Goal: Transaction & Acquisition: Purchase product/service

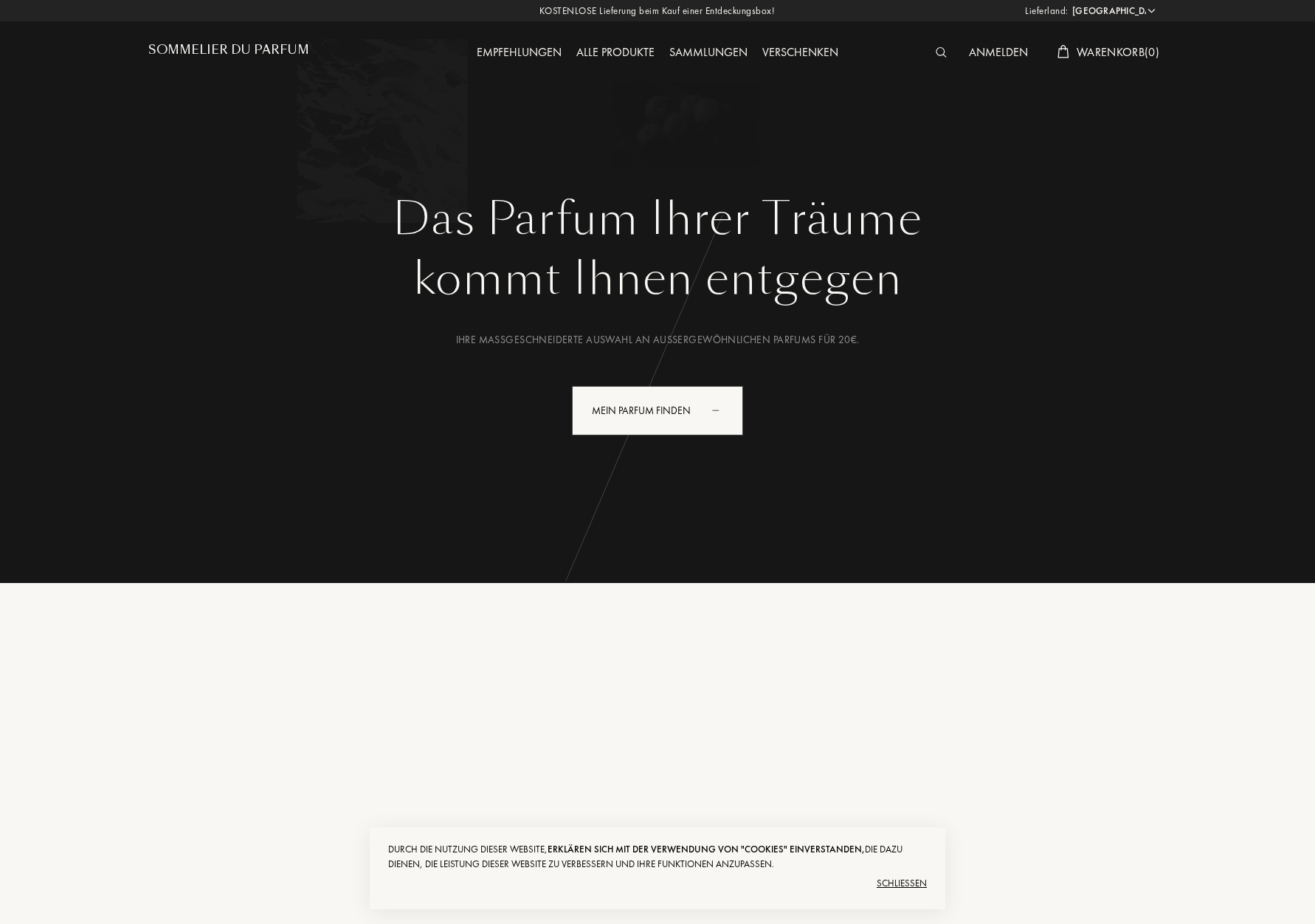
select select "DE"
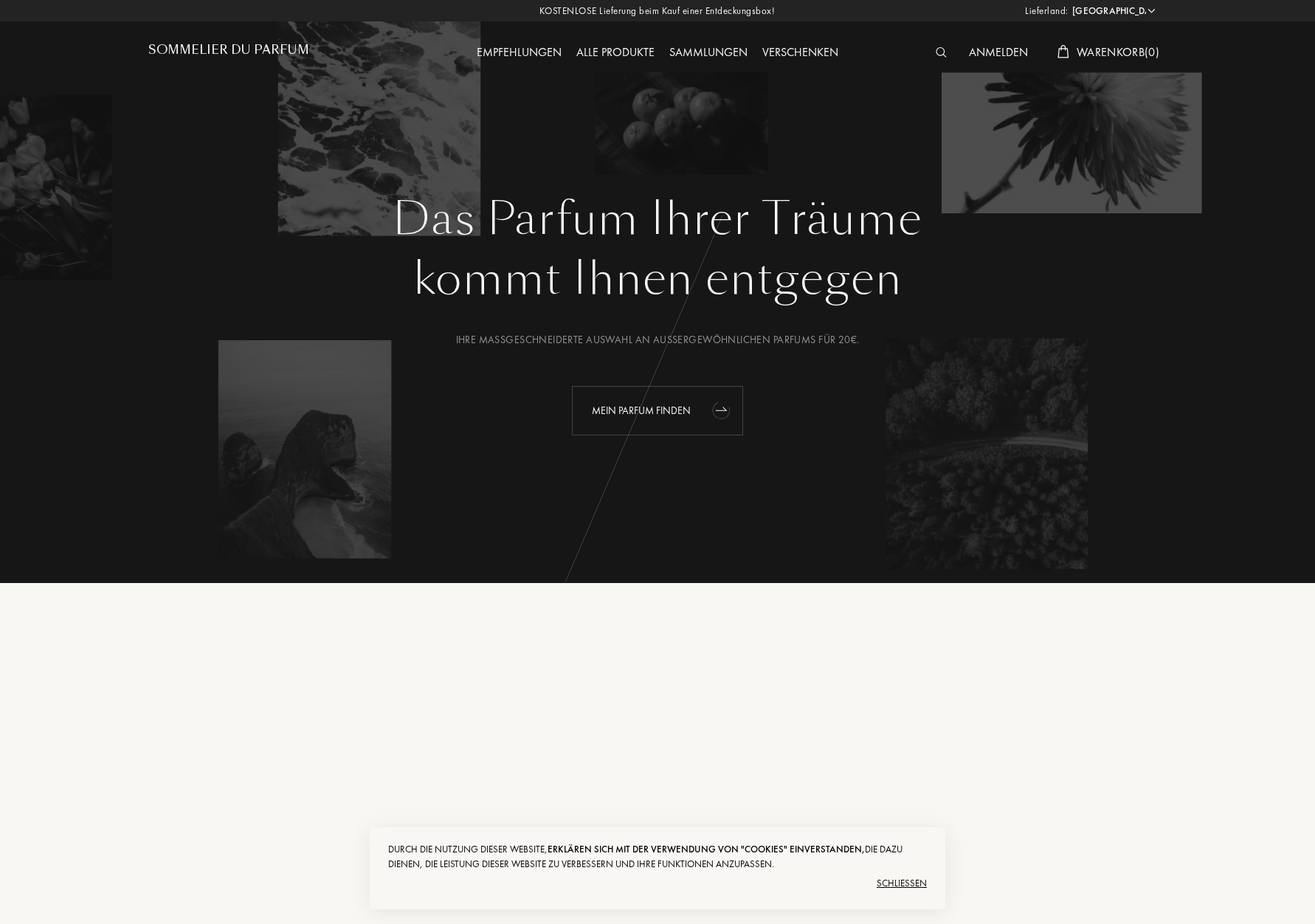
click at [681, 407] on div "Mein Parfum finden" at bounding box center [658, 411] width 172 height 50
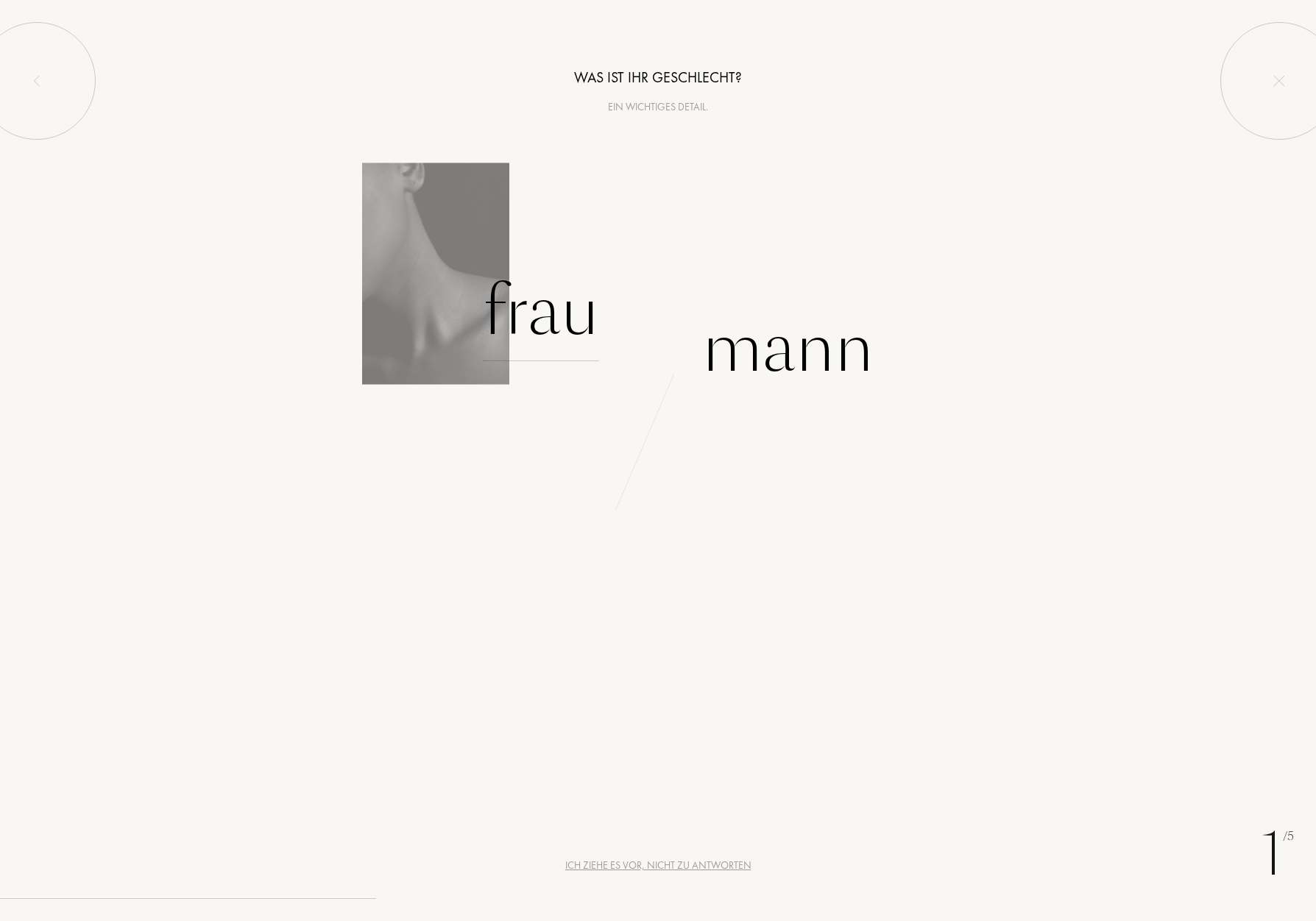
click at [520, 305] on div "Frau" at bounding box center [541, 312] width 116 height 99
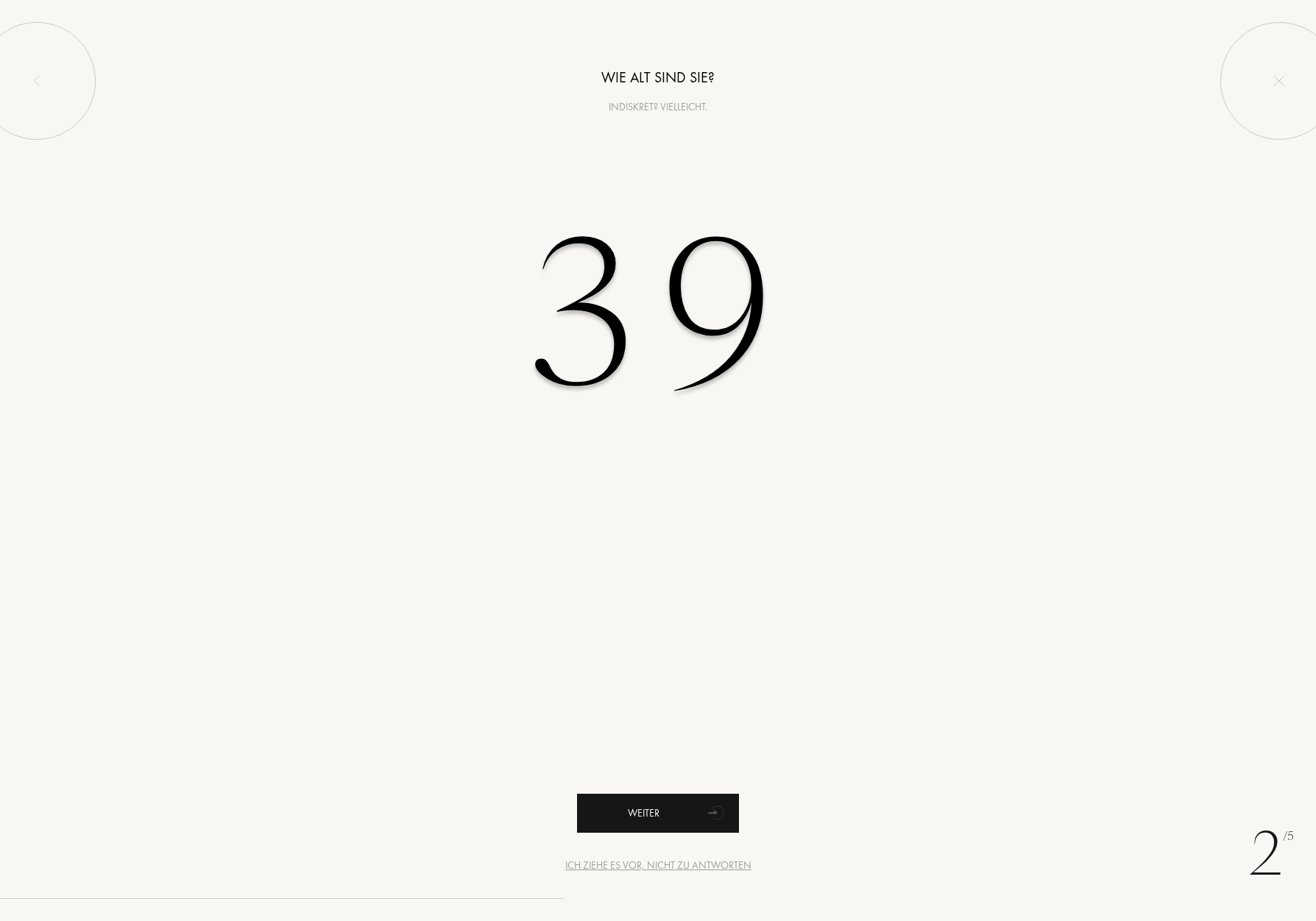
type input "39"
click at [659, 808] on div "Weiter" at bounding box center [658, 813] width 162 height 39
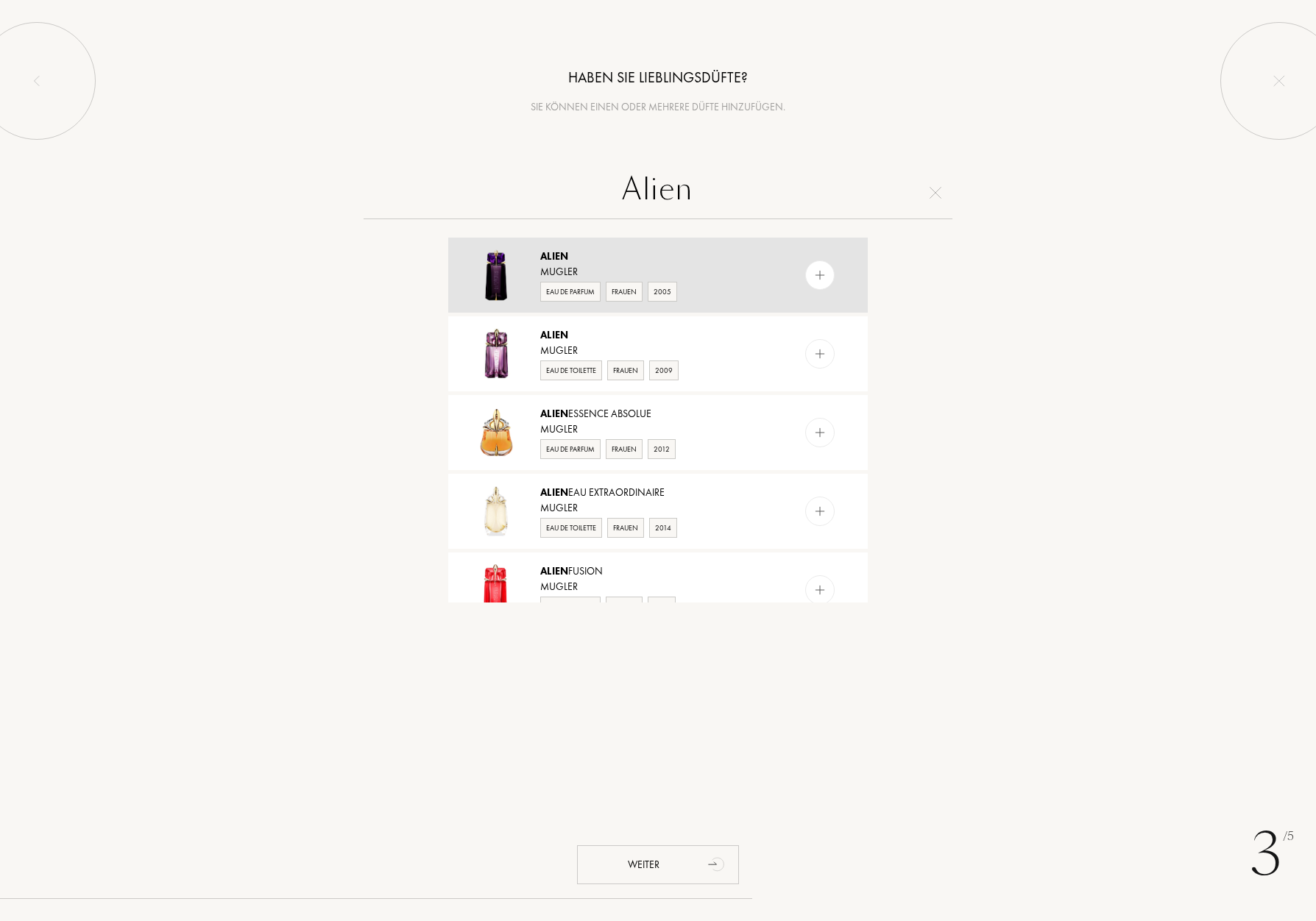
type input "Alien"
drag, startPoint x: 554, startPoint y: 262, endPoint x: 584, endPoint y: 247, distance: 33.5
click at [554, 262] on div "Alien" at bounding box center [657, 257] width 234 height 15
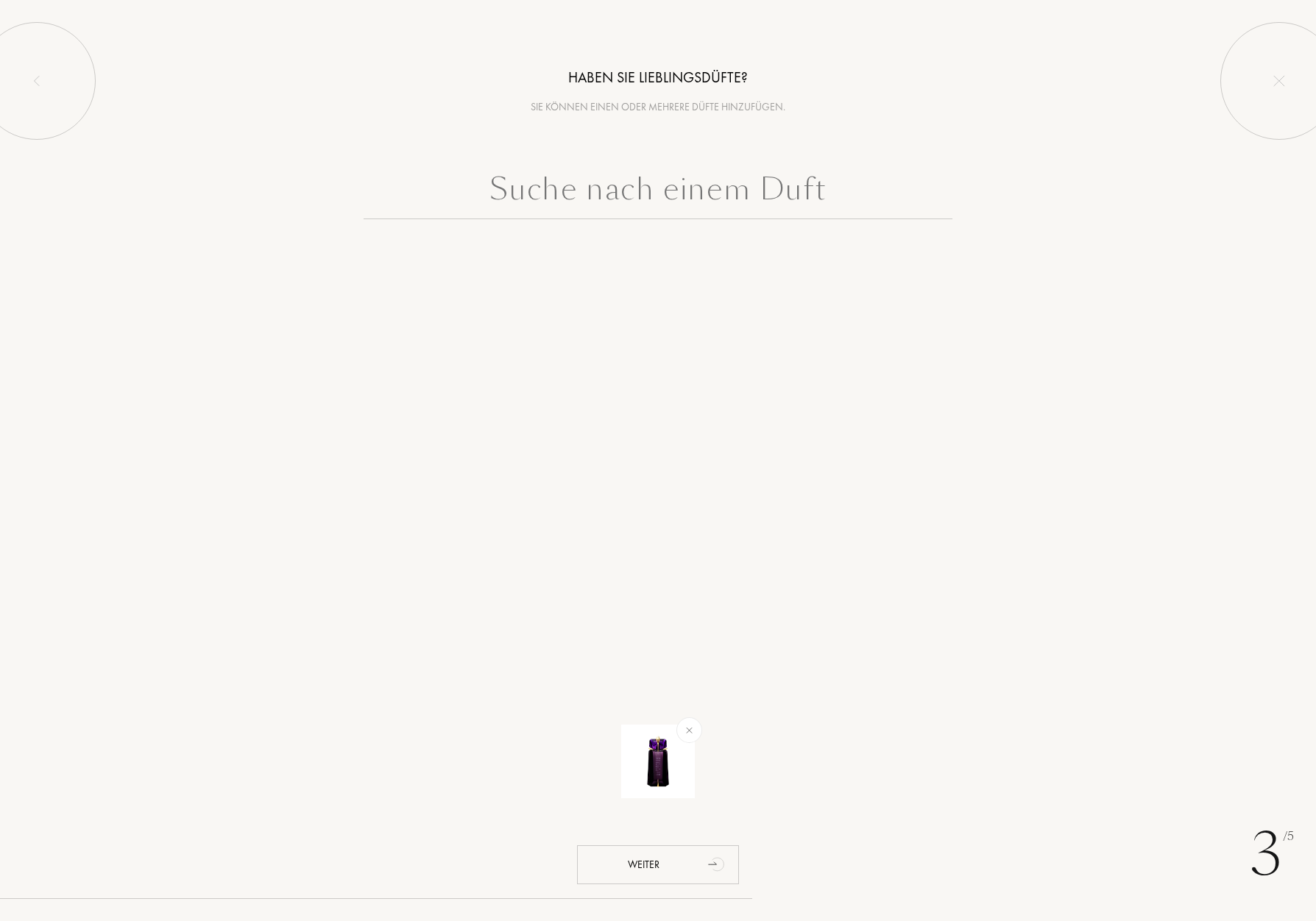
click at [657, 197] on input "text" at bounding box center [657, 193] width 589 height 53
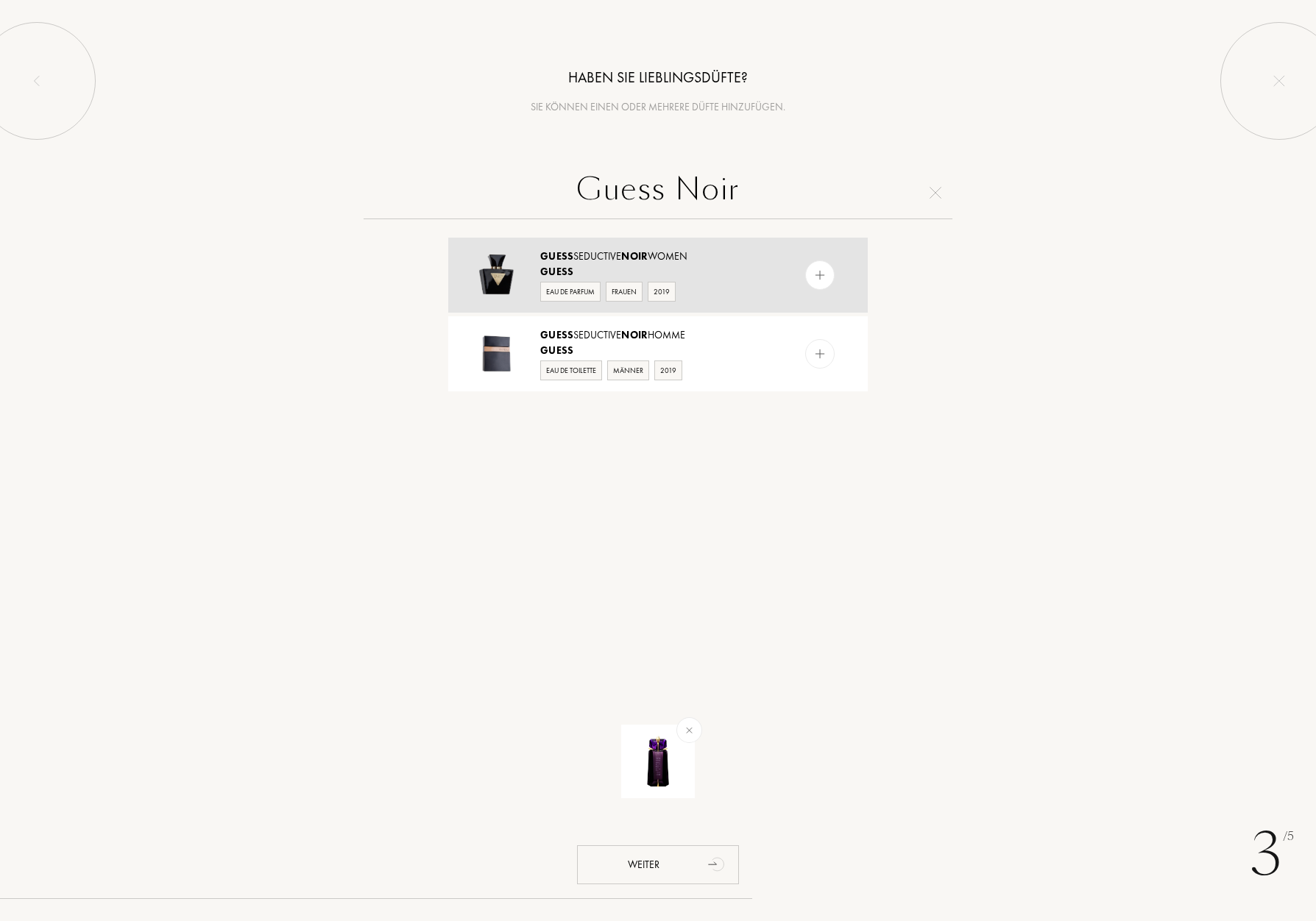
type input "Guess Noir"
drag, startPoint x: 615, startPoint y: 252, endPoint x: 628, endPoint y: 232, distance: 23.9
click at [615, 252] on div "Guess Seductive Noir Women" at bounding box center [657, 257] width 234 height 15
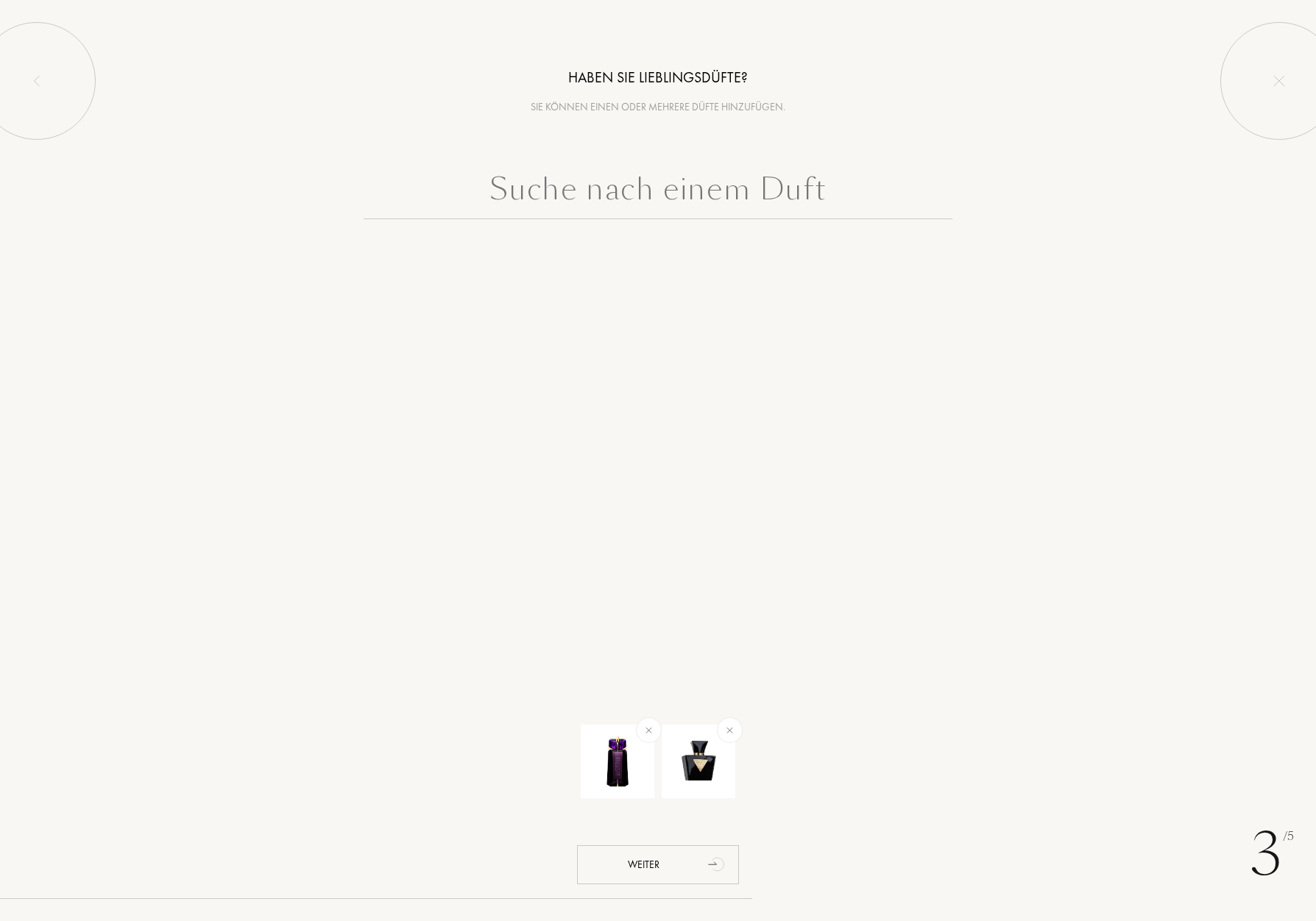
click at [647, 201] on input "text" at bounding box center [657, 193] width 589 height 53
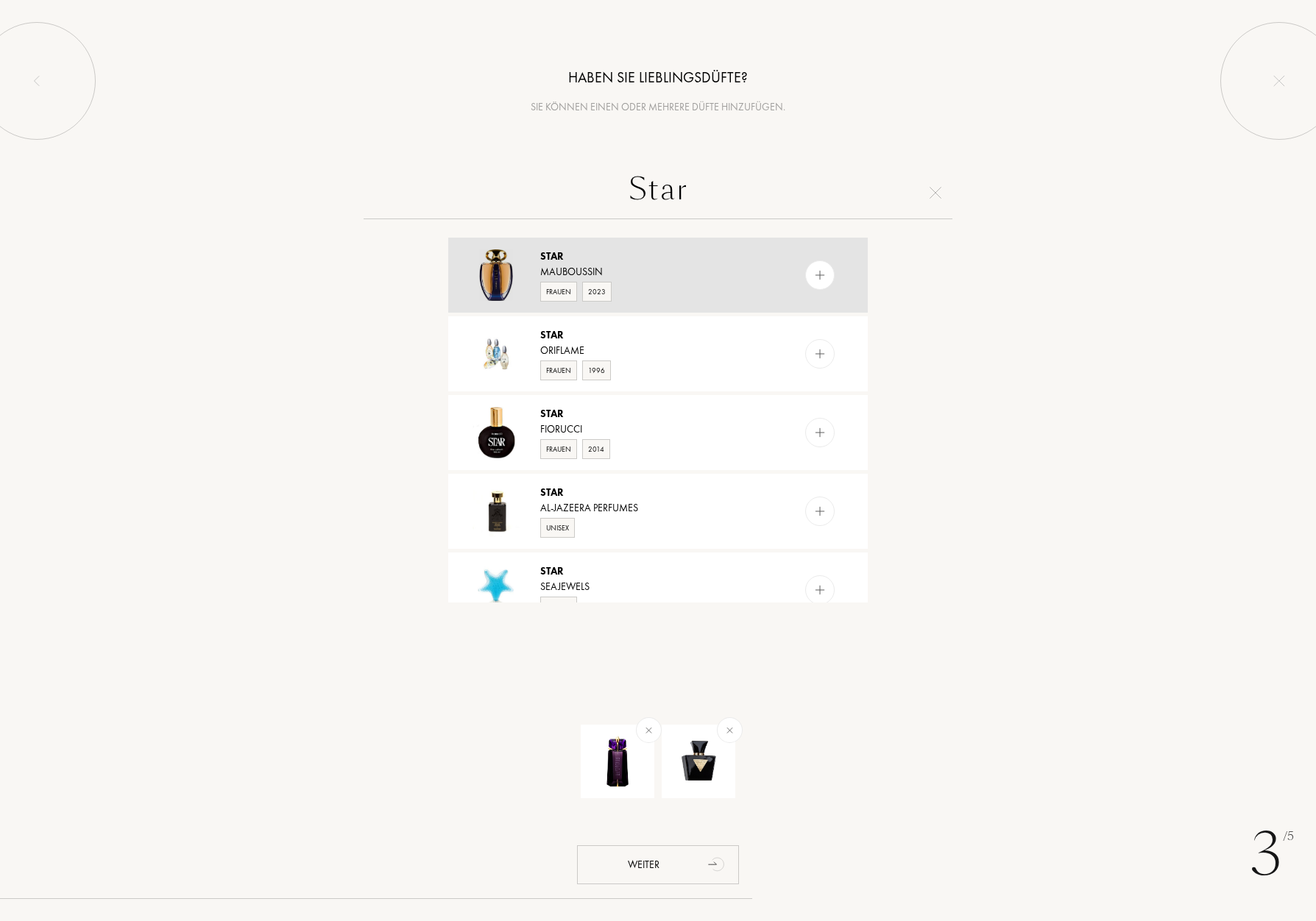
type input "Star"
drag, startPoint x: 565, startPoint y: 262, endPoint x: 570, endPoint y: 253, distance: 10.3
click at [565, 262] on div "Star" at bounding box center [657, 257] width 234 height 15
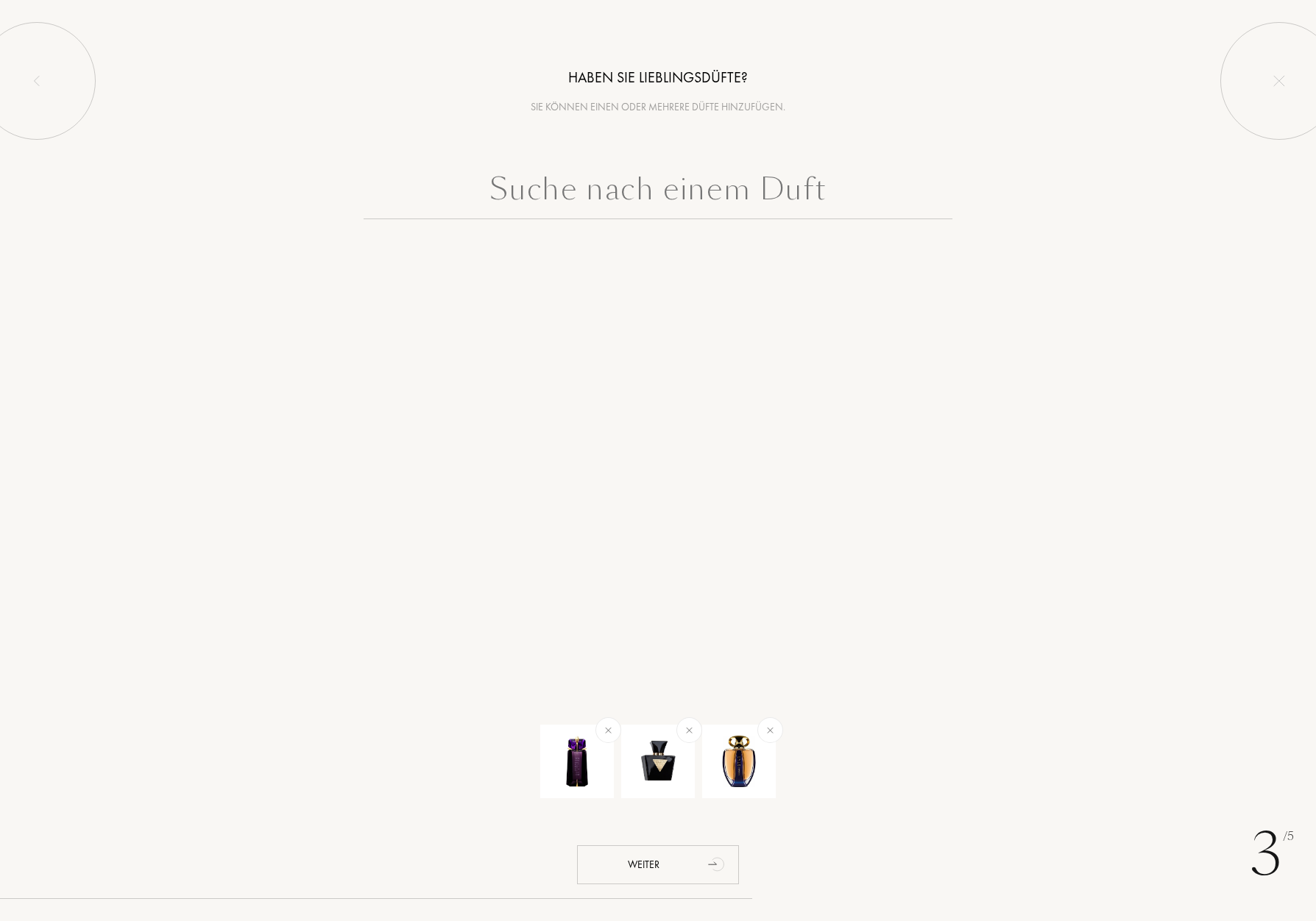
click at [667, 181] on input "text" at bounding box center [657, 193] width 589 height 53
type input "G"
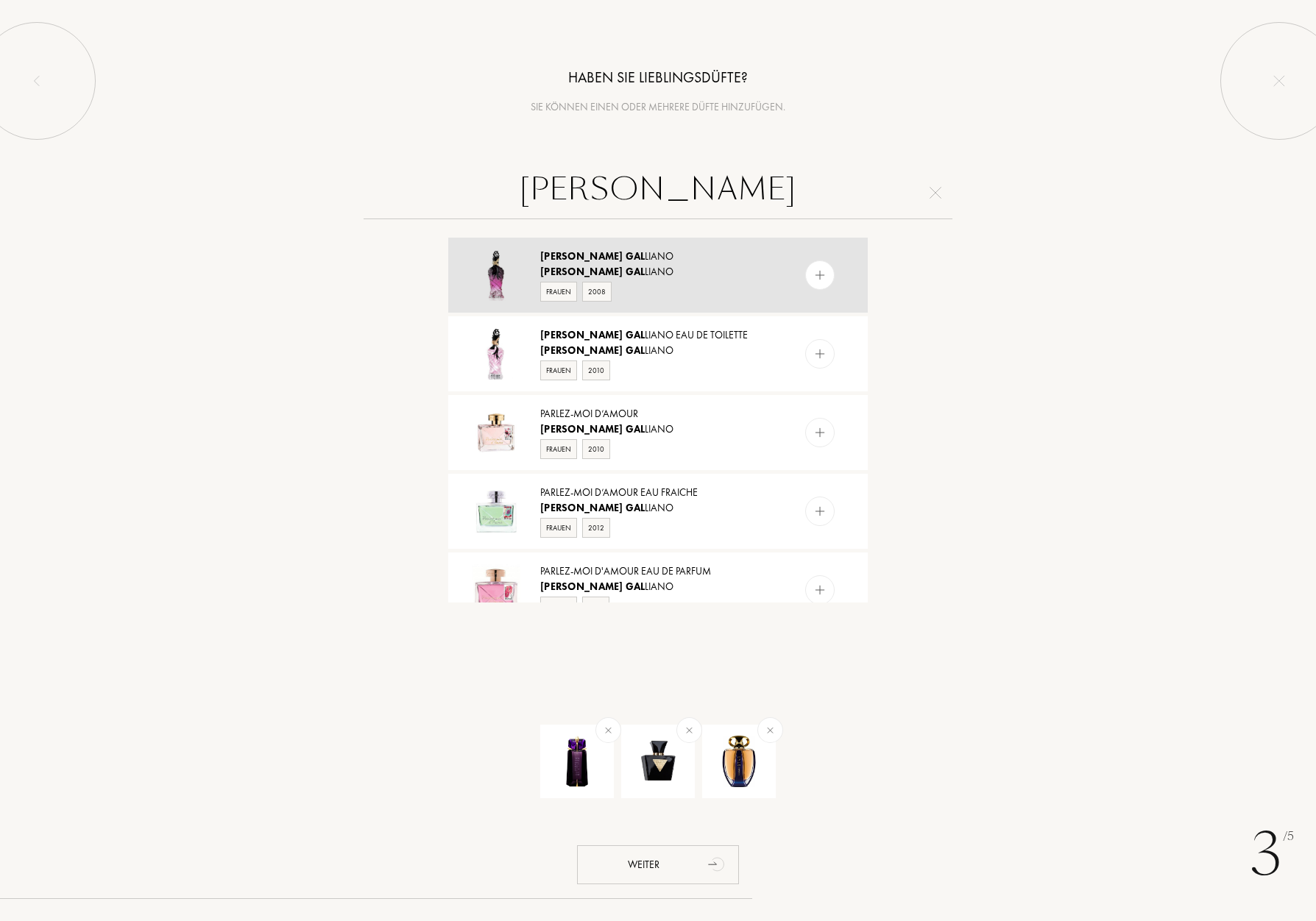
type input "John gal"
drag, startPoint x: 601, startPoint y: 263, endPoint x: 630, endPoint y: 213, distance: 57.8
click at [601, 262] on div "John Gal liano" at bounding box center [657, 257] width 234 height 15
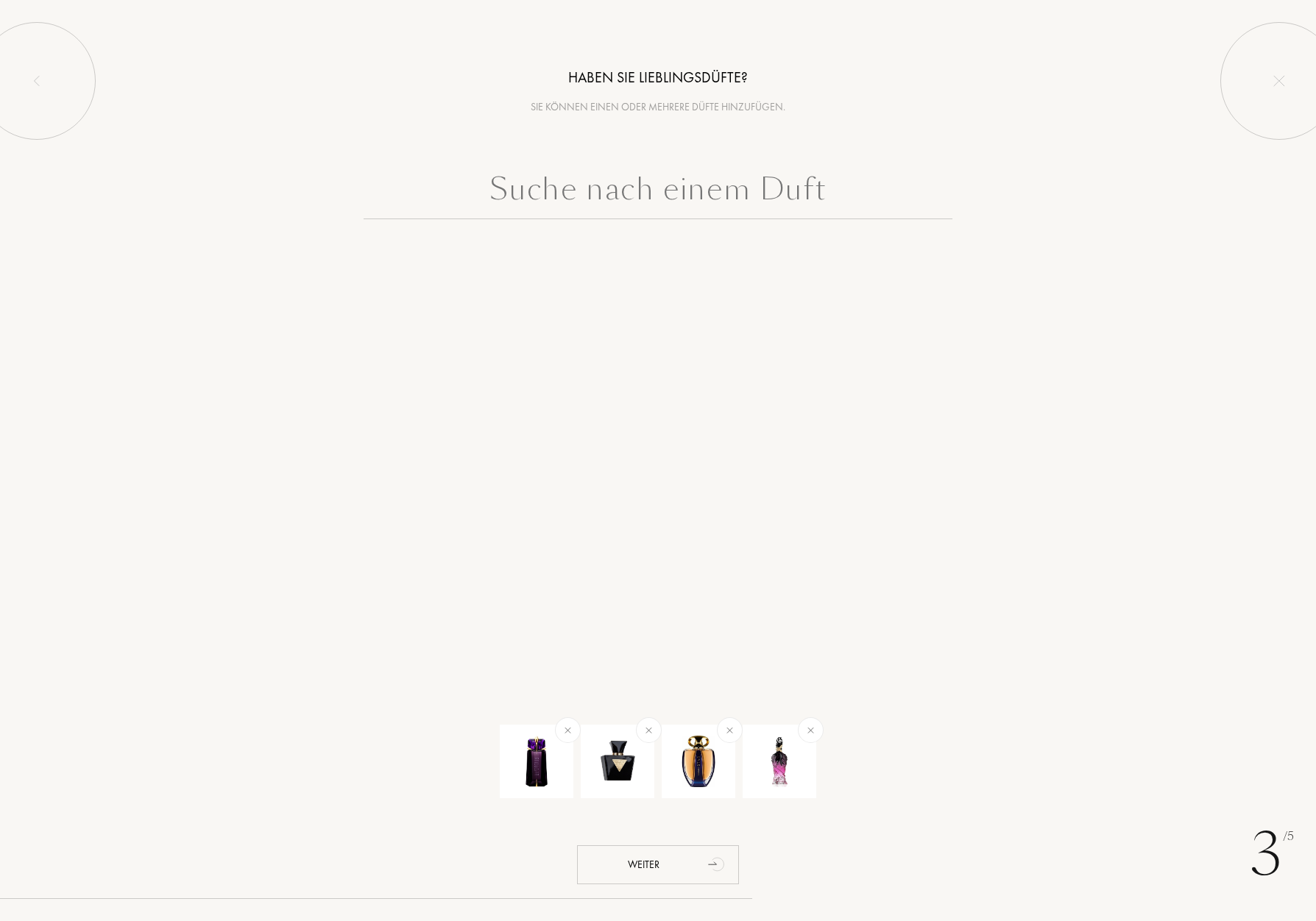
click at [652, 187] on input "text" at bounding box center [657, 193] width 589 height 53
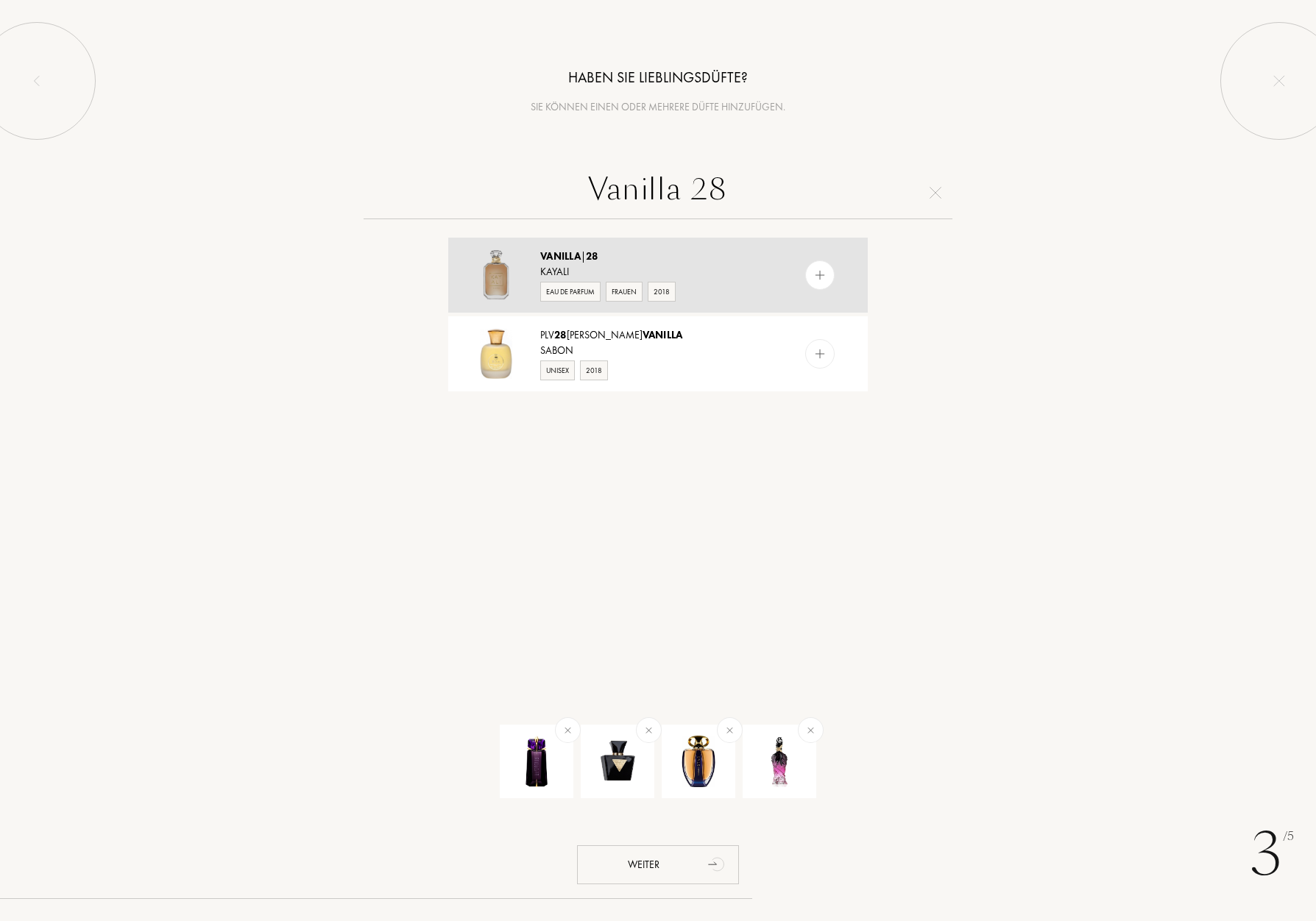
type input "Vanilla 28"
drag, startPoint x: 582, startPoint y: 253, endPoint x: 588, endPoint y: 243, distance: 11.7
click at [581, 253] on span "Vanilla" at bounding box center [560, 256] width 41 height 13
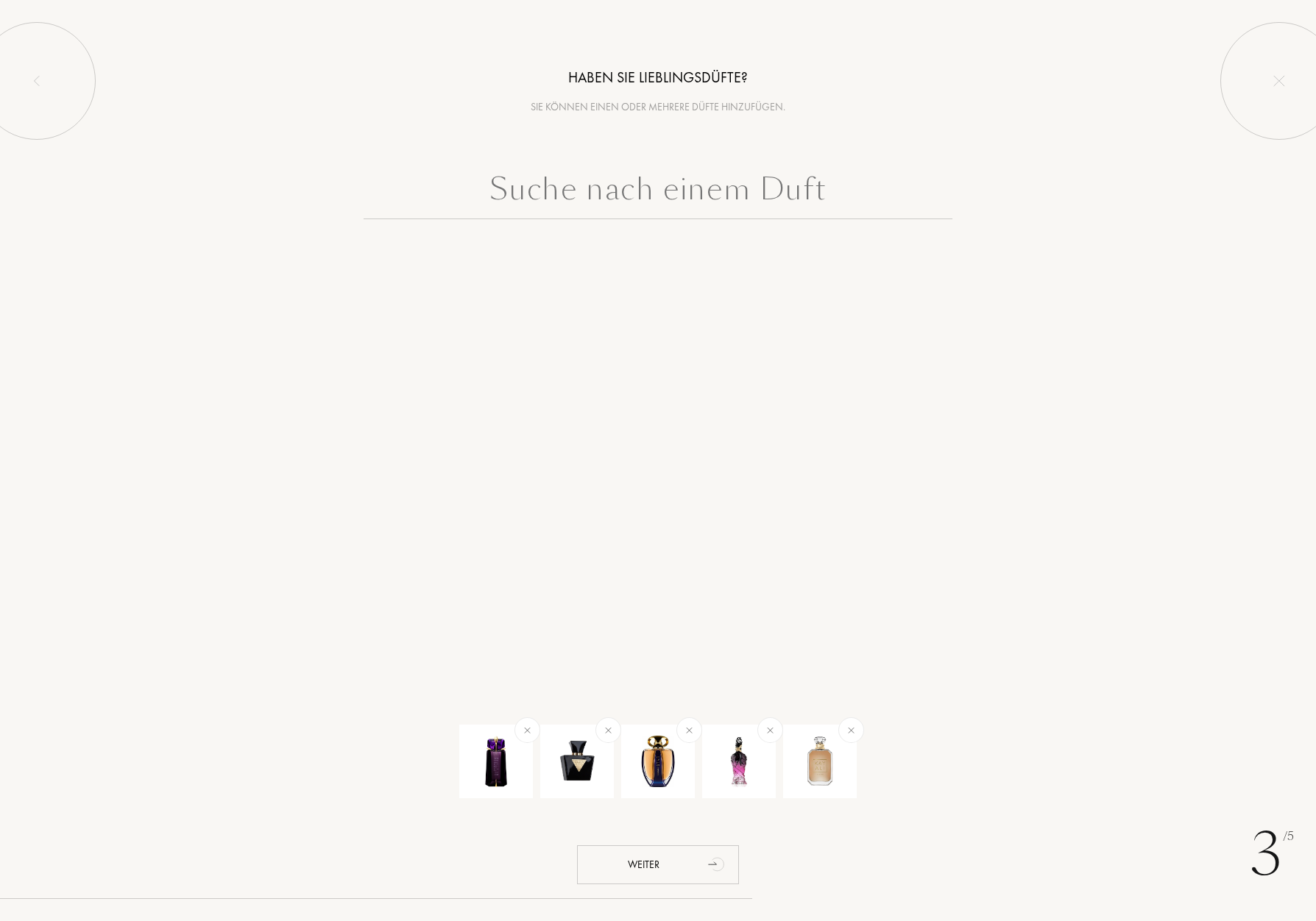
click at [662, 186] on input "text" at bounding box center [657, 193] width 589 height 53
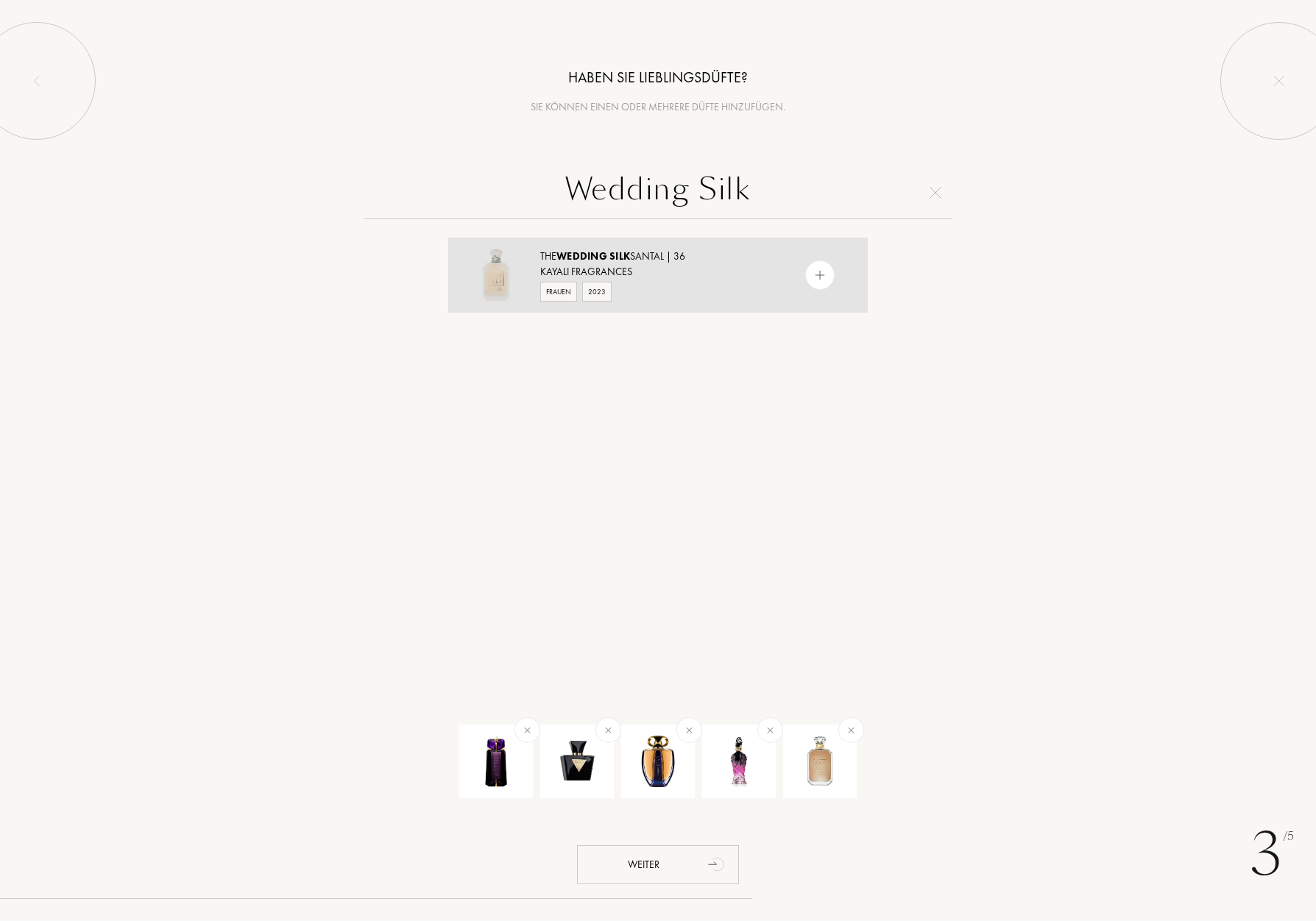
type input "Wedding Silk"
click at [610, 261] on span "Silk" at bounding box center [620, 256] width 21 height 13
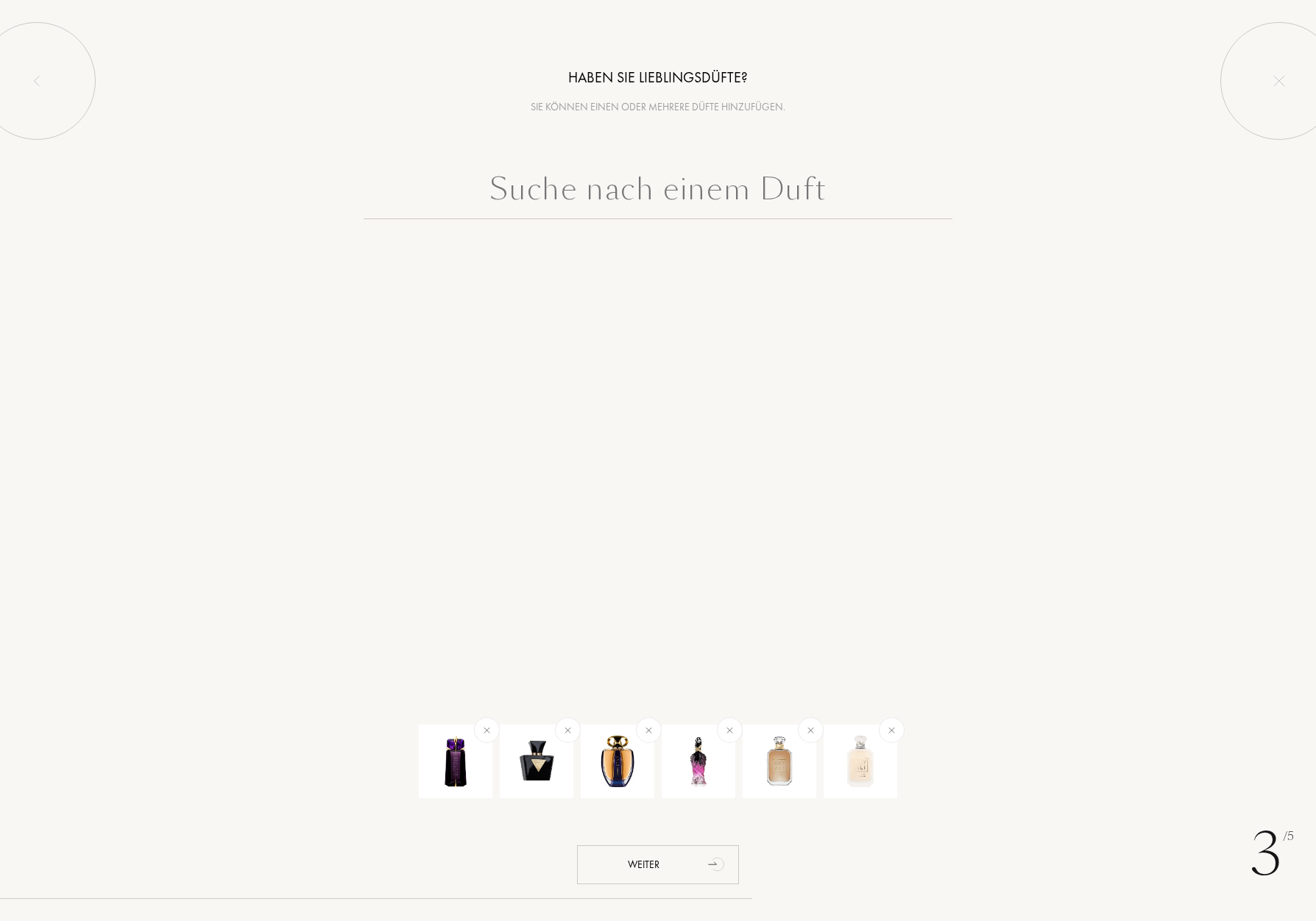
click at [676, 191] on input "text" at bounding box center [657, 193] width 589 height 53
paste input "L'Impératrice"
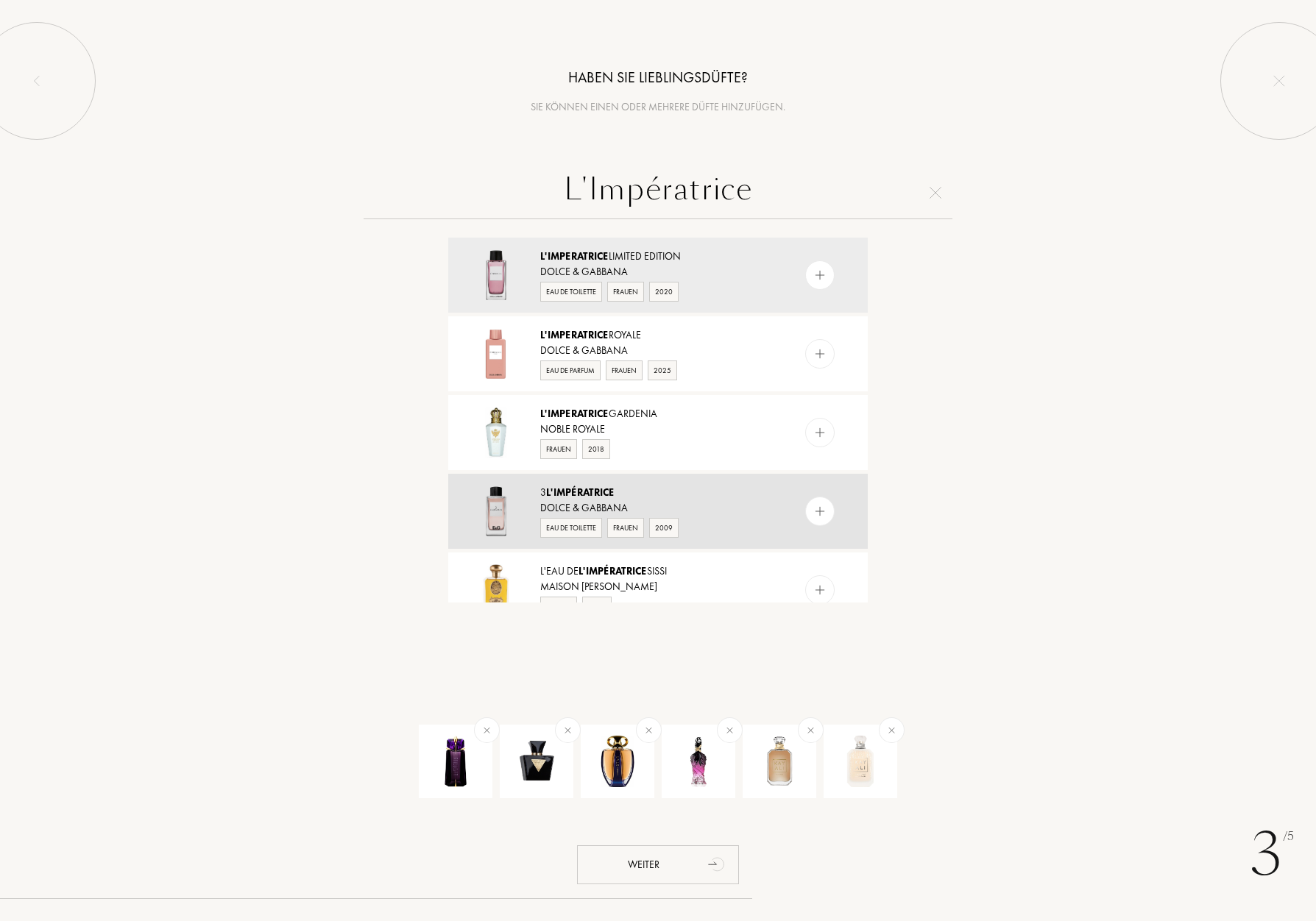
type input "L'Impératrice"
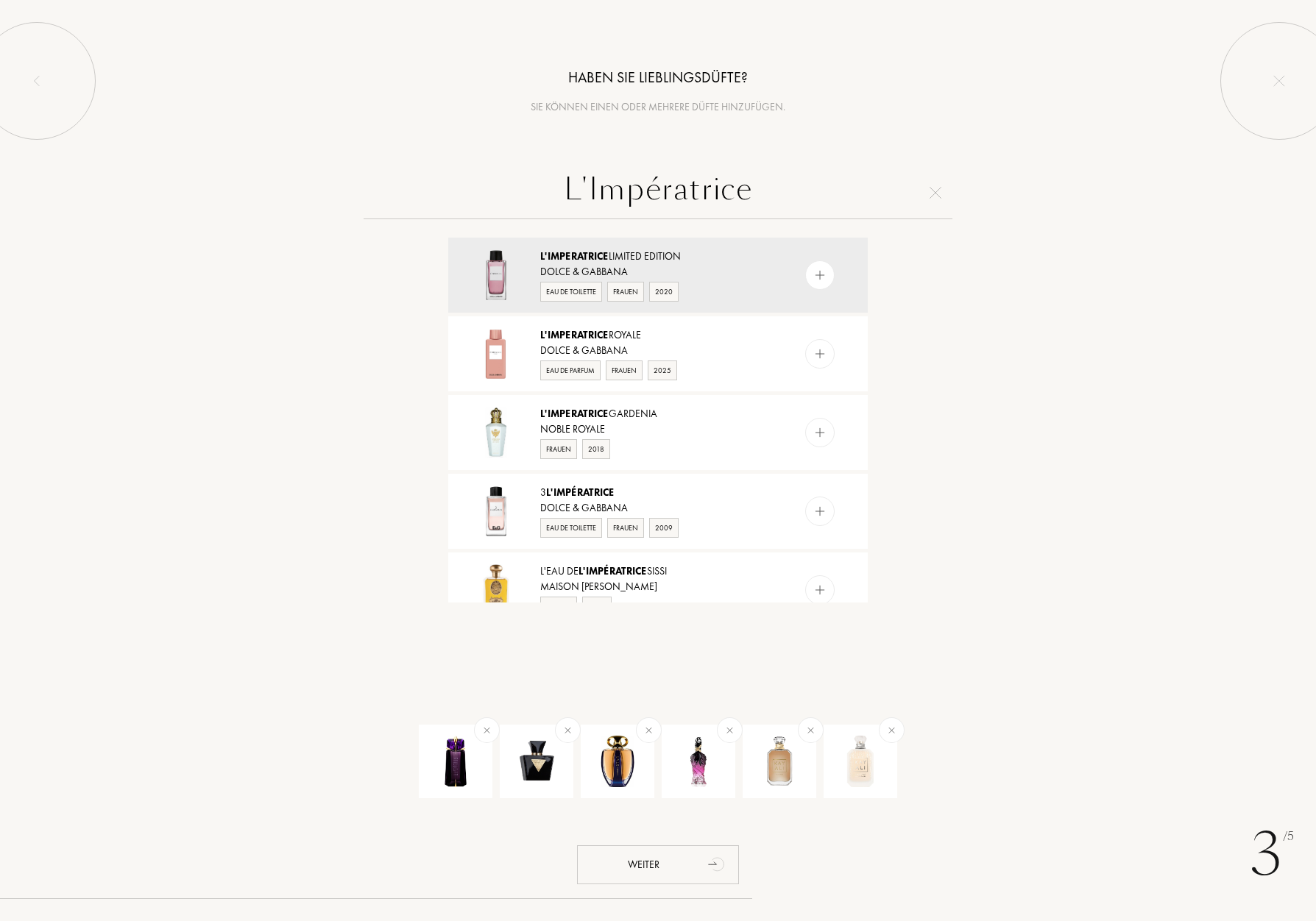
click at [605, 496] on span "L'Impératrice" at bounding box center [580, 492] width 68 height 13
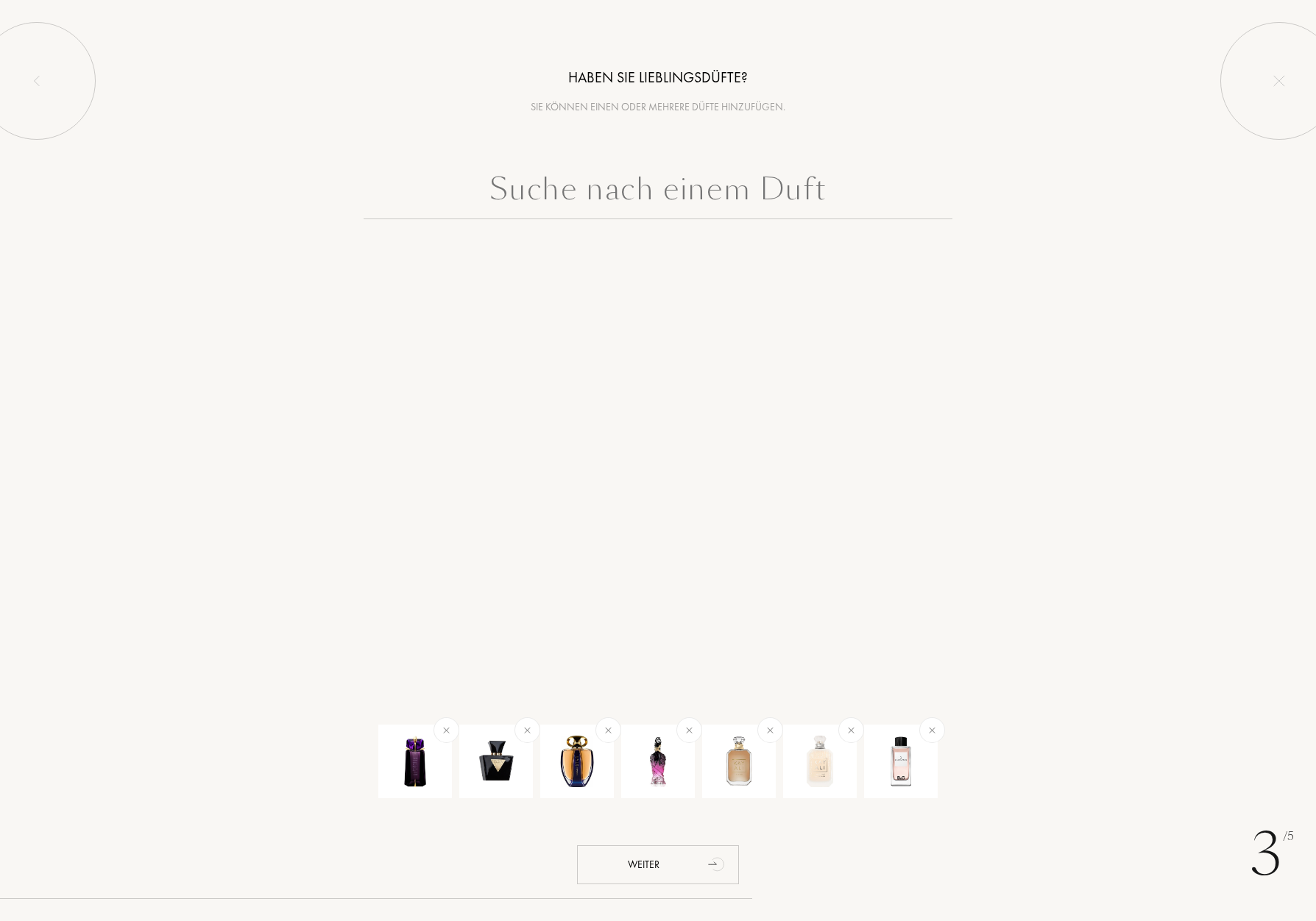
click at [648, 186] on input "text" at bounding box center [657, 193] width 589 height 53
paste input "Hypnotic Poison"
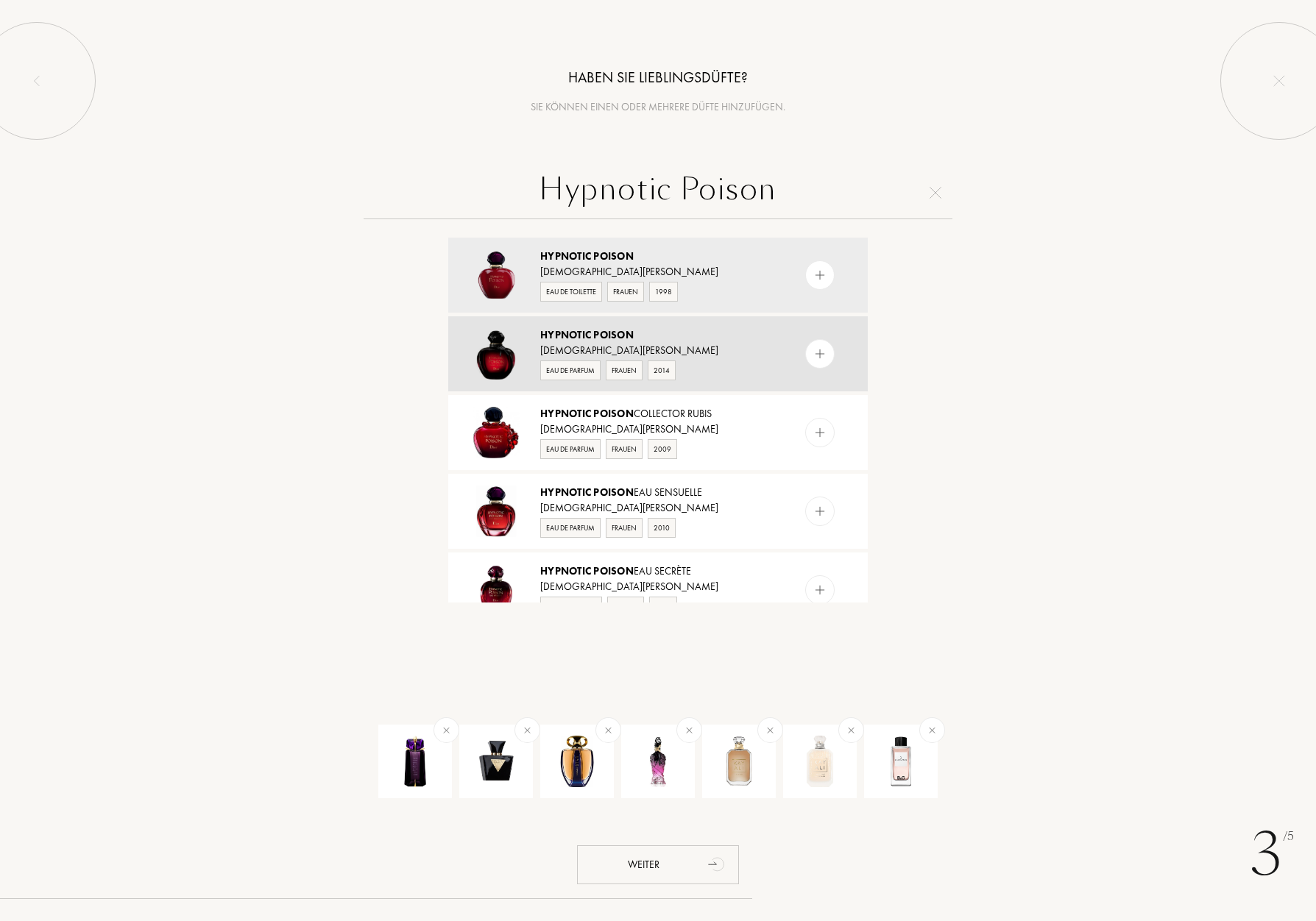
type input "Hypnotic Poison"
click at [607, 333] on span "Poison" at bounding box center [613, 335] width 41 height 13
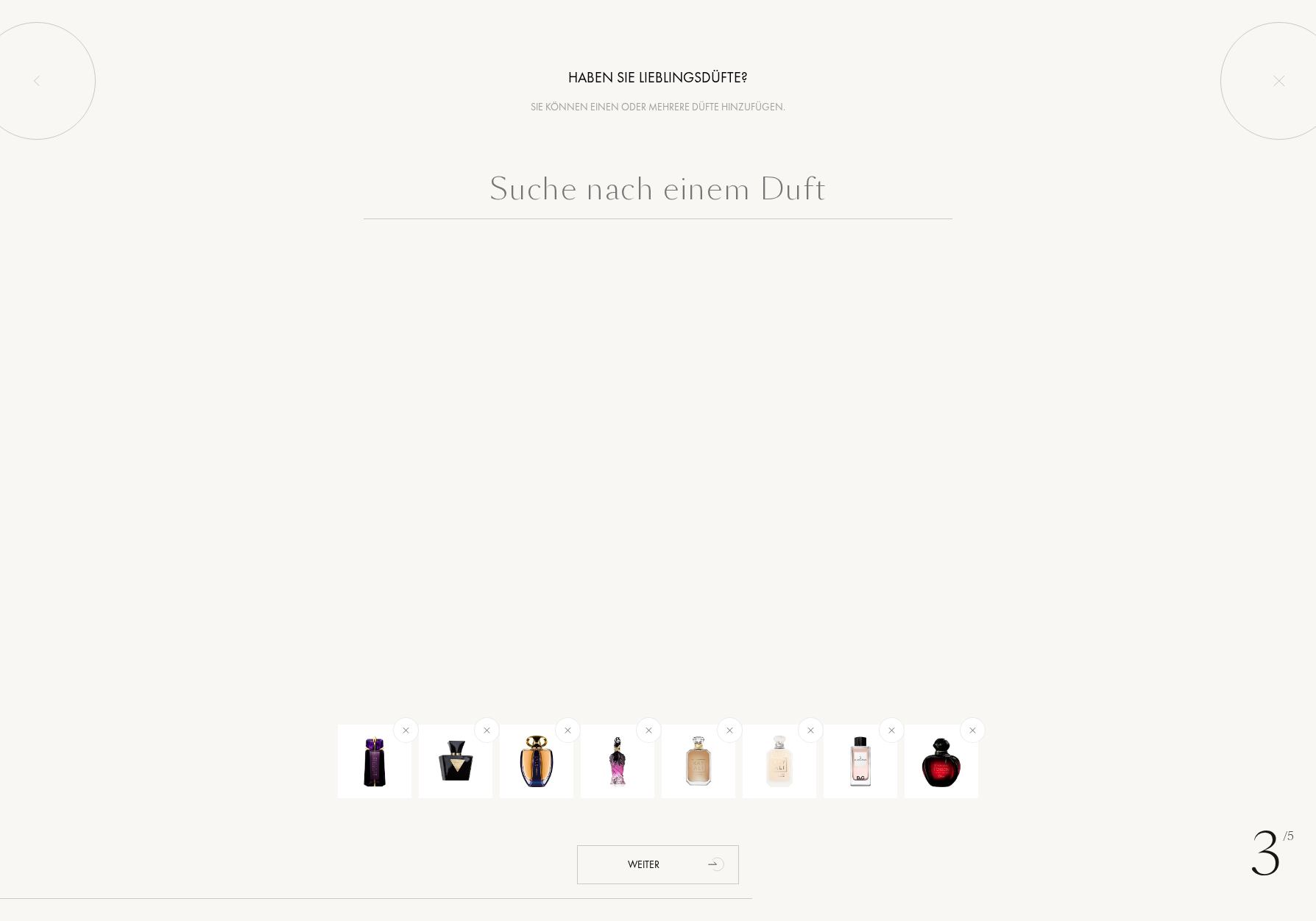
click at [672, 185] on input "text" at bounding box center [657, 193] width 589 height 53
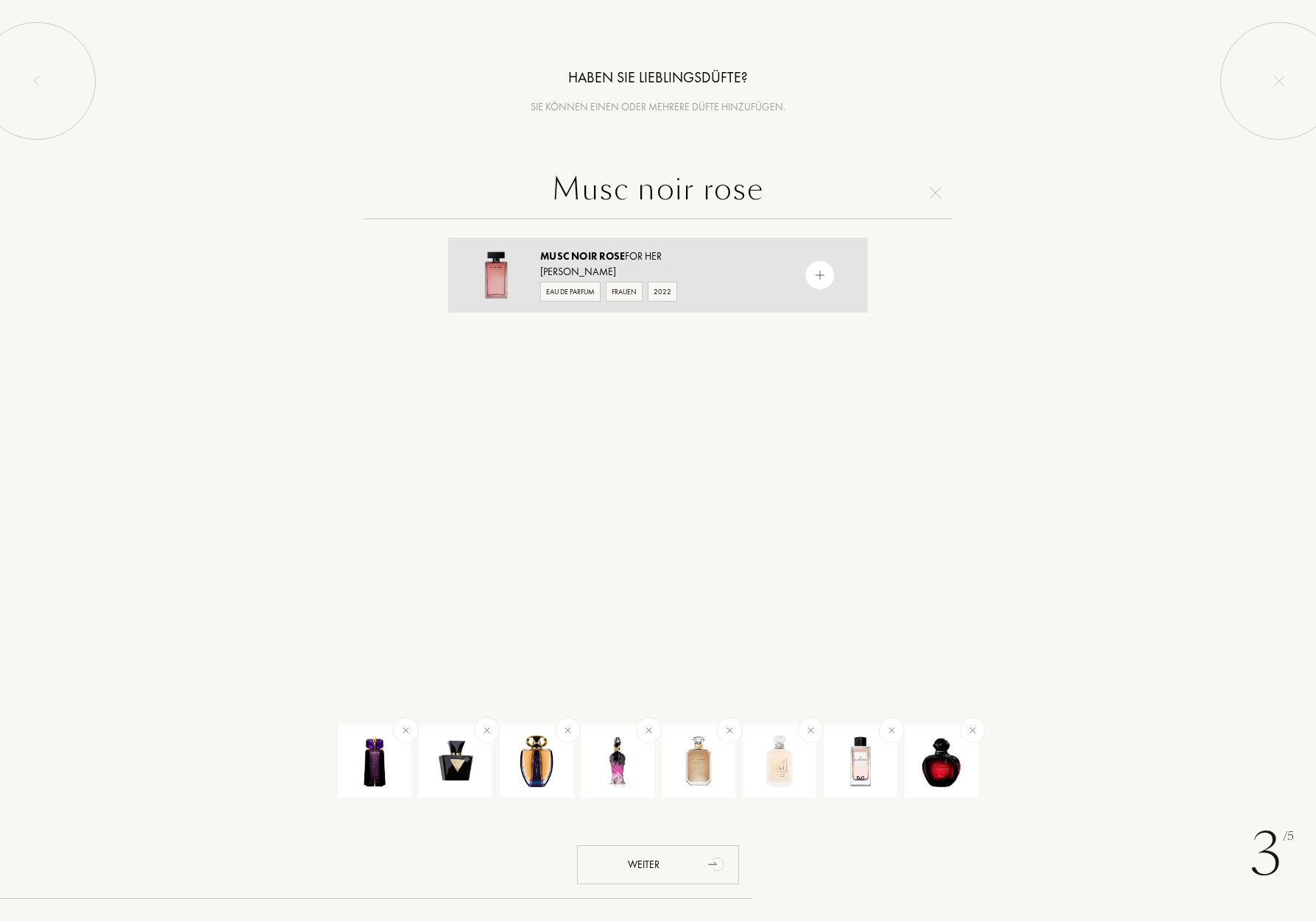
type input "Musc noir rose"
click at [617, 255] on span "Rose" at bounding box center [611, 256] width 26 height 13
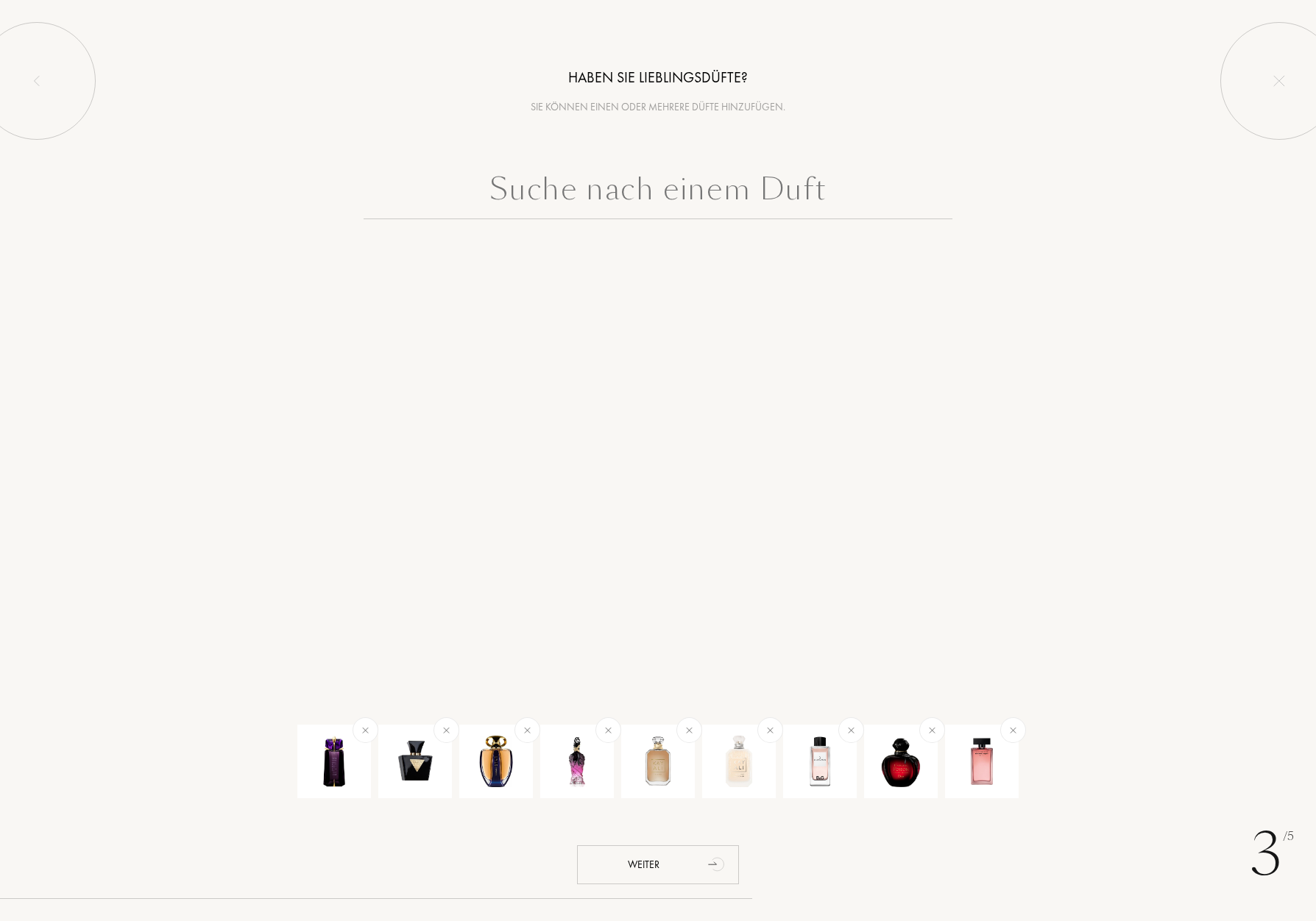
click at [692, 203] on input "text" at bounding box center [657, 193] width 589 height 53
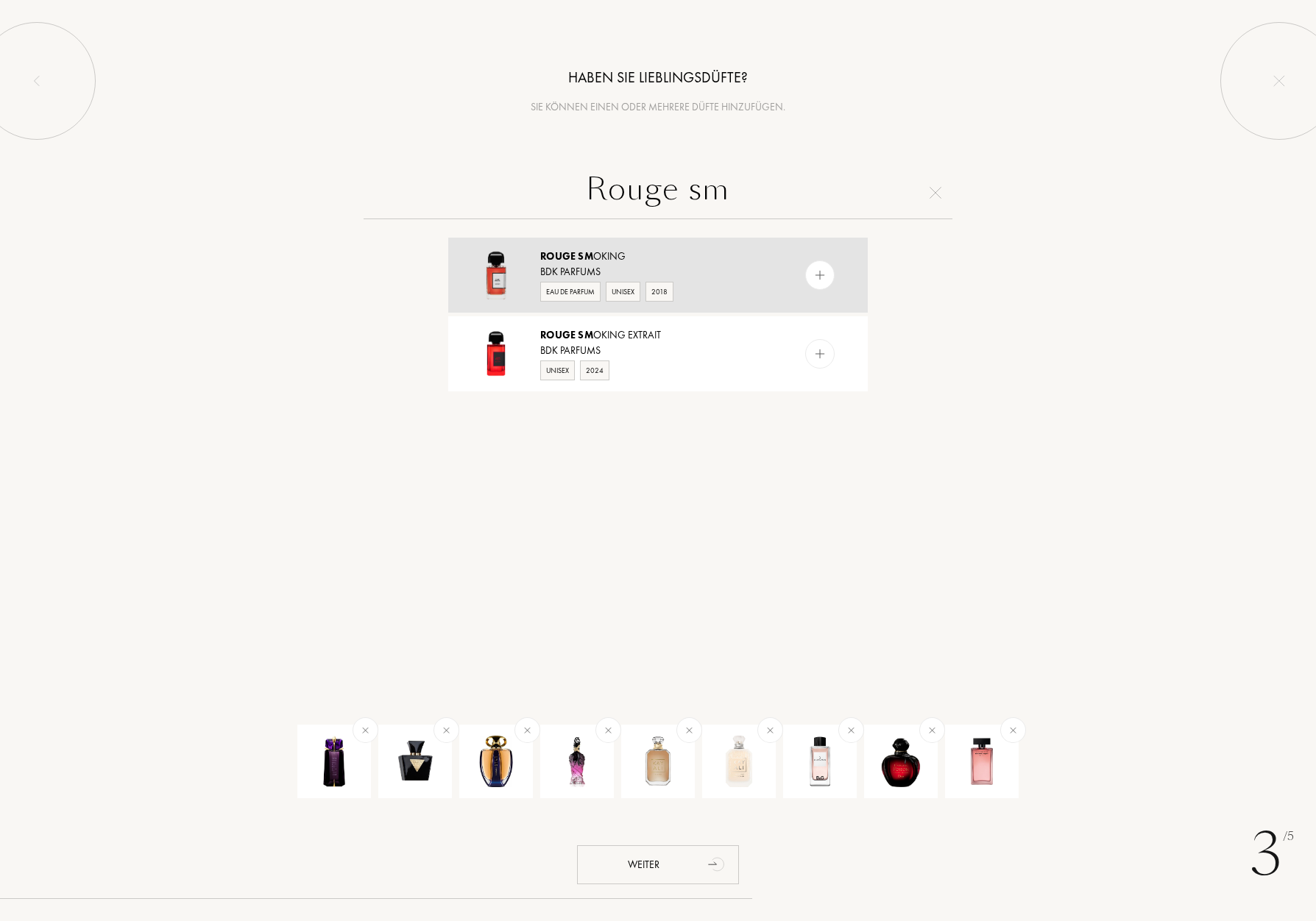
type input "Rouge sm"
drag, startPoint x: 605, startPoint y: 253, endPoint x: 662, endPoint y: 239, distance: 58.7
click at [606, 253] on div "Rouge Sm oking" at bounding box center [657, 257] width 234 height 15
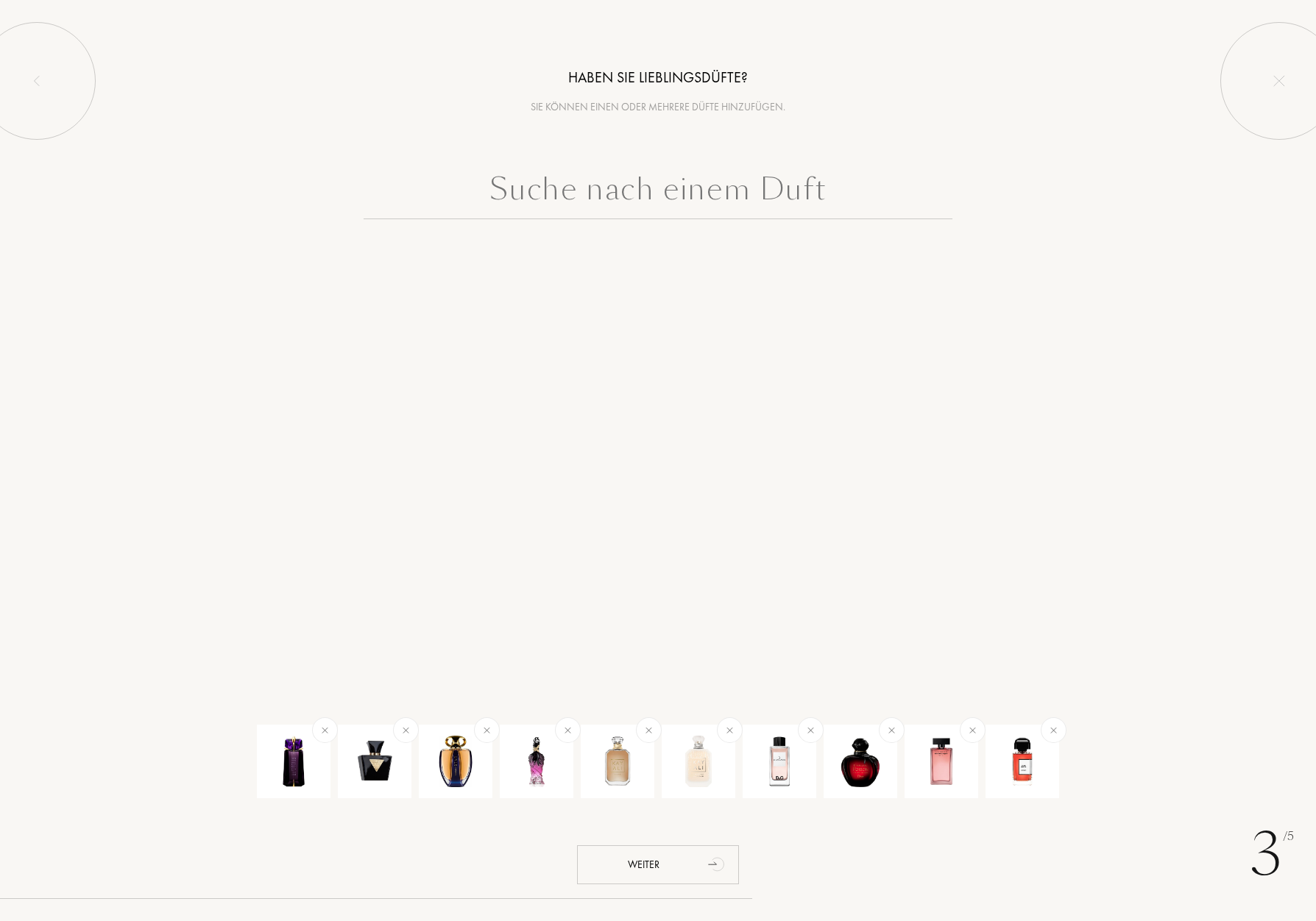
click at [689, 194] on input "text" at bounding box center [657, 193] width 589 height 53
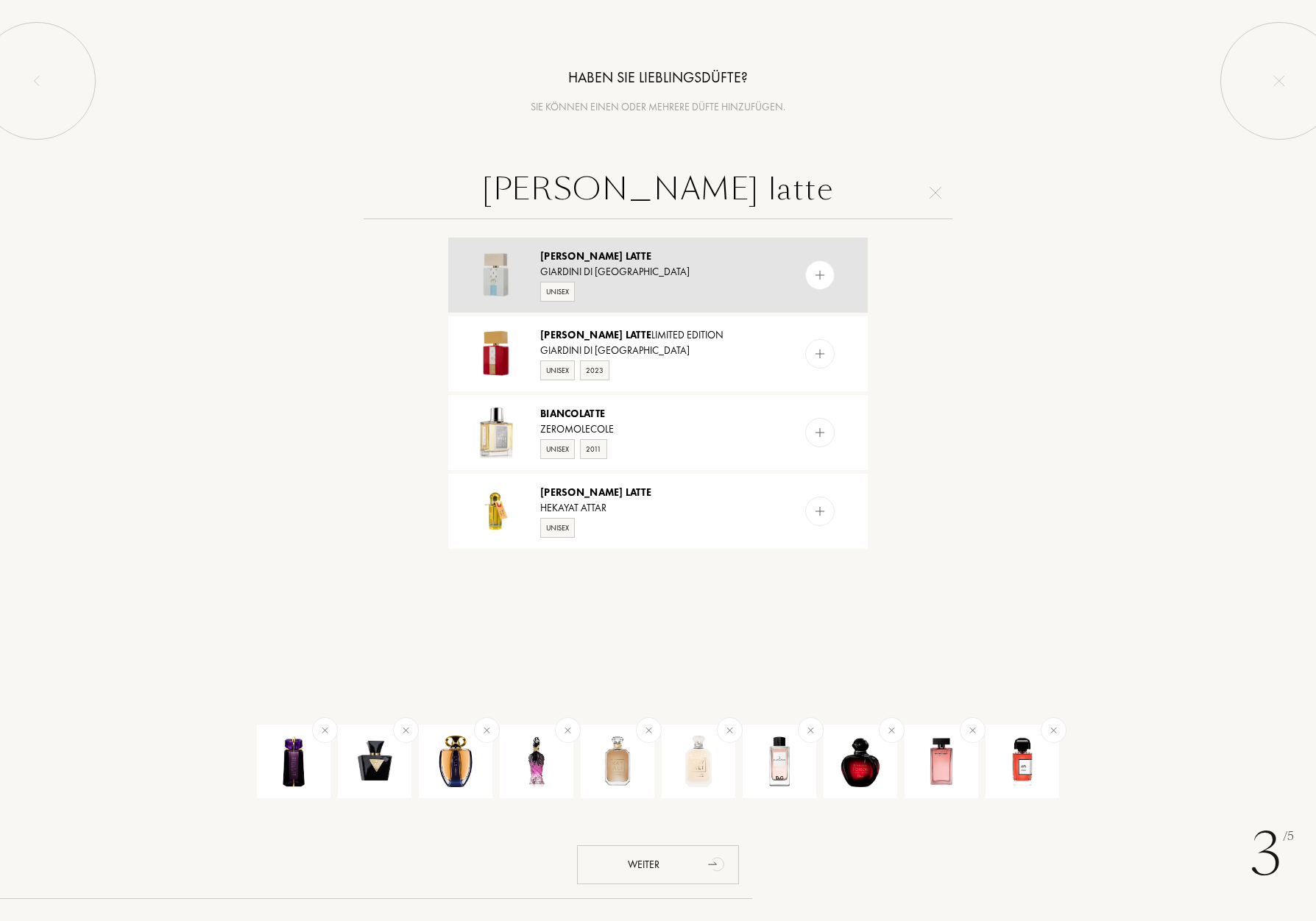
type input "bianco latte"
click at [626, 258] on span "Latte" at bounding box center [638, 256] width 26 height 13
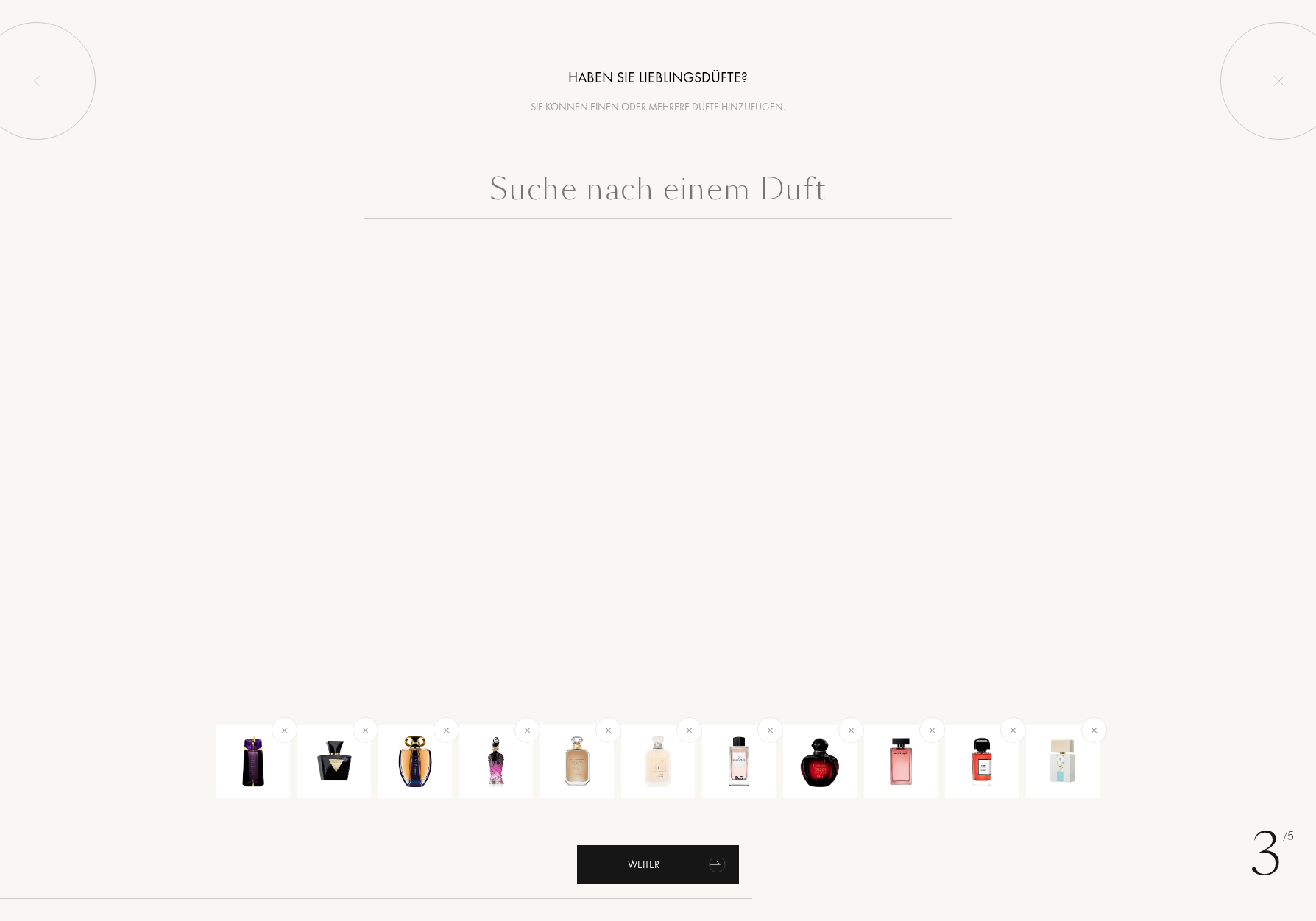
click at [670, 868] on div "Weiter" at bounding box center [658, 864] width 162 height 39
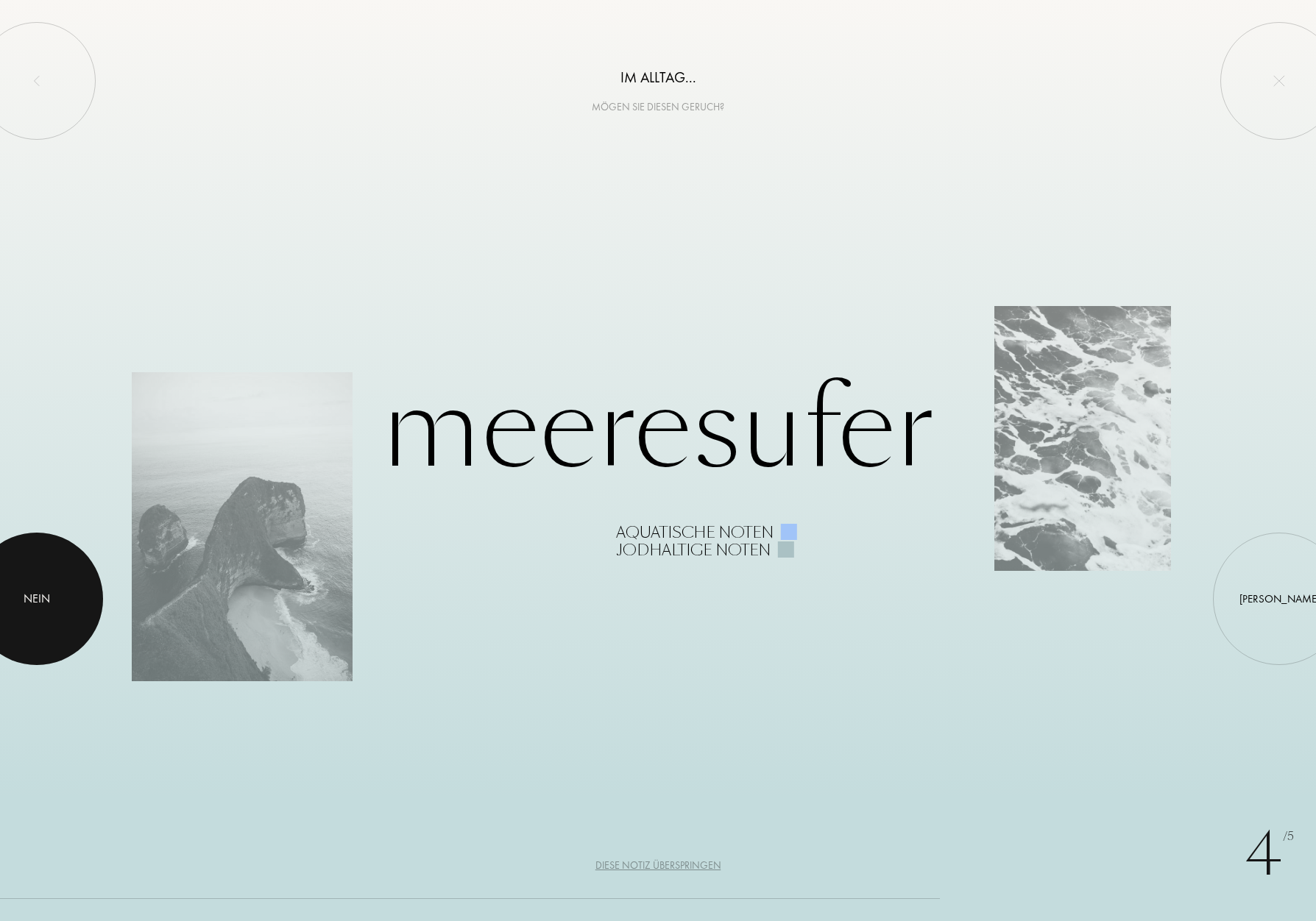
click at [55, 601] on div at bounding box center [36, 598] width 132 height 132
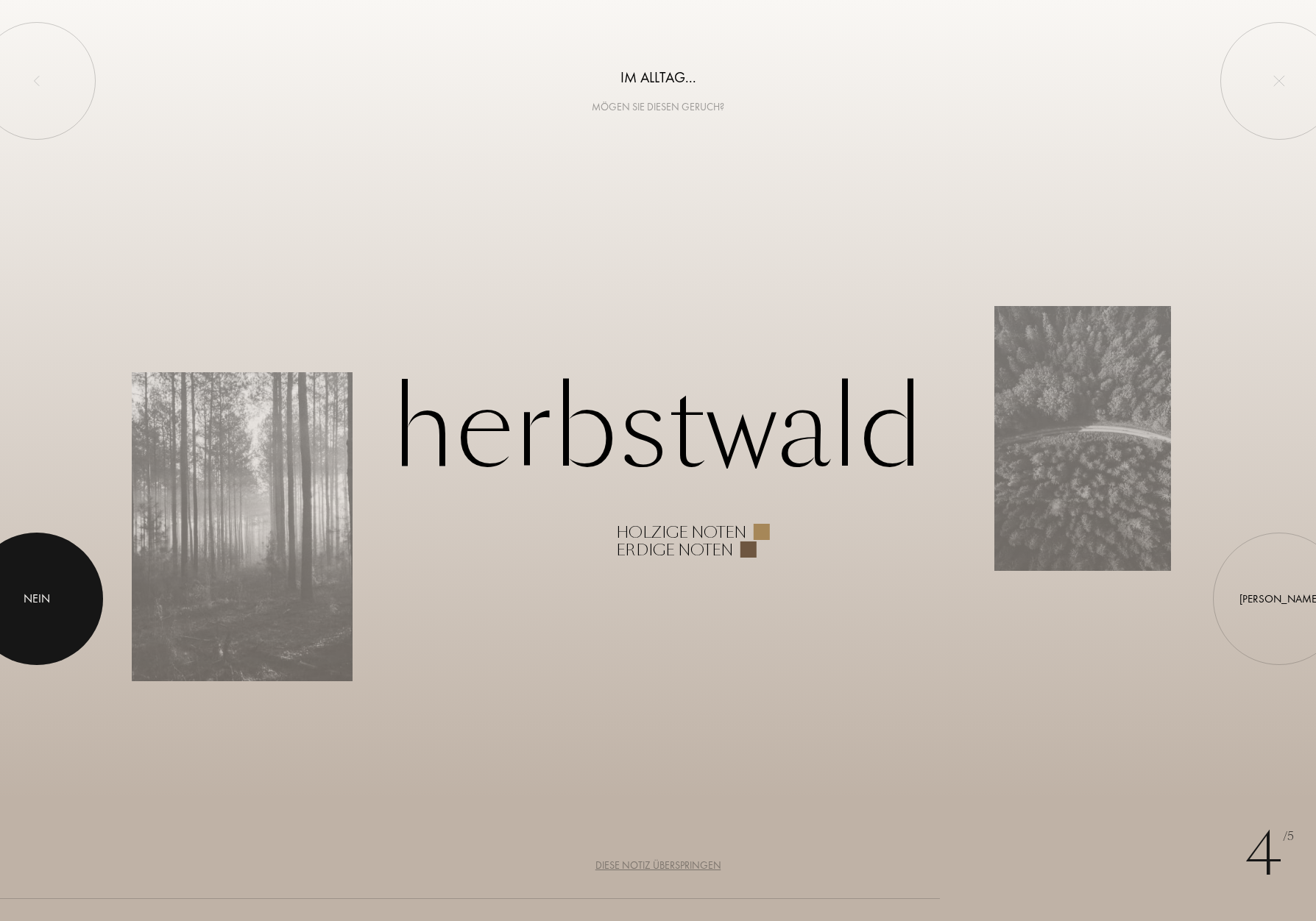
drag, startPoint x: 22, startPoint y: 594, endPoint x: 60, endPoint y: 588, distance: 38.5
click at [22, 594] on div at bounding box center [36, 598] width 132 height 132
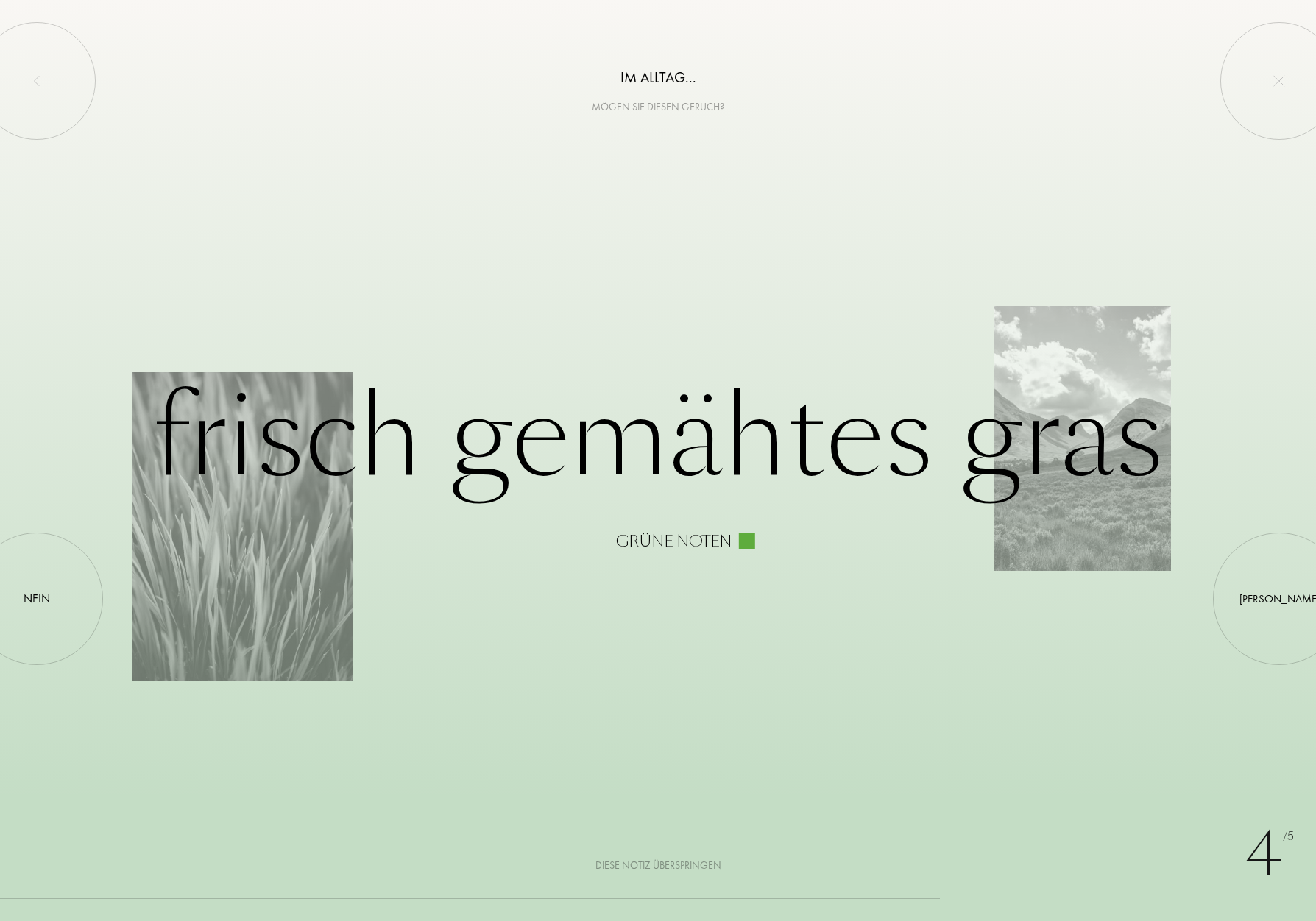
drag, startPoint x: 34, startPoint y: 582, endPoint x: 101, endPoint y: 551, distance: 73.8
click at [37, 599] on div at bounding box center [37, 599] width 0 height 0
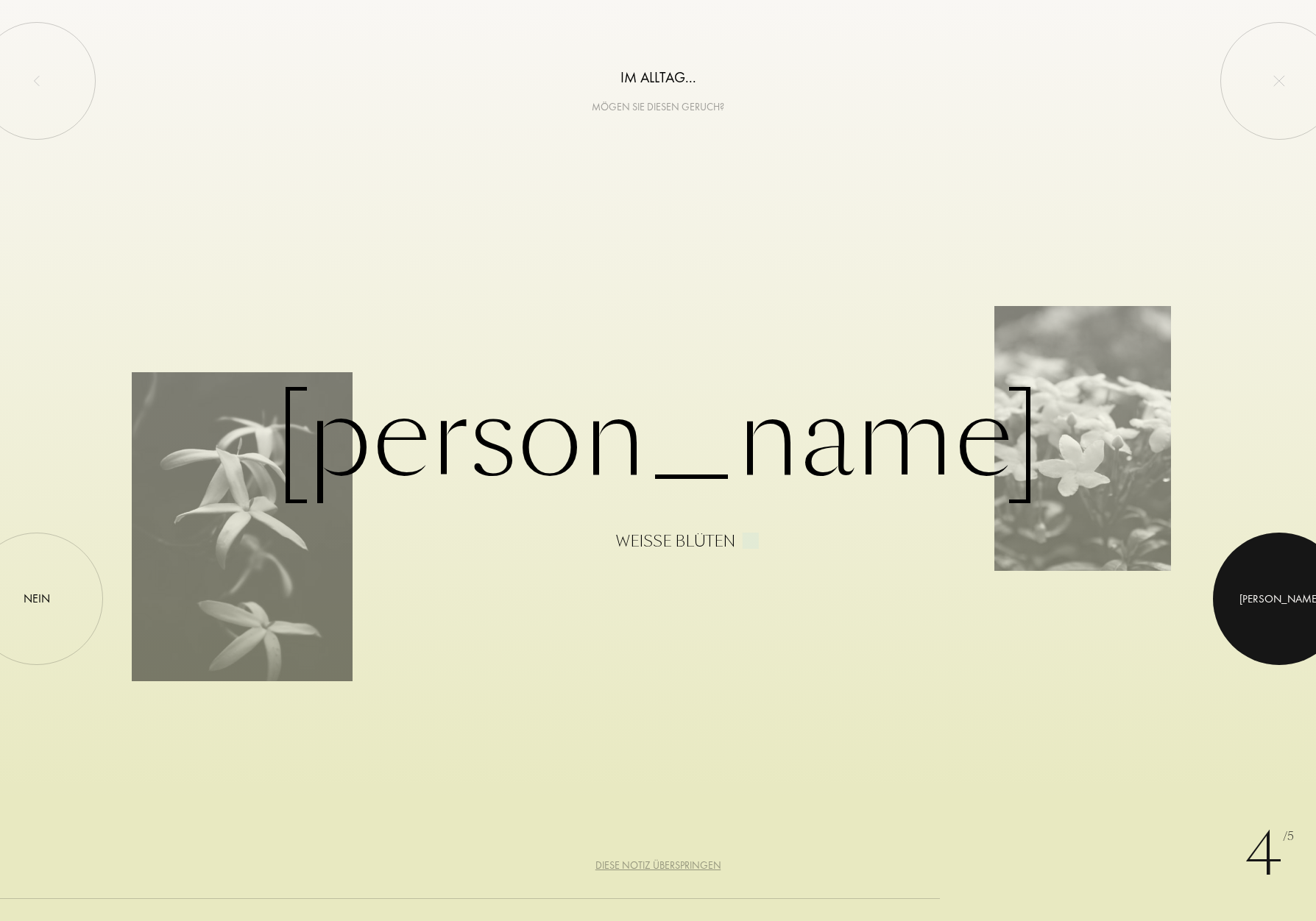
click at [1294, 608] on div at bounding box center [1279, 598] width 132 height 132
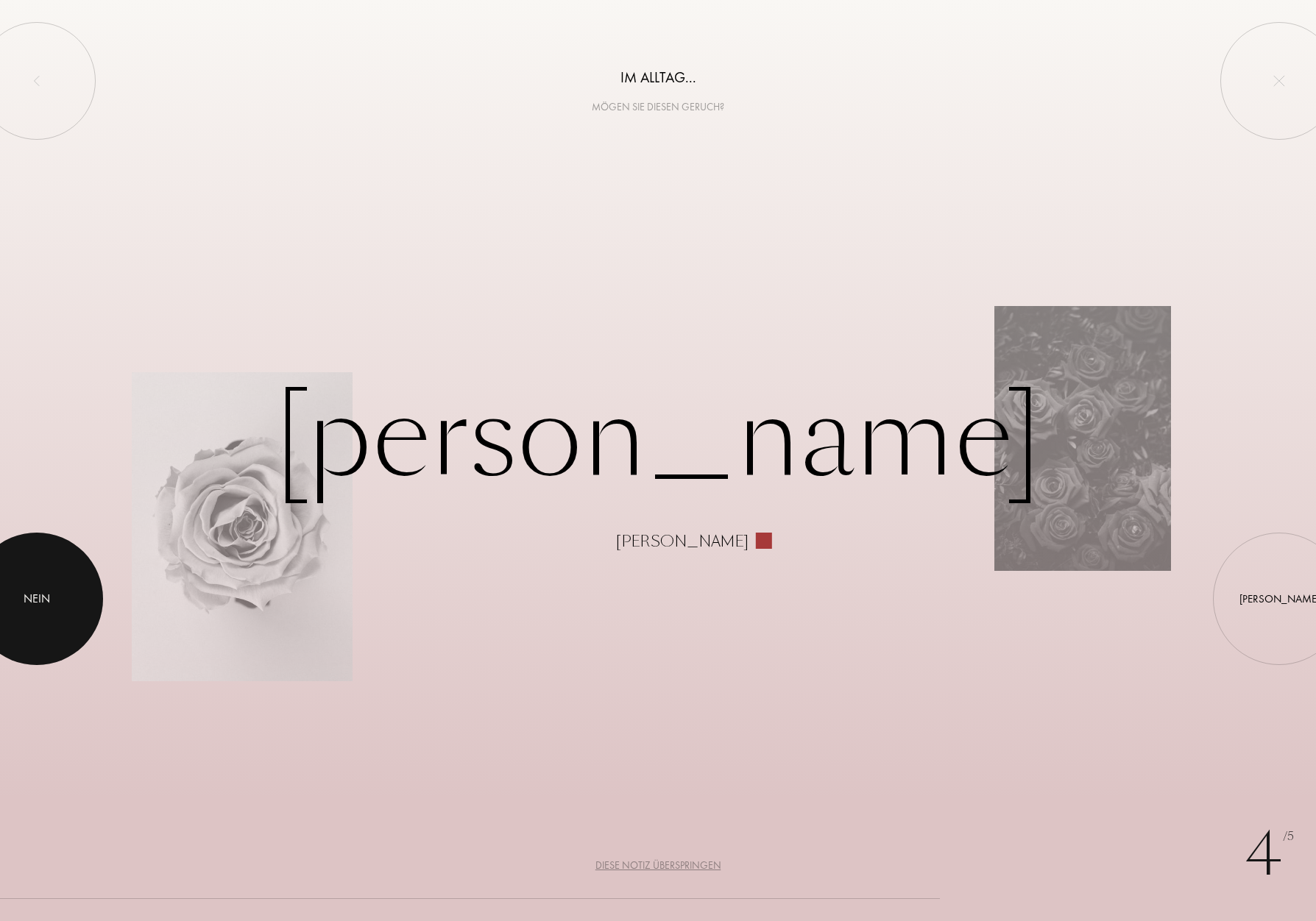
click at [96, 586] on div "Nein" at bounding box center [36, 598] width 132 height 132
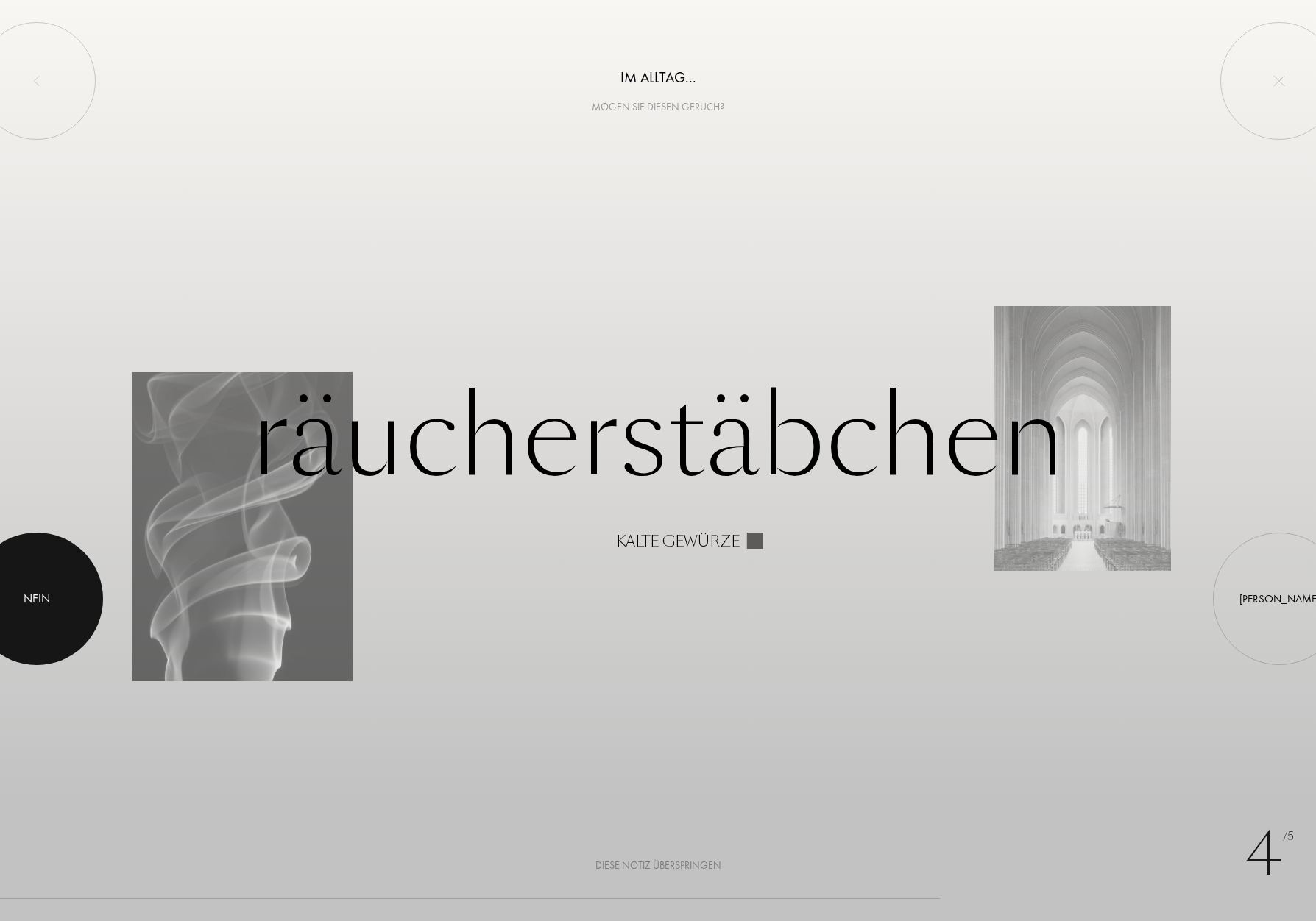
drag, startPoint x: 18, startPoint y: 610, endPoint x: 27, endPoint y: 604, distance: 10.8
click at [18, 610] on div at bounding box center [36, 598] width 132 height 132
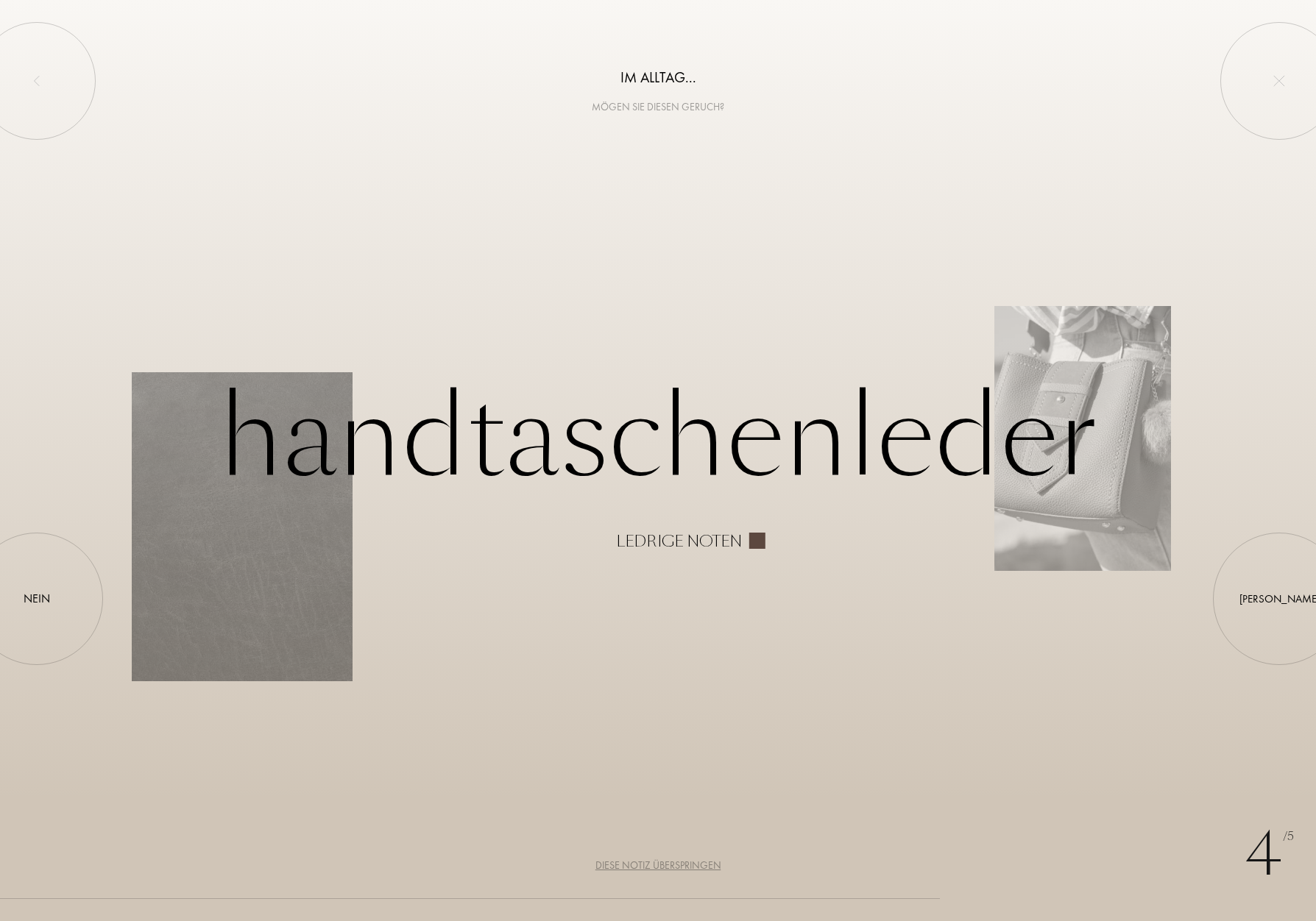
drag, startPoint x: 1246, startPoint y: 575, endPoint x: 1183, endPoint y: 560, distance: 64.8
click at [1279, 599] on div at bounding box center [1279, 599] width 0 height 0
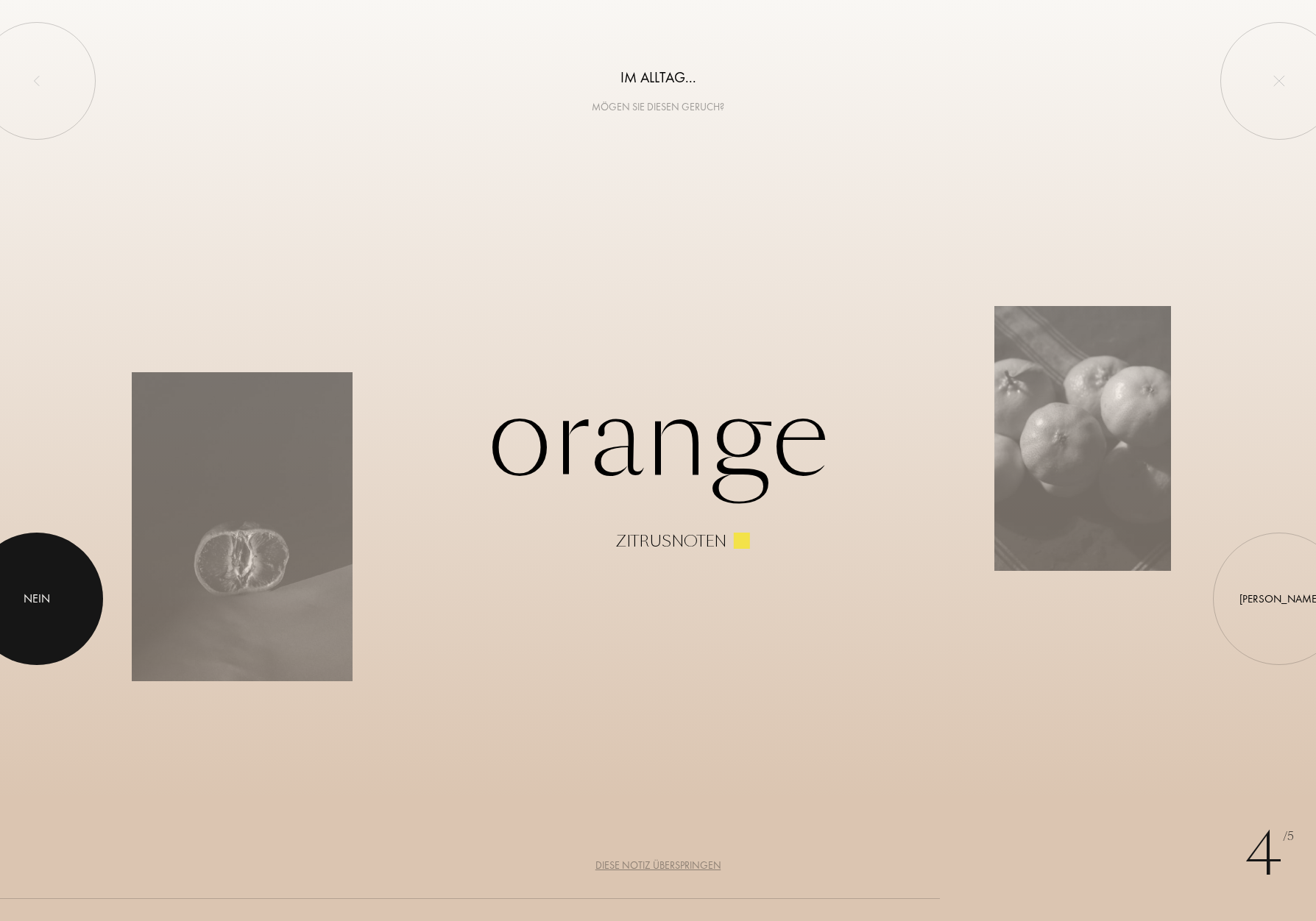
click at [48, 594] on div "Nein" at bounding box center [37, 599] width 27 height 18
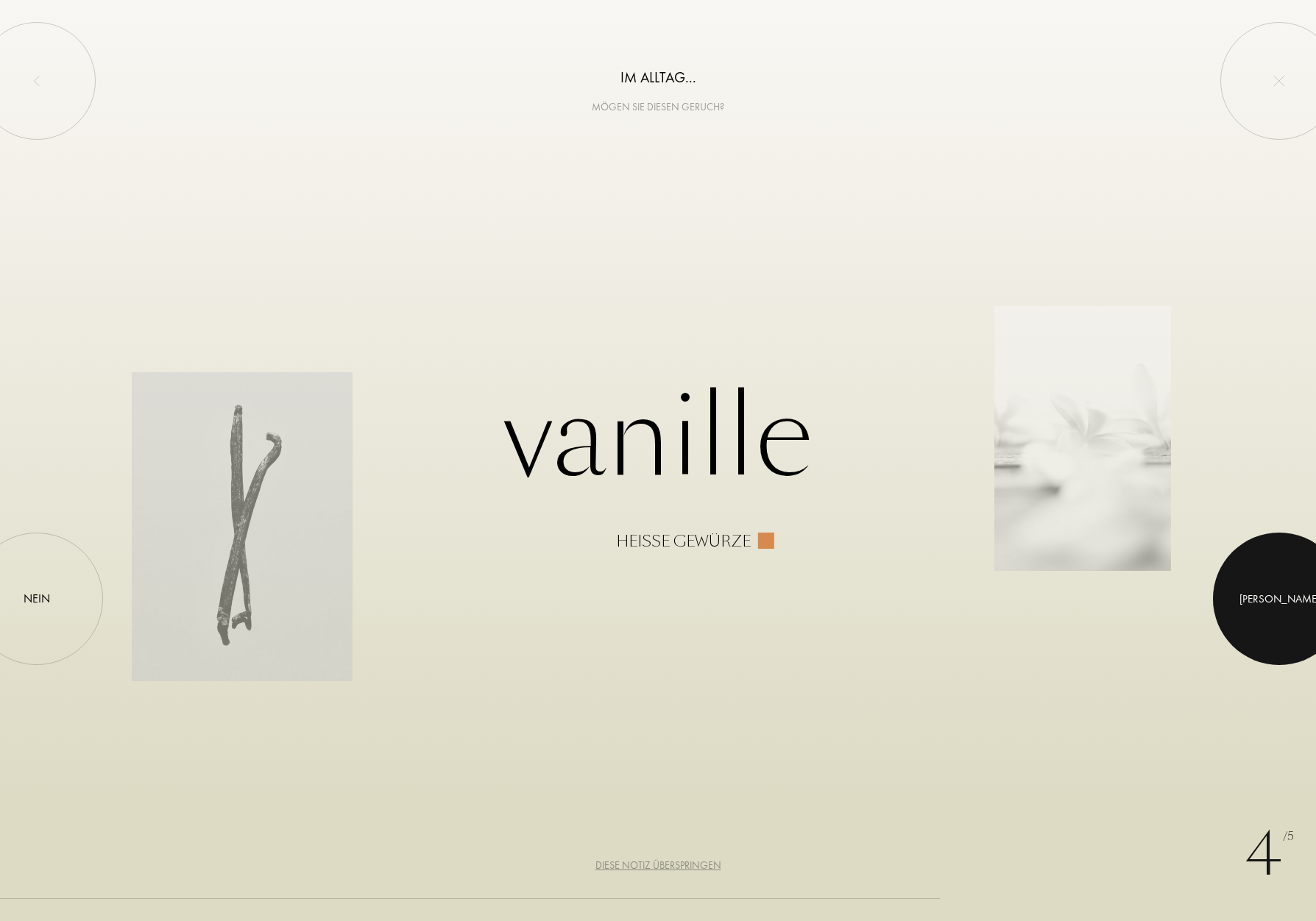
click at [1277, 587] on div at bounding box center [1279, 598] width 132 height 132
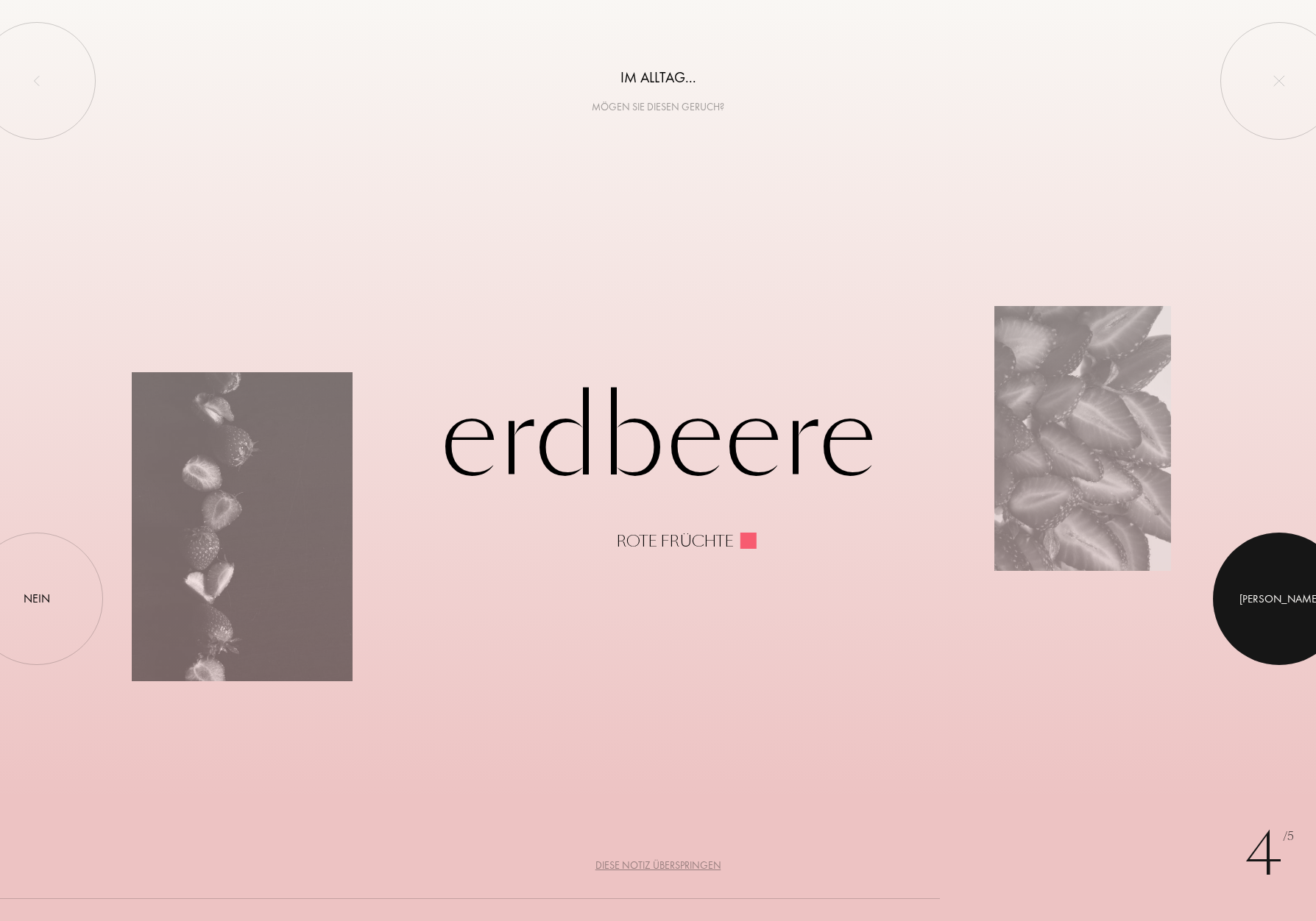
click at [1259, 580] on div at bounding box center [1279, 598] width 132 height 132
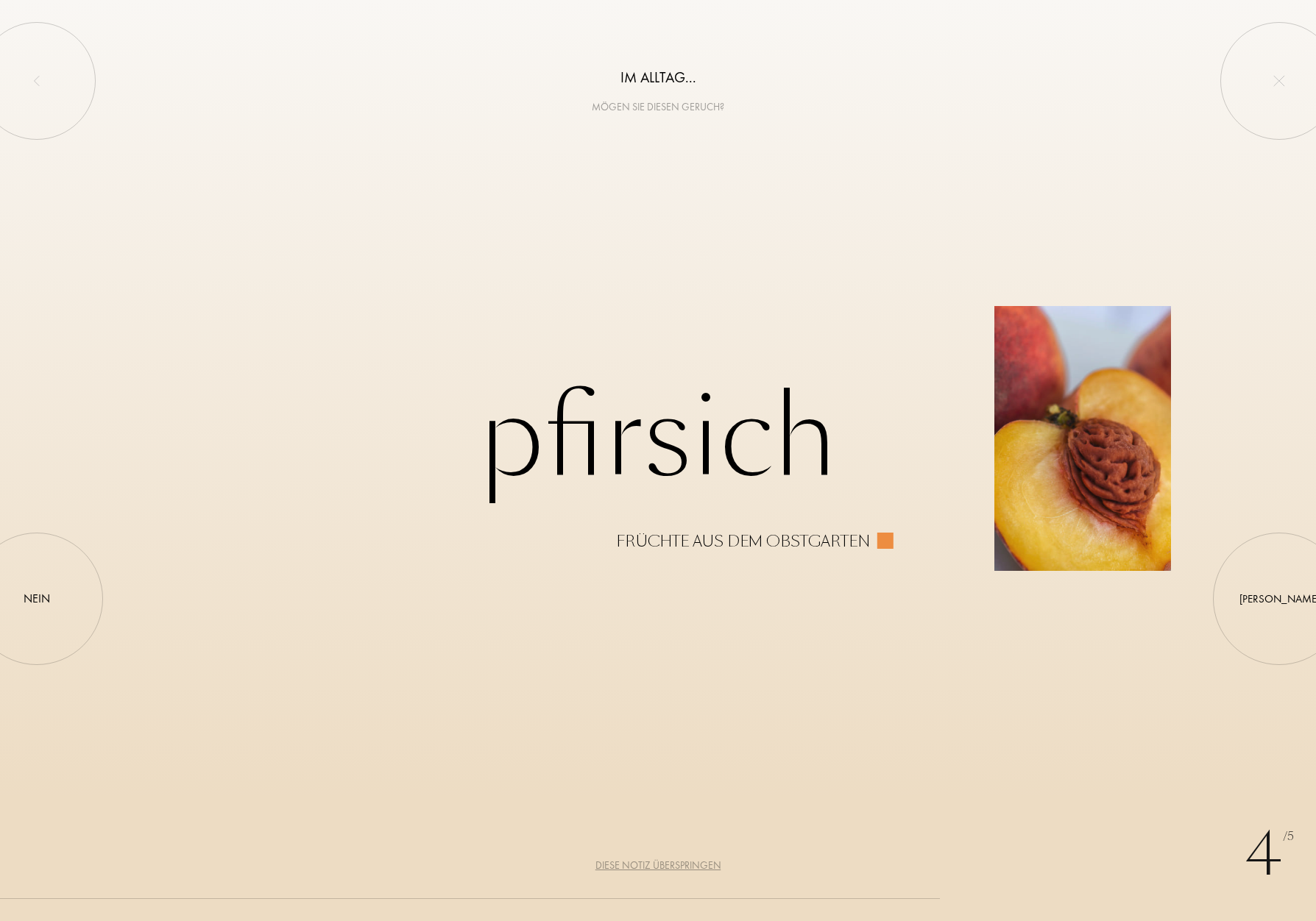
drag, startPoint x: 1252, startPoint y: 575, endPoint x: 1171, endPoint y: 559, distance: 82.6
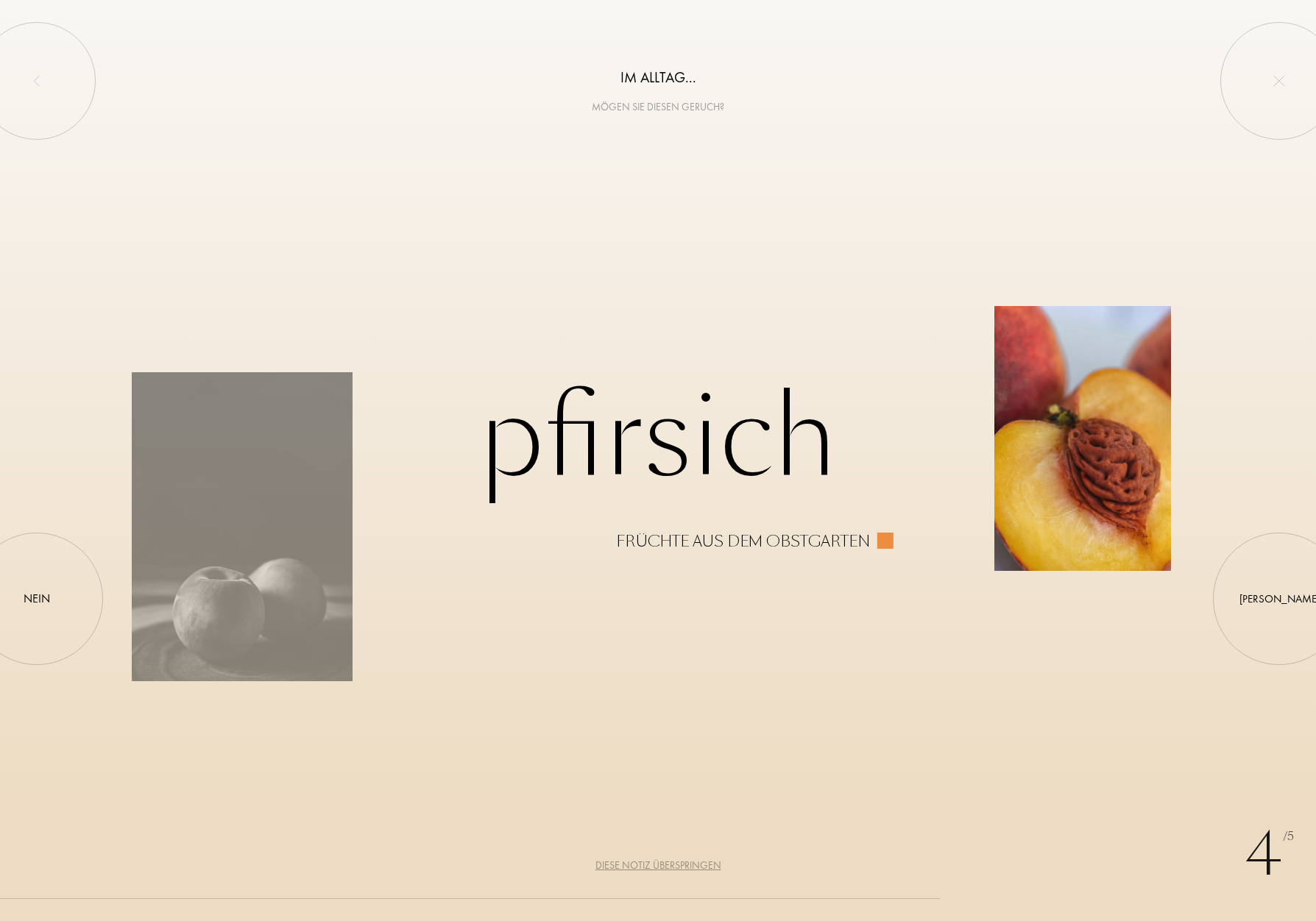
click at [1279, 599] on div at bounding box center [1279, 599] width 0 height 0
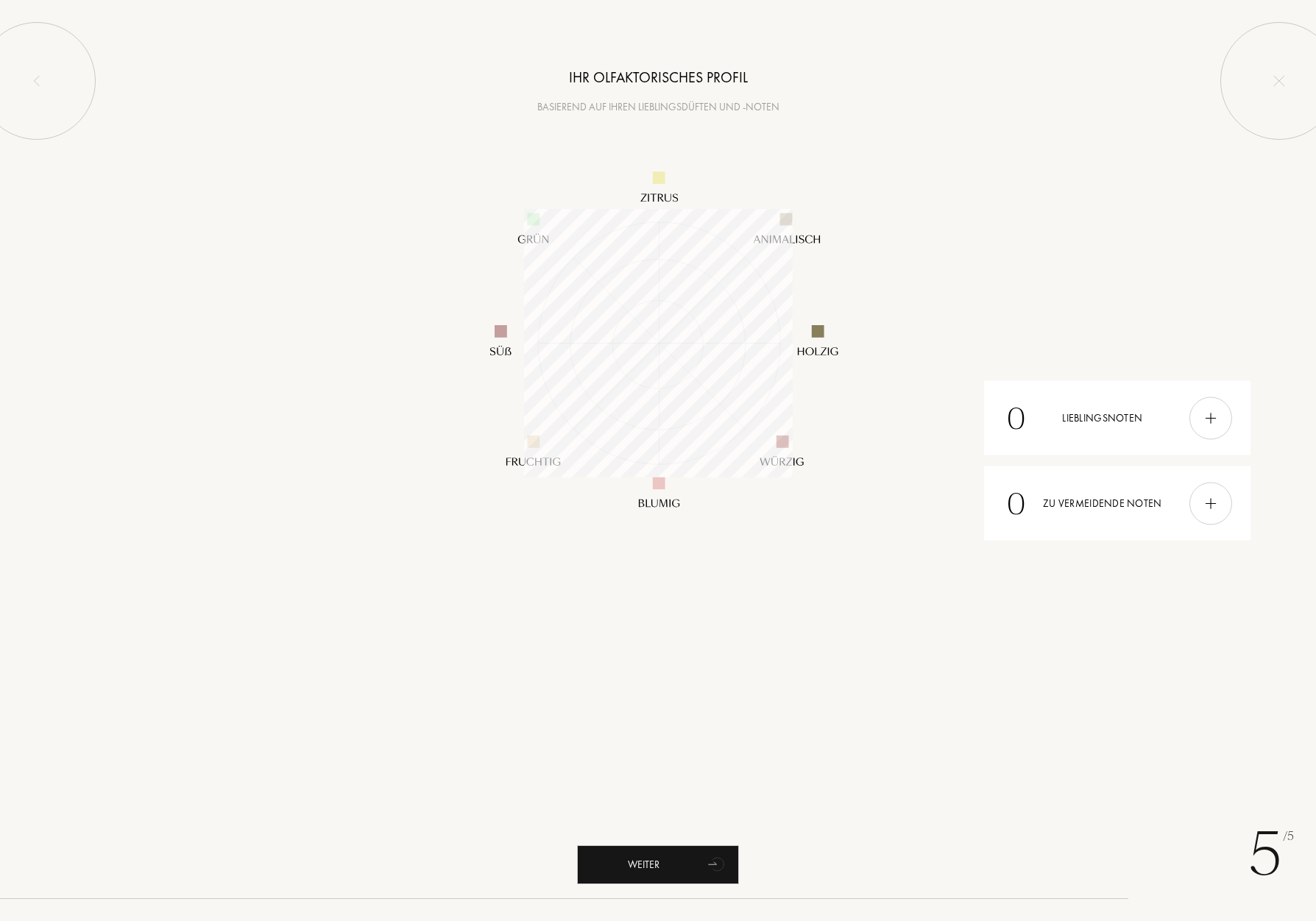
scroll to position [269, 269]
click at [645, 864] on div "Weiter" at bounding box center [658, 864] width 162 height 39
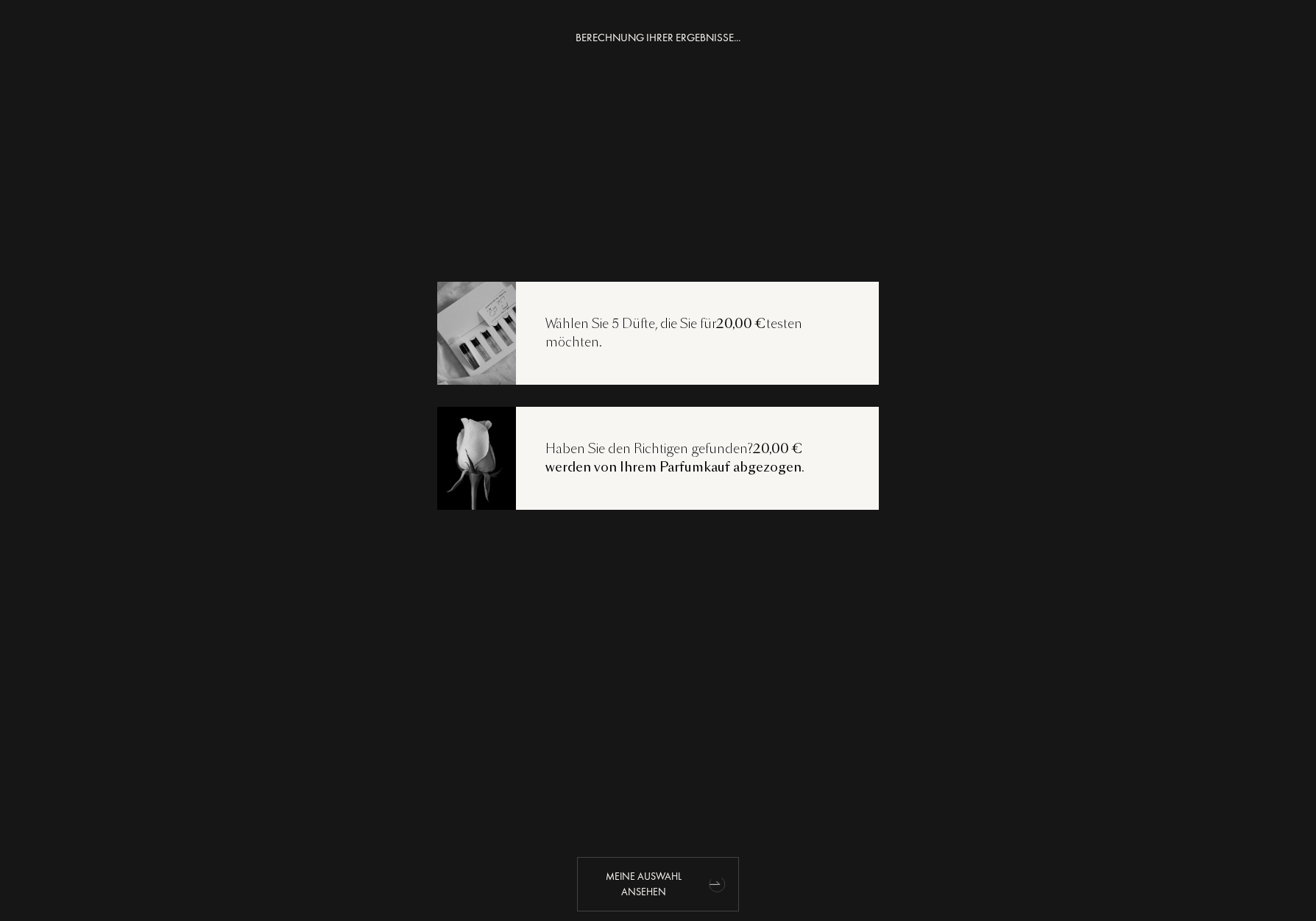
click at [656, 883] on div "Meine Auswahl ansehen" at bounding box center [658, 884] width 162 height 54
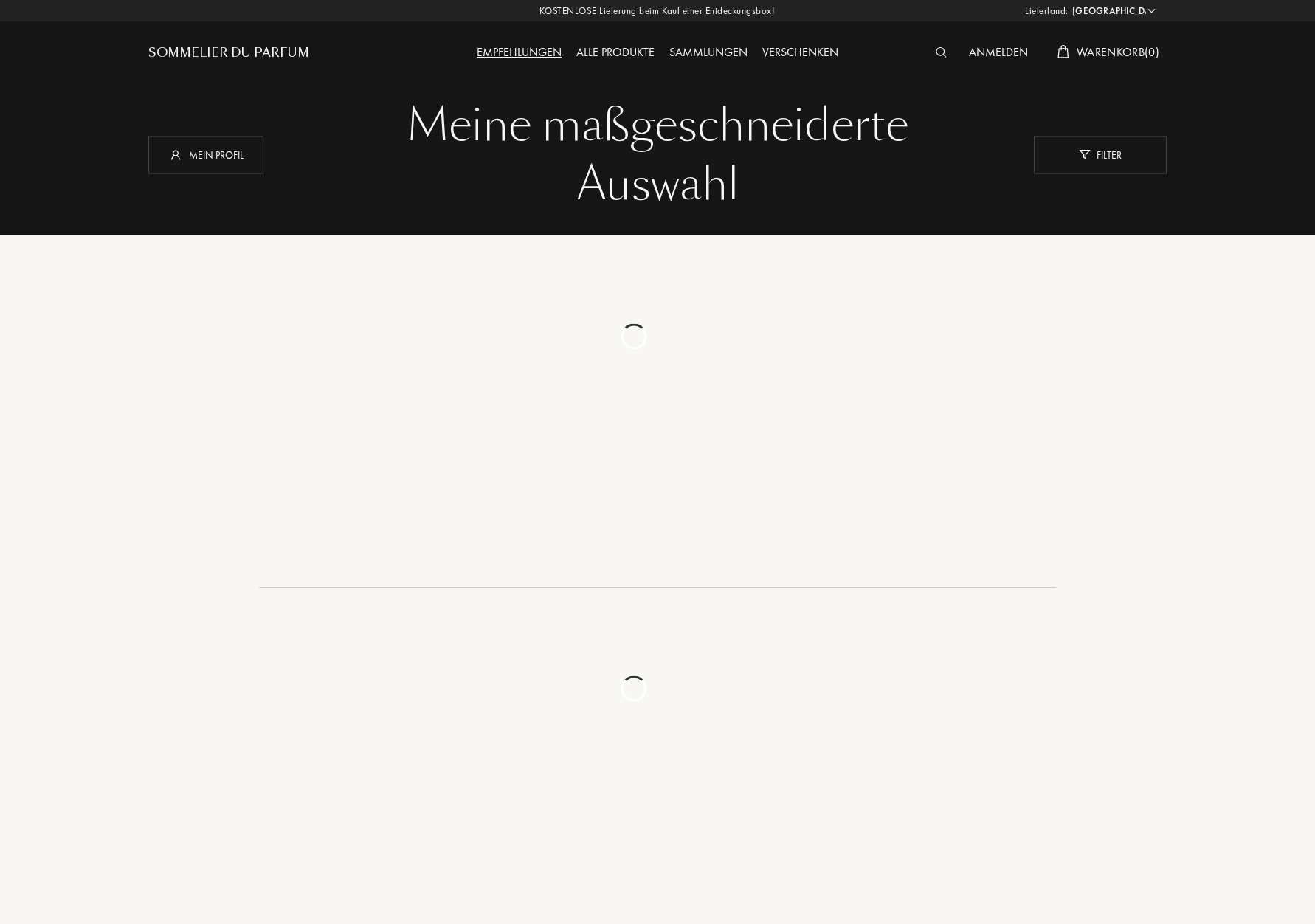
select select "DE"
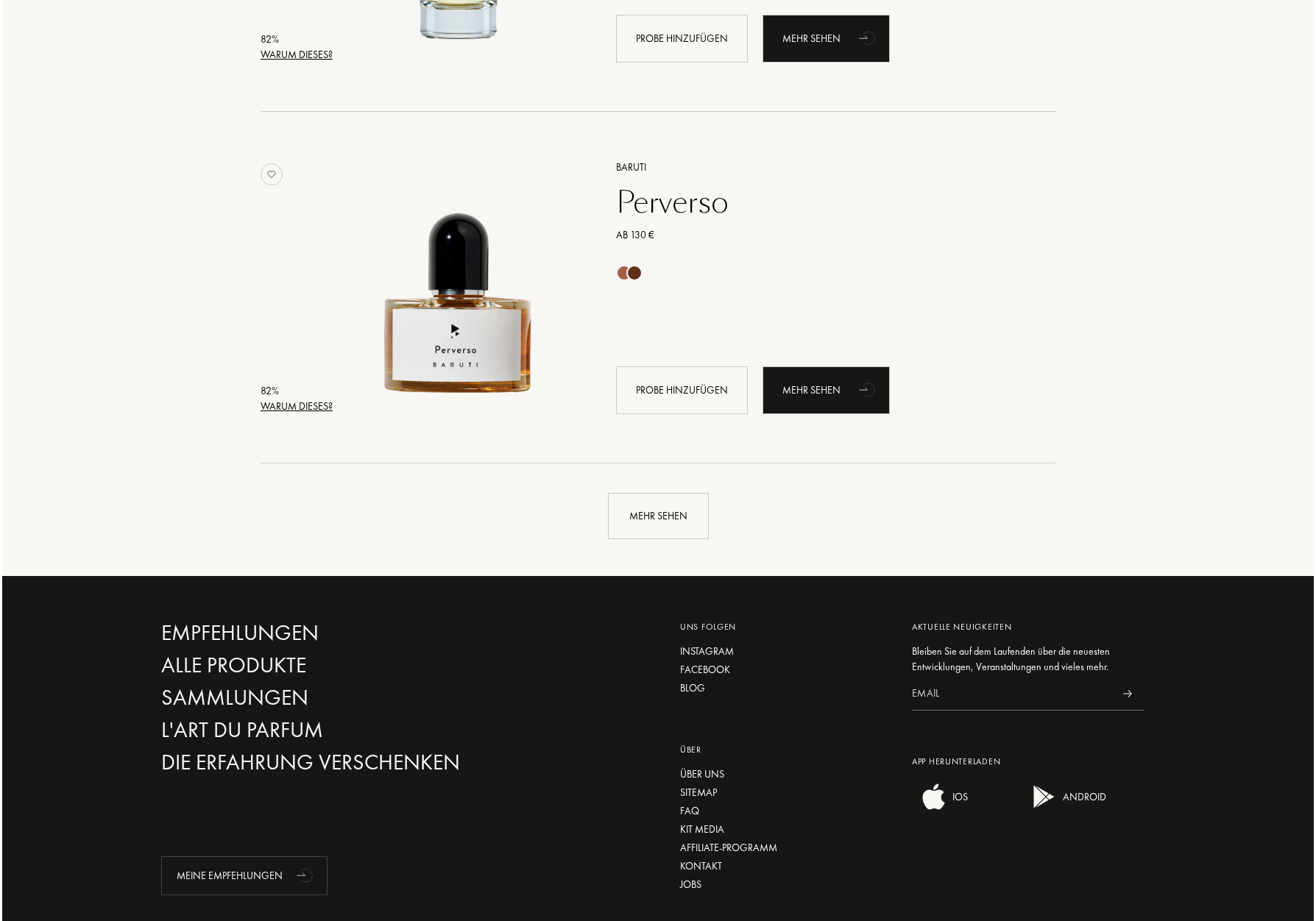
scroll to position [3300, 0]
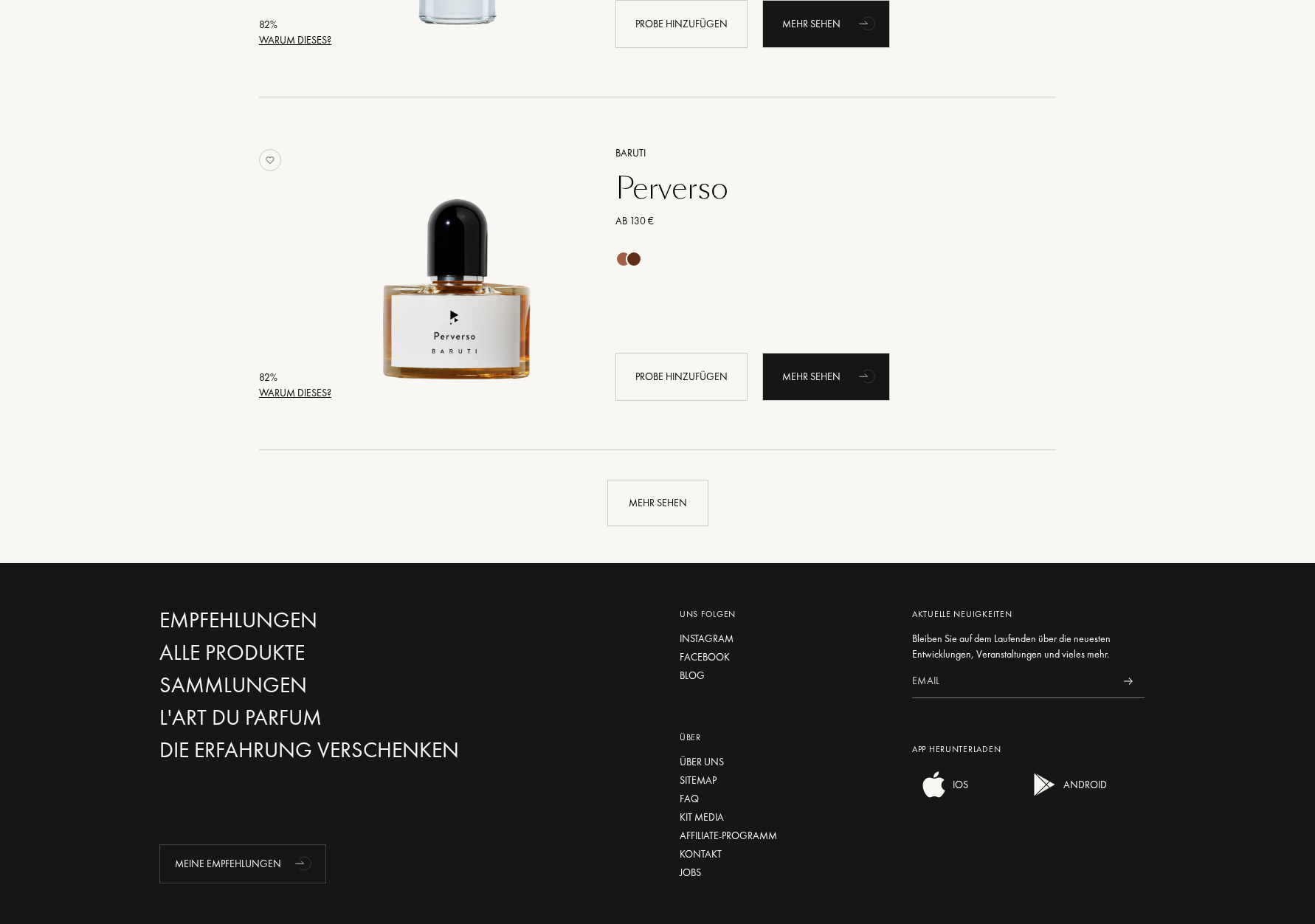
click at [302, 394] on div "Warum dieses?" at bounding box center [296, 393] width 72 height 15
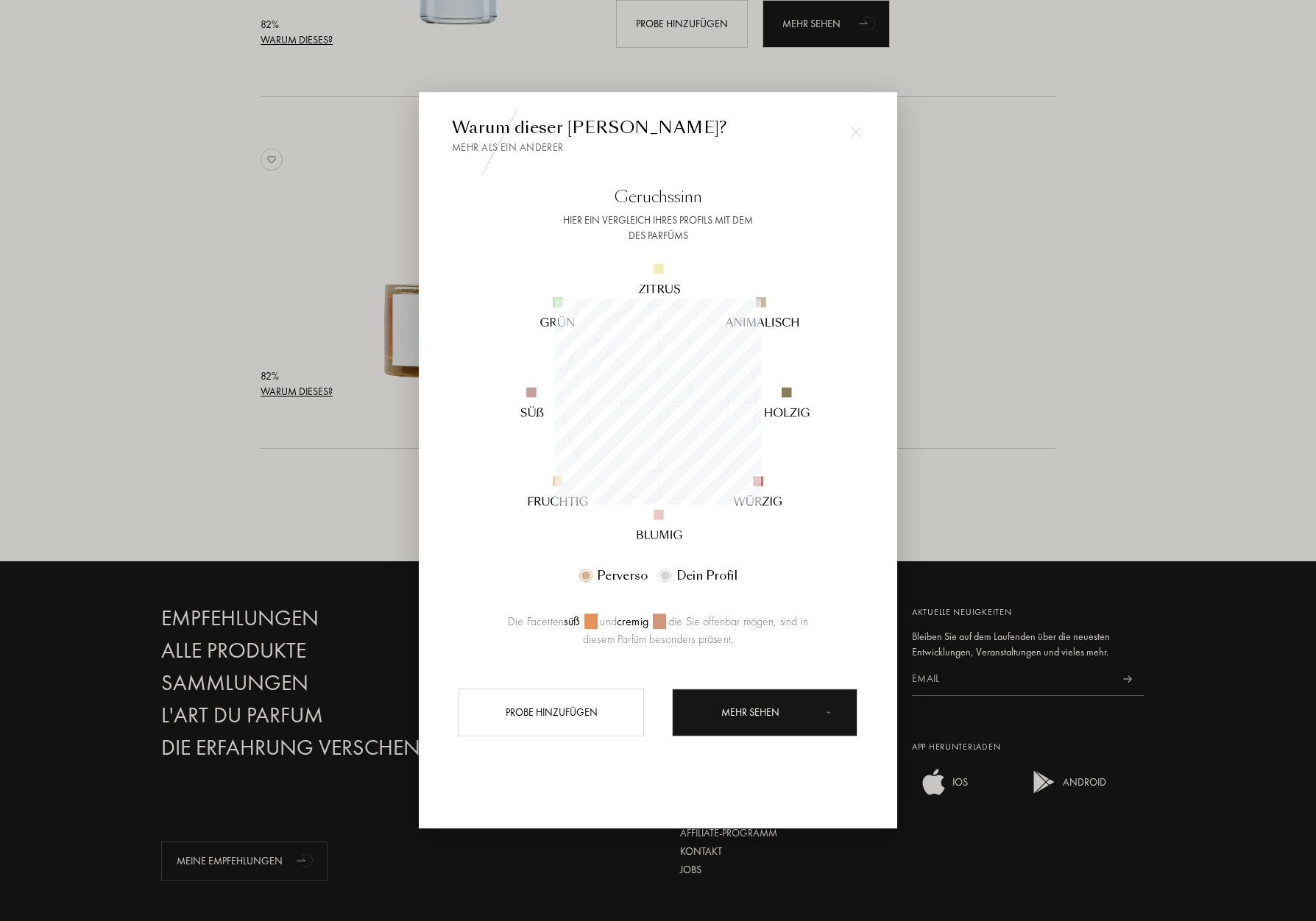
scroll to position [206, 206]
click at [1041, 424] on div at bounding box center [658, 460] width 1316 height 921
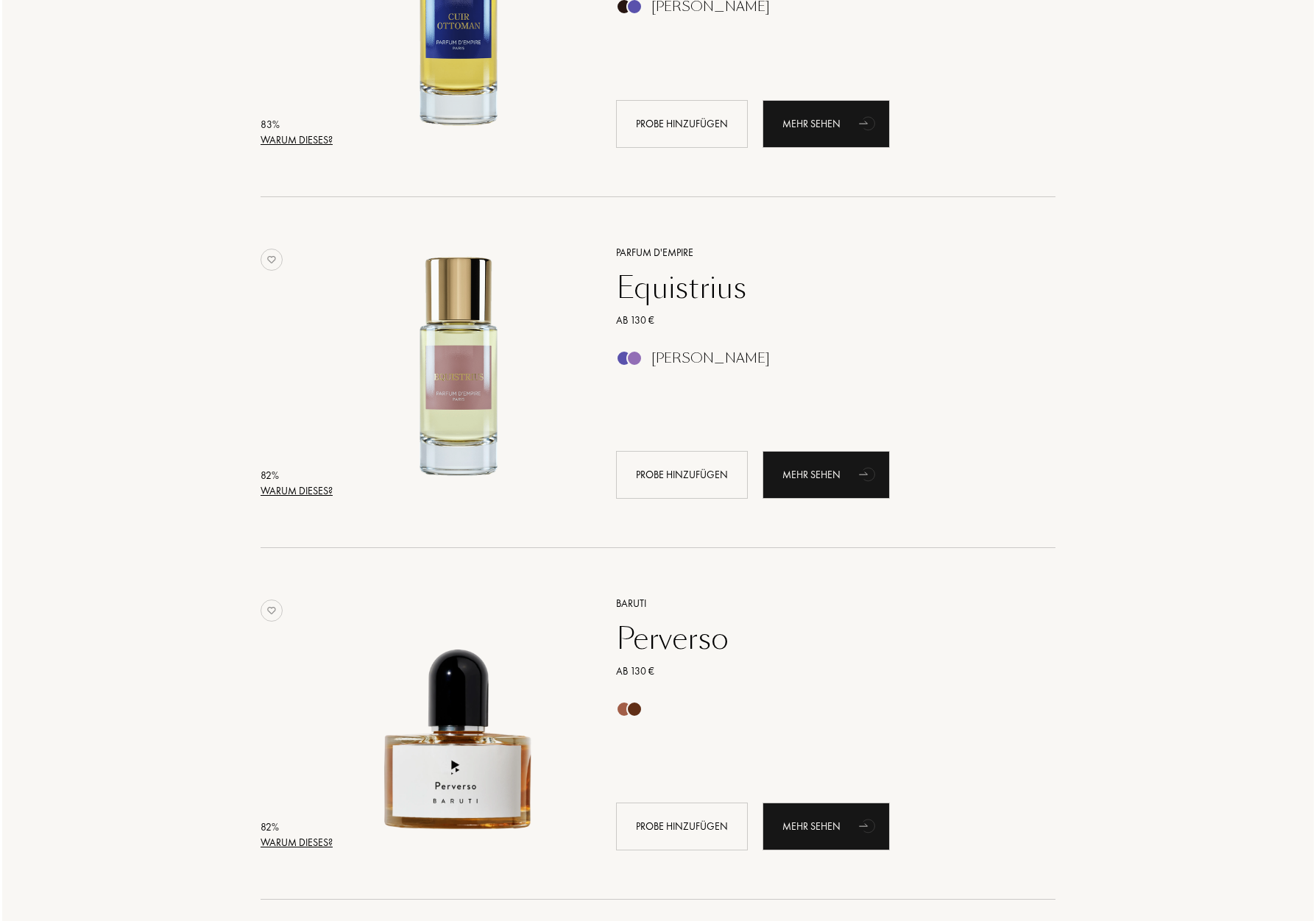
scroll to position [2686, 0]
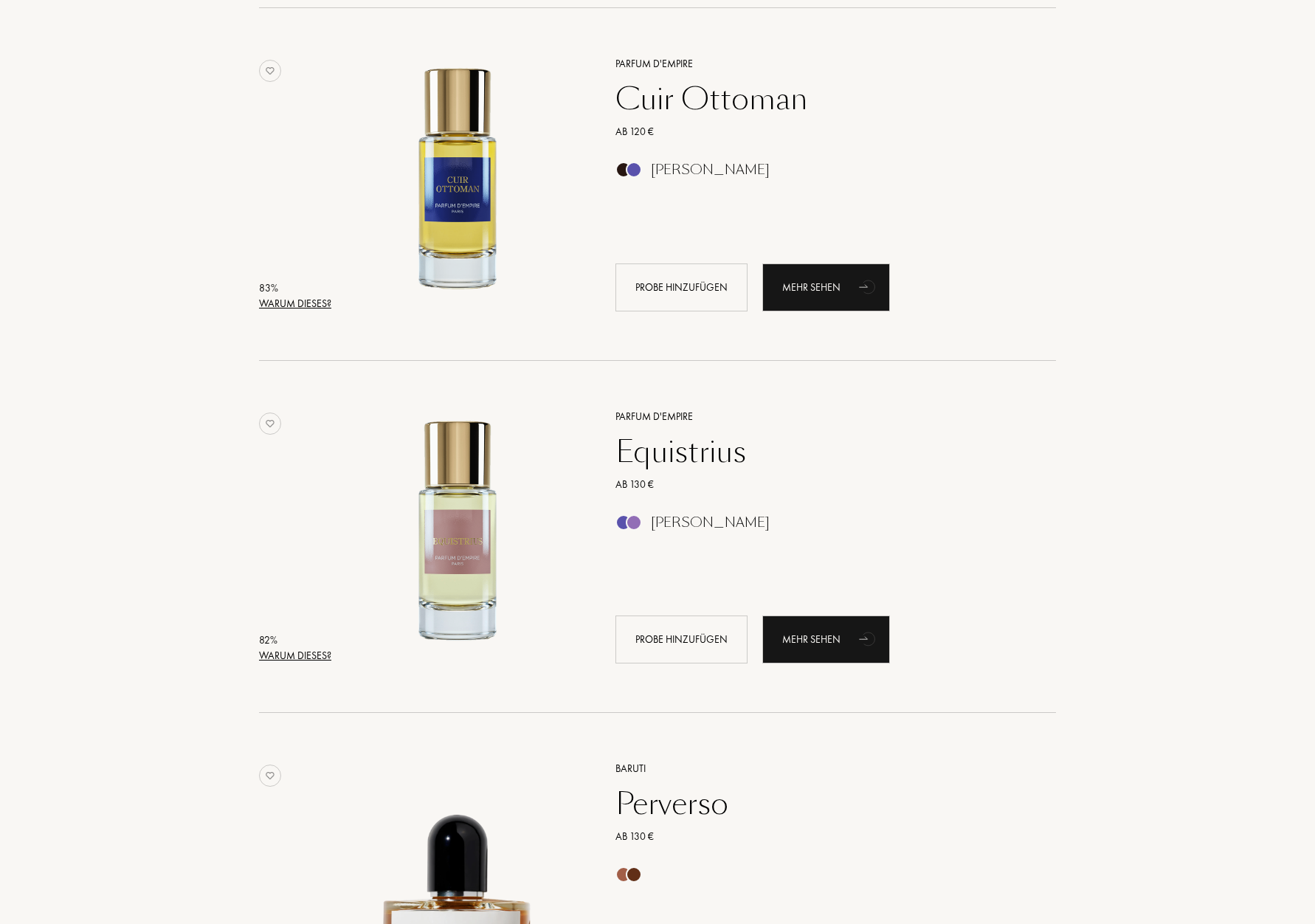
click at [286, 657] on div "Warum dieses?" at bounding box center [296, 656] width 72 height 15
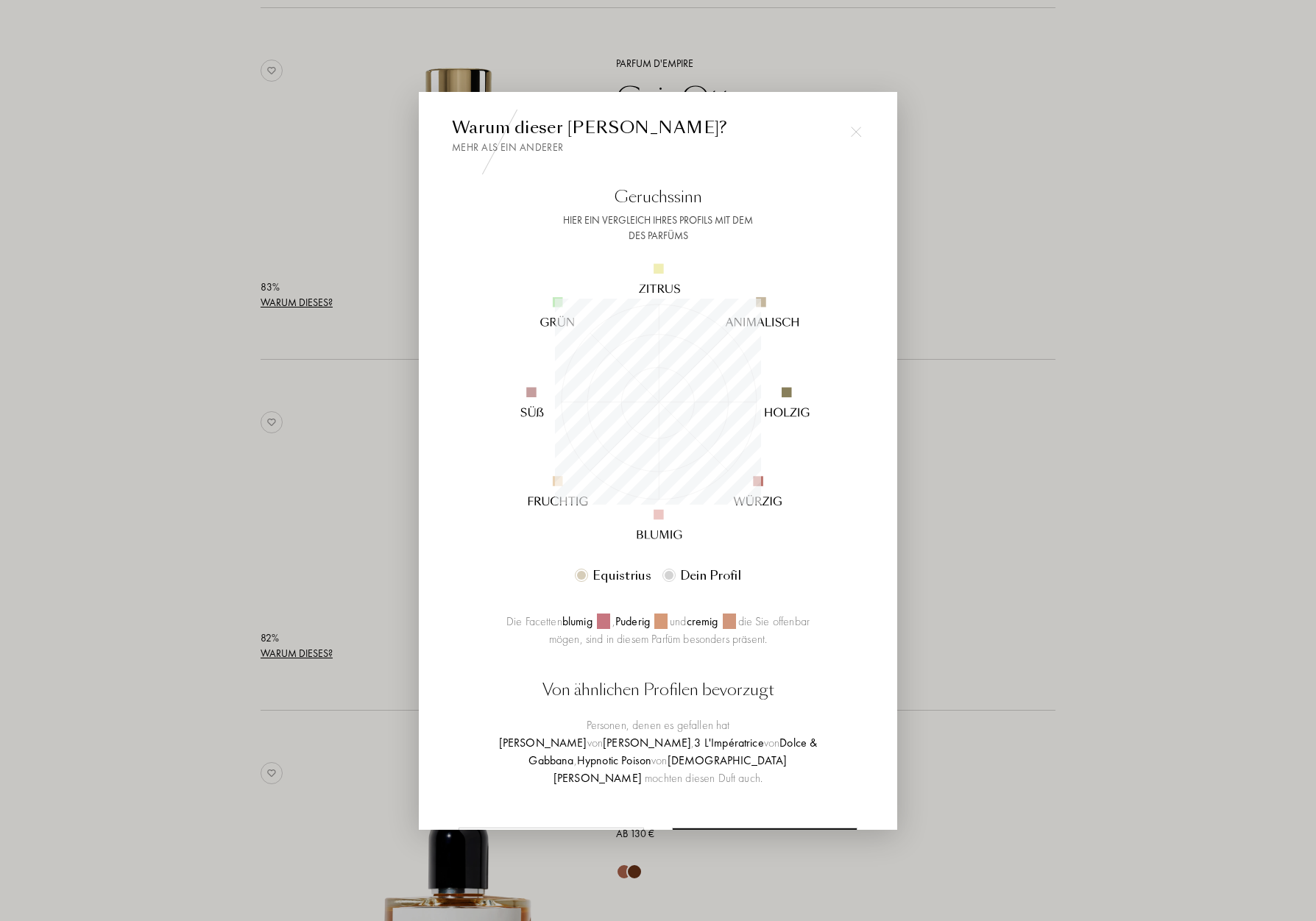
scroll to position [206, 206]
click at [288, 649] on div at bounding box center [658, 460] width 1316 height 921
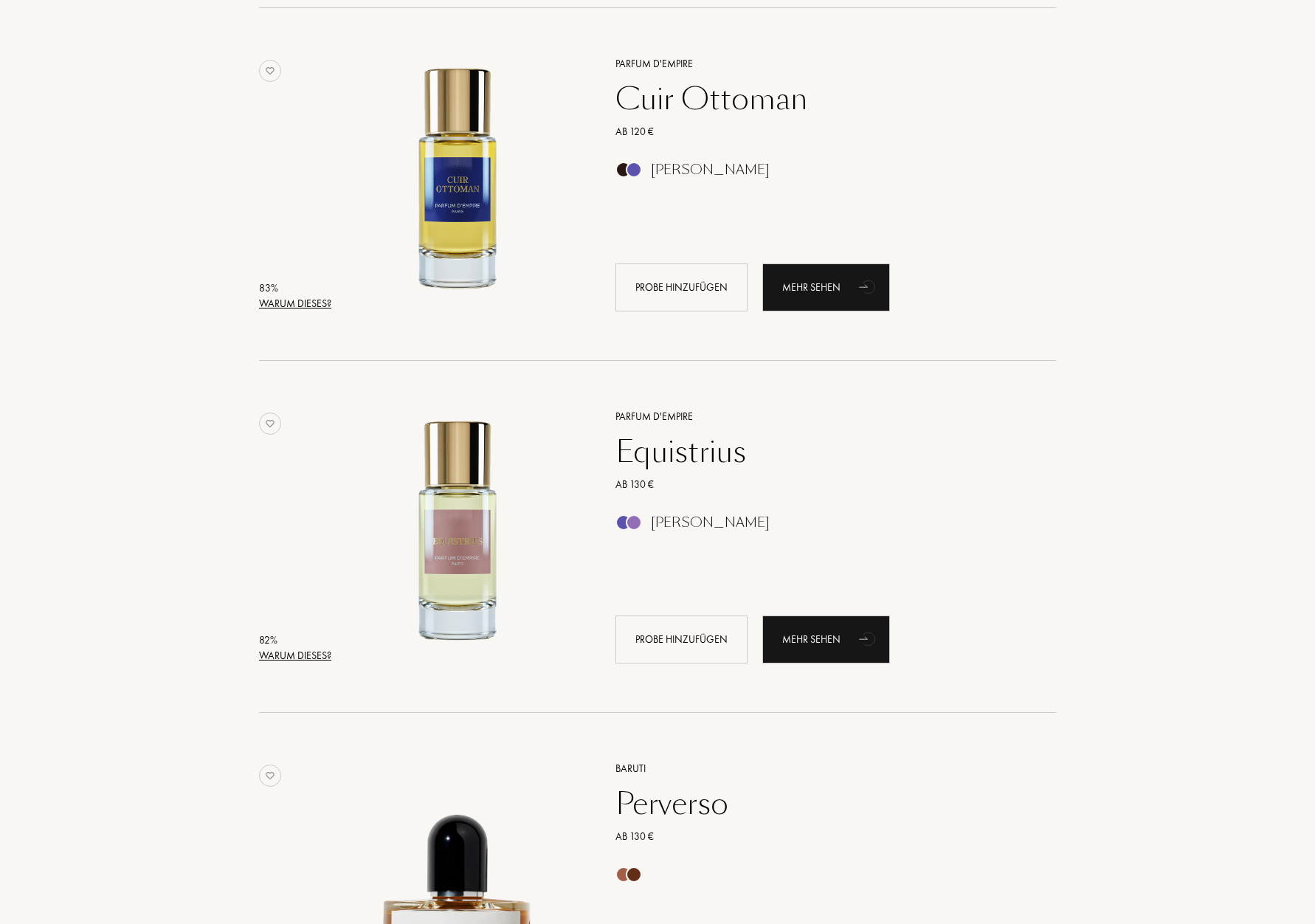
click at [286, 298] on div "Warum dieses?" at bounding box center [296, 303] width 72 height 15
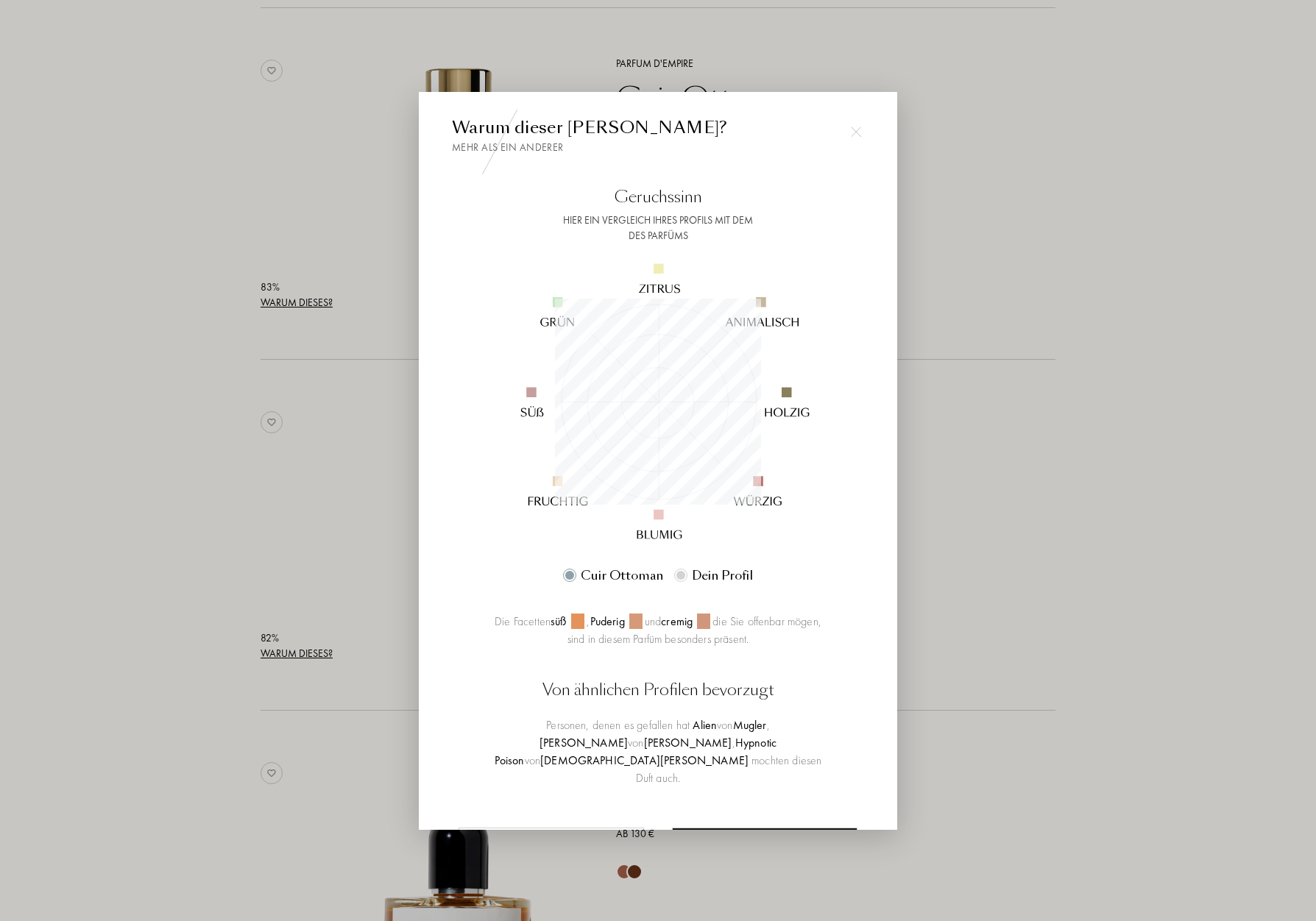
click at [367, 468] on div at bounding box center [658, 460] width 1316 height 921
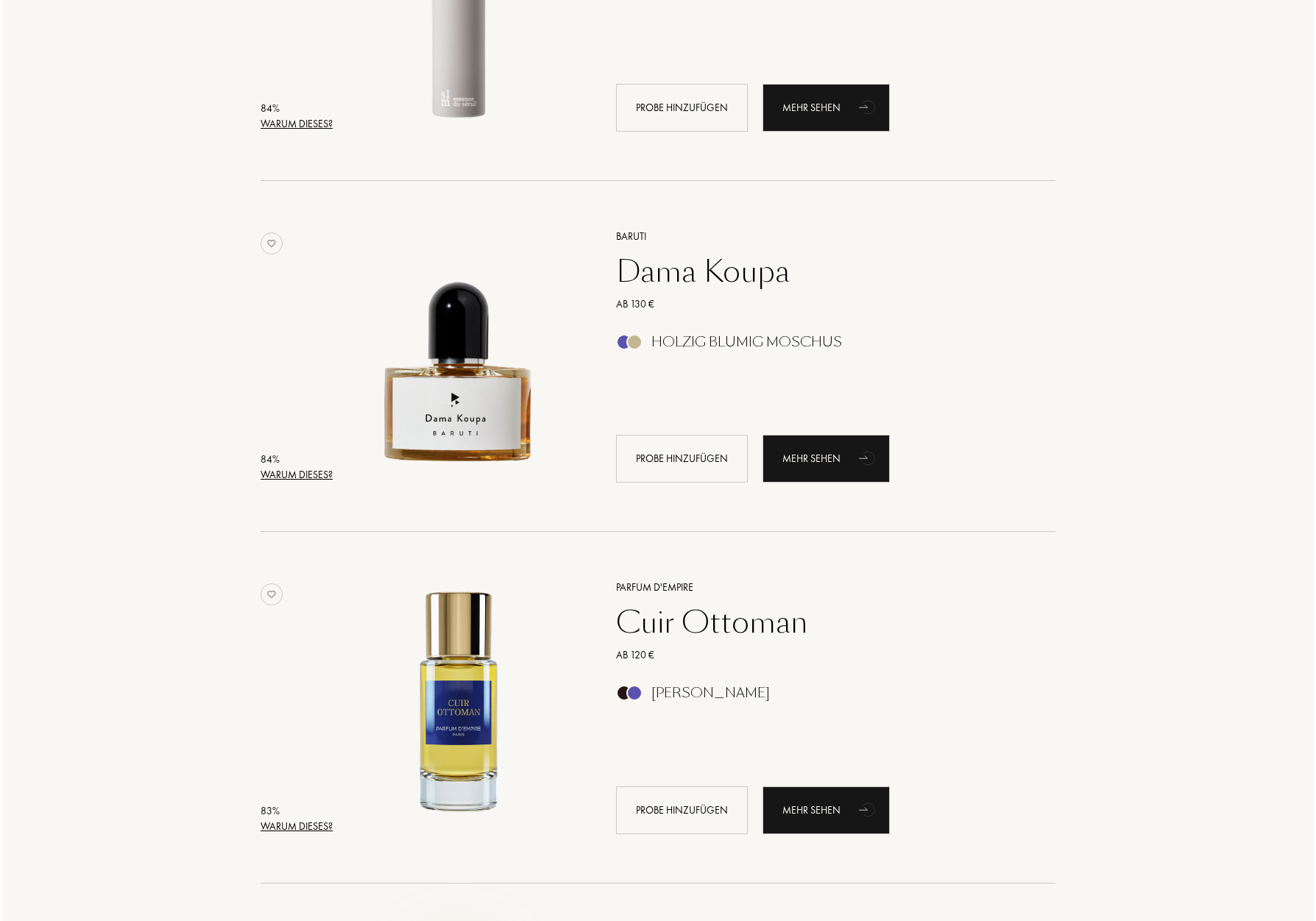
scroll to position [2073, 0]
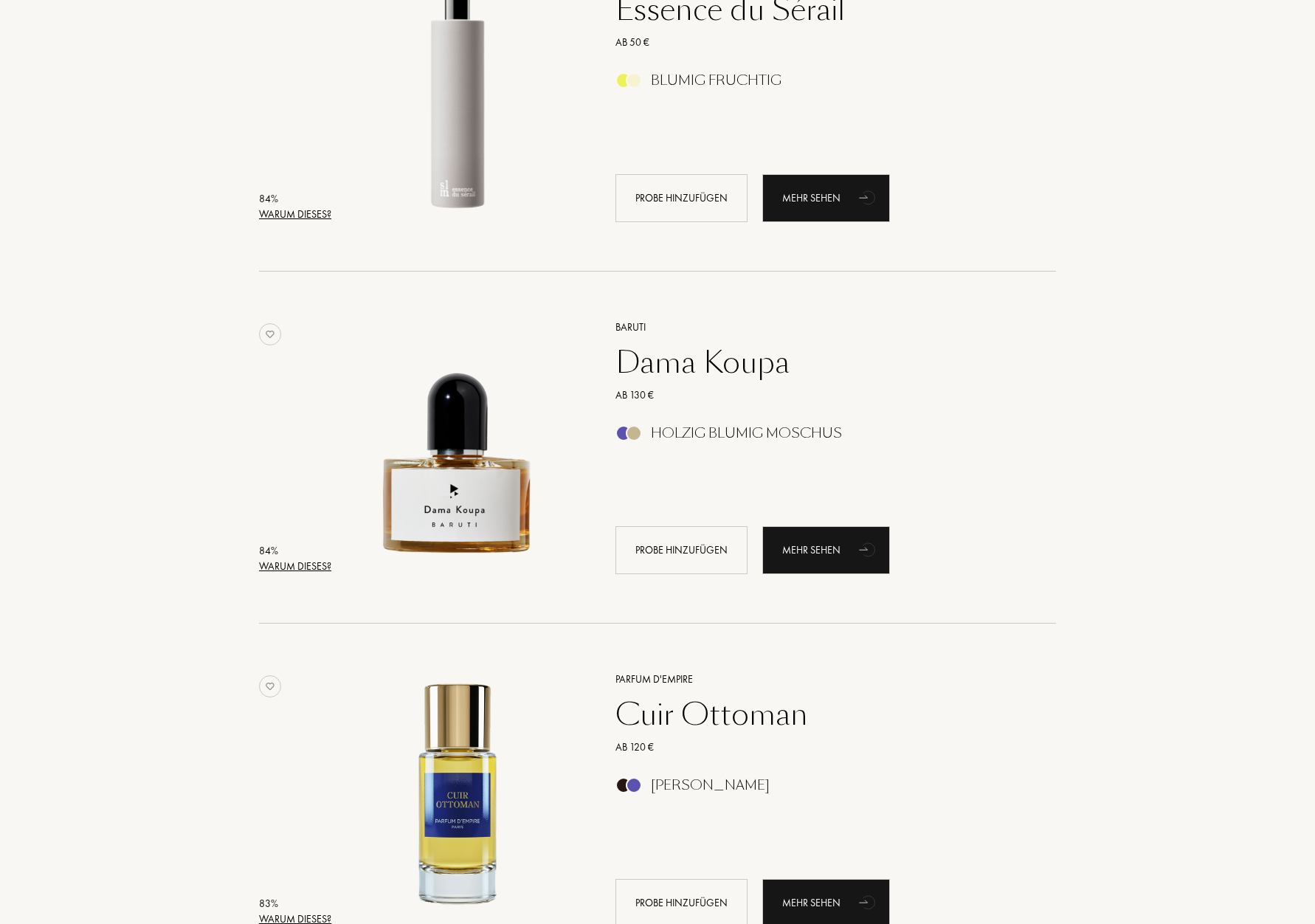
click at [312, 566] on div "Warum dieses?" at bounding box center [296, 566] width 72 height 15
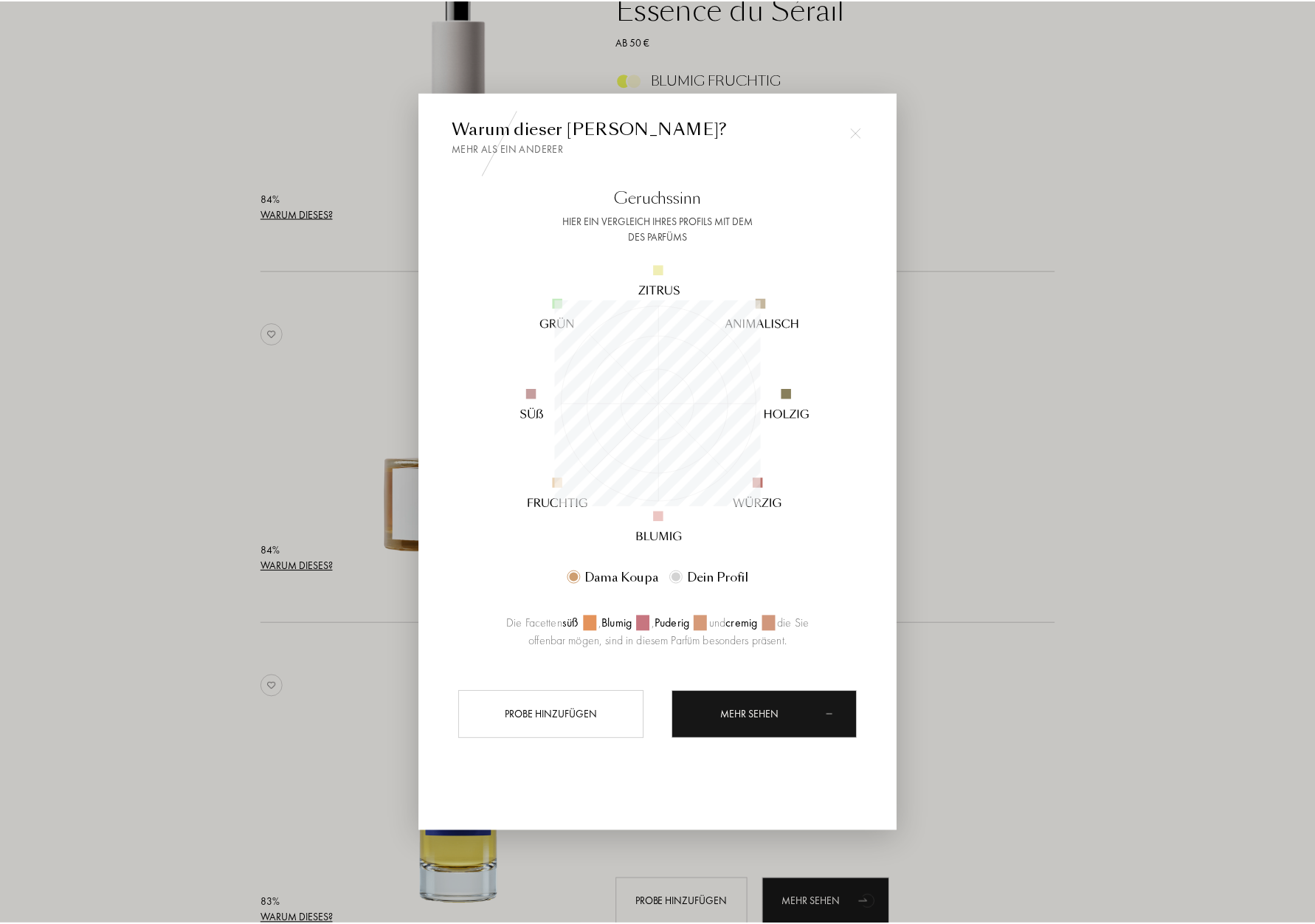
scroll to position [207, 207]
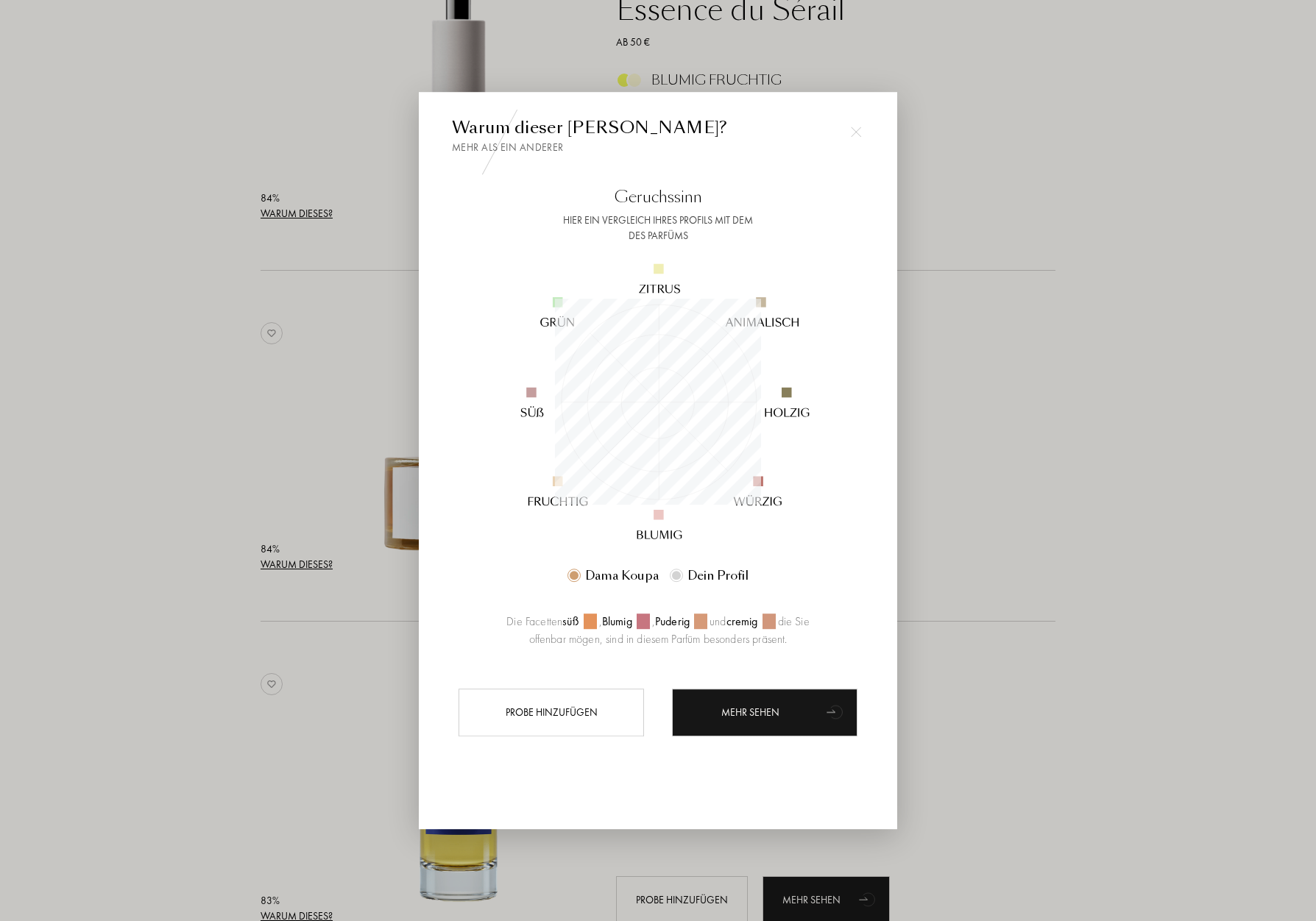
drag, startPoint x: 208, startPoint y: 492, endPoint x: 221, endPoint y: 494, distance: 13.2
click at [208, 492] on div at bounding box center [658, 460] width 1316 height 921
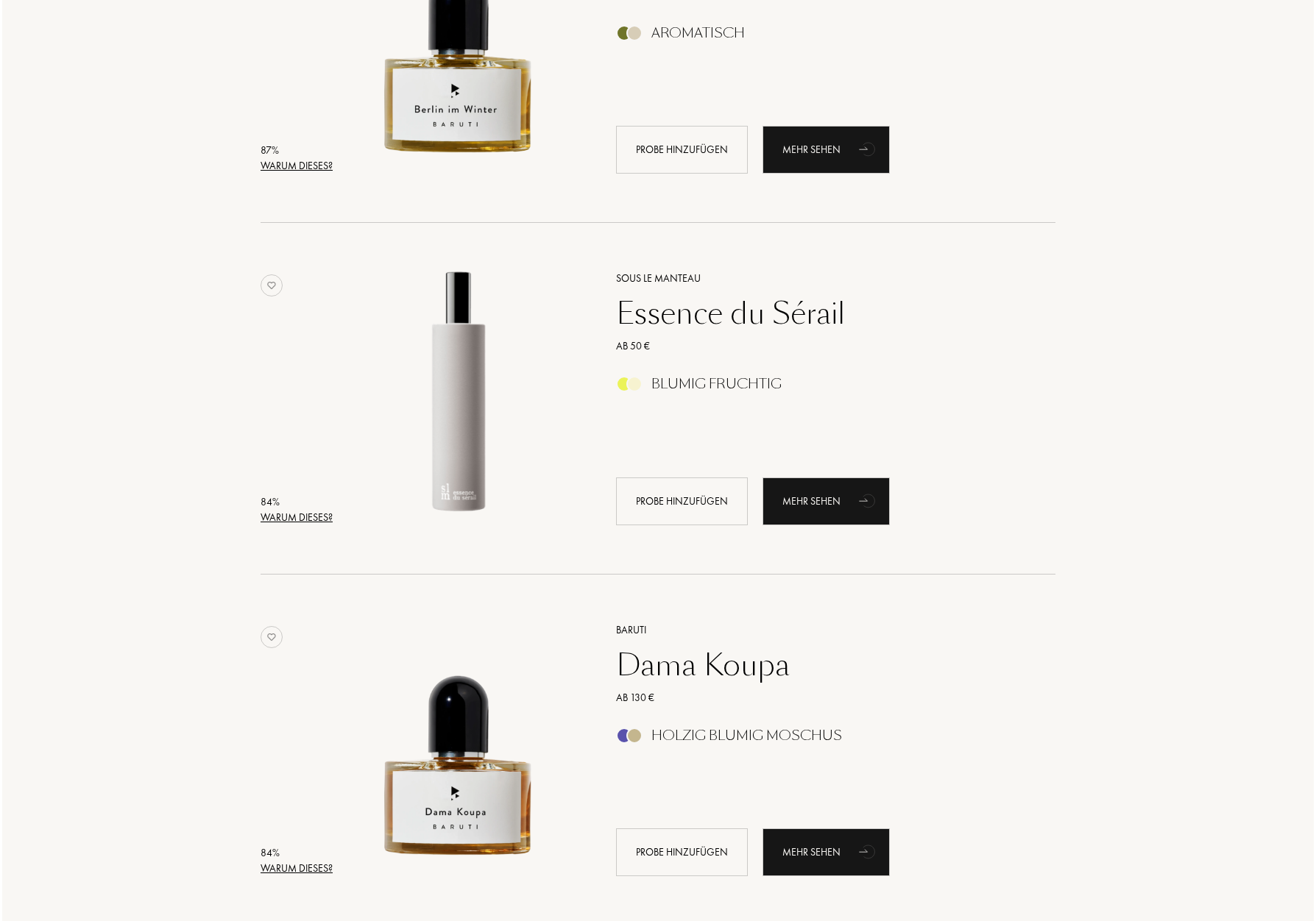
scroll to position [1759, 0]
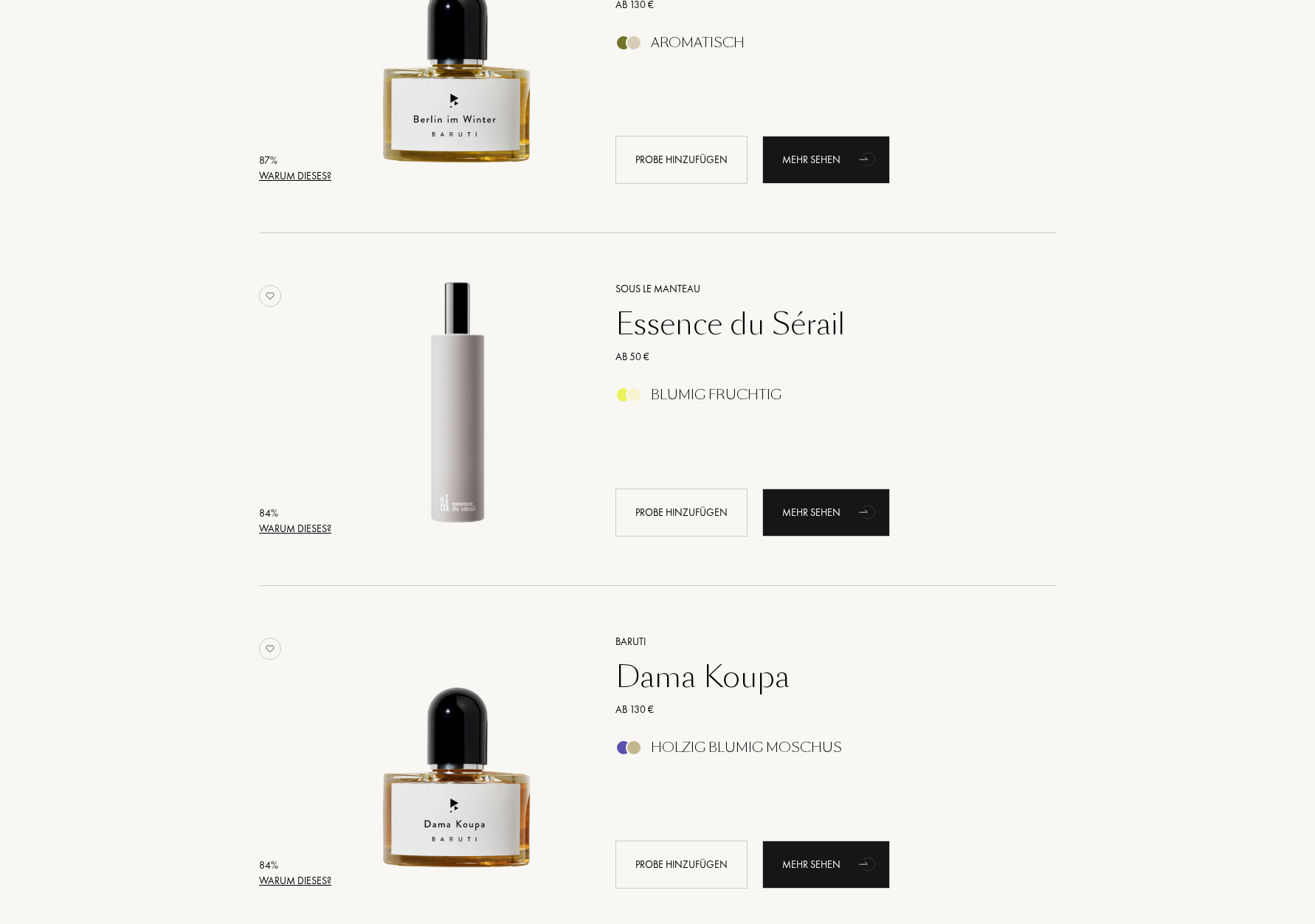
click at [312, 524] on div "Warum dieses?" at bounding box center [296, 528] width 72 height 15
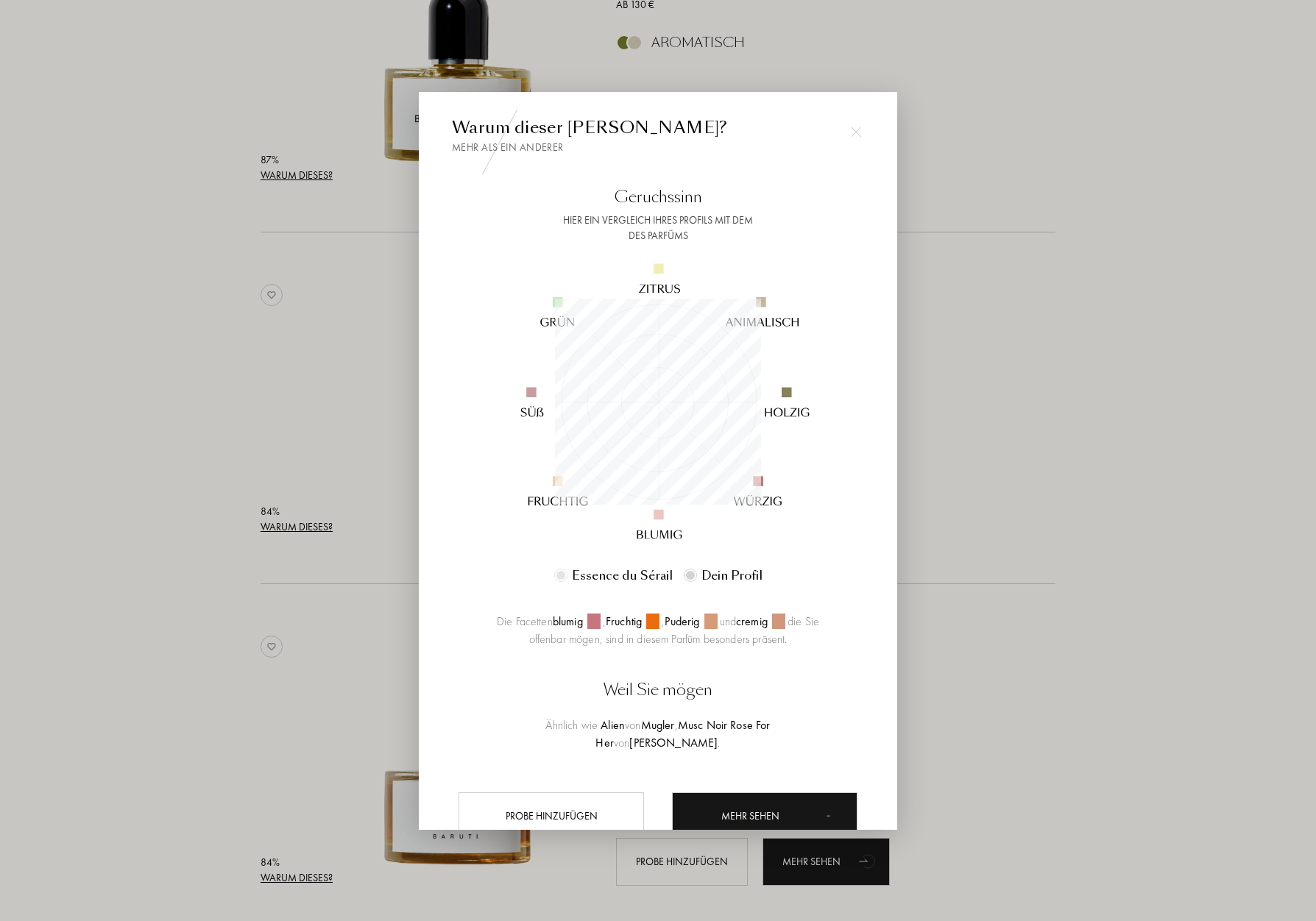
scroll to position [206, 206]
click at [235, 516] on div at bounding box center [658, 460] width 1316 height 921
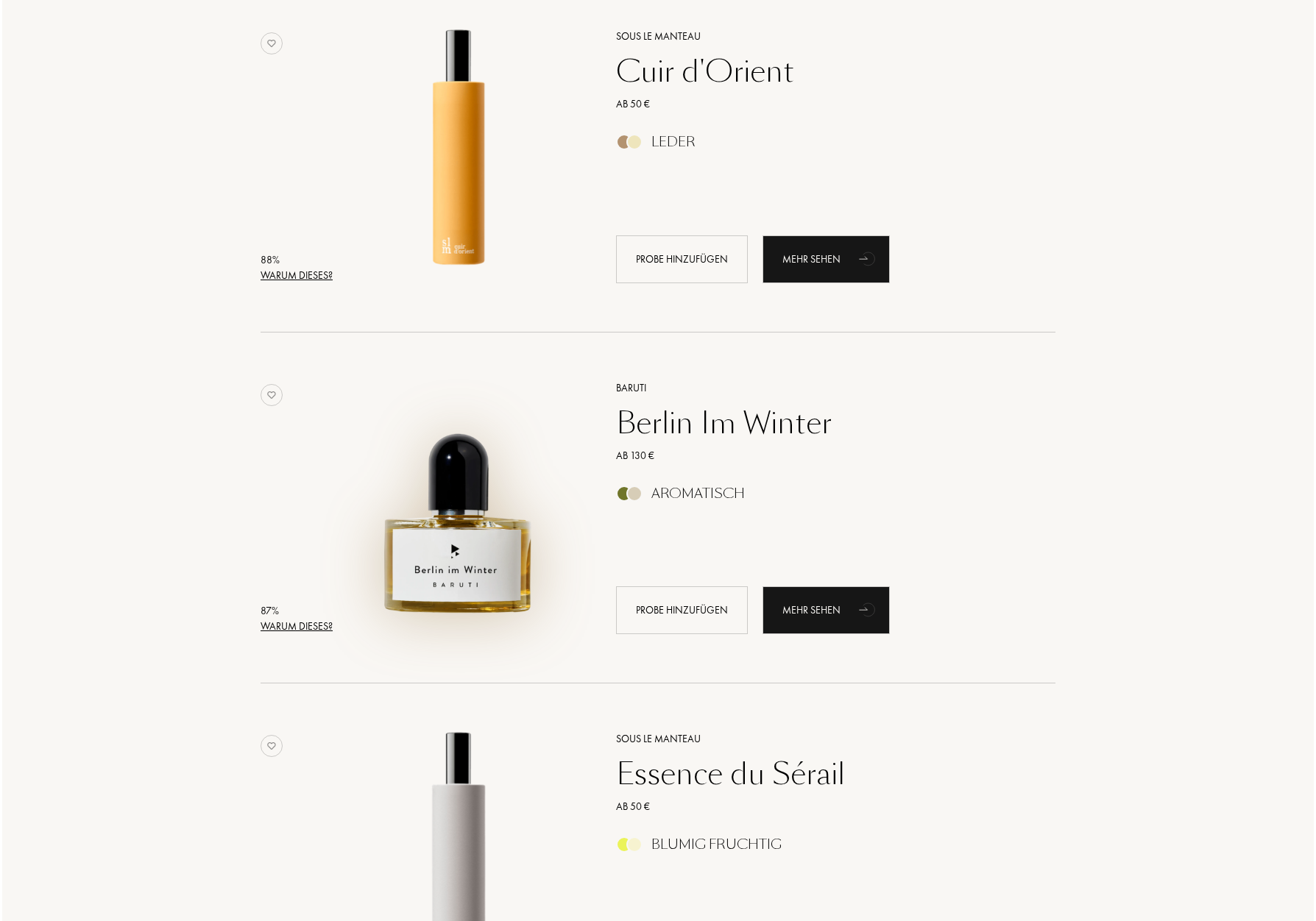
scroll to position [1285, 0]
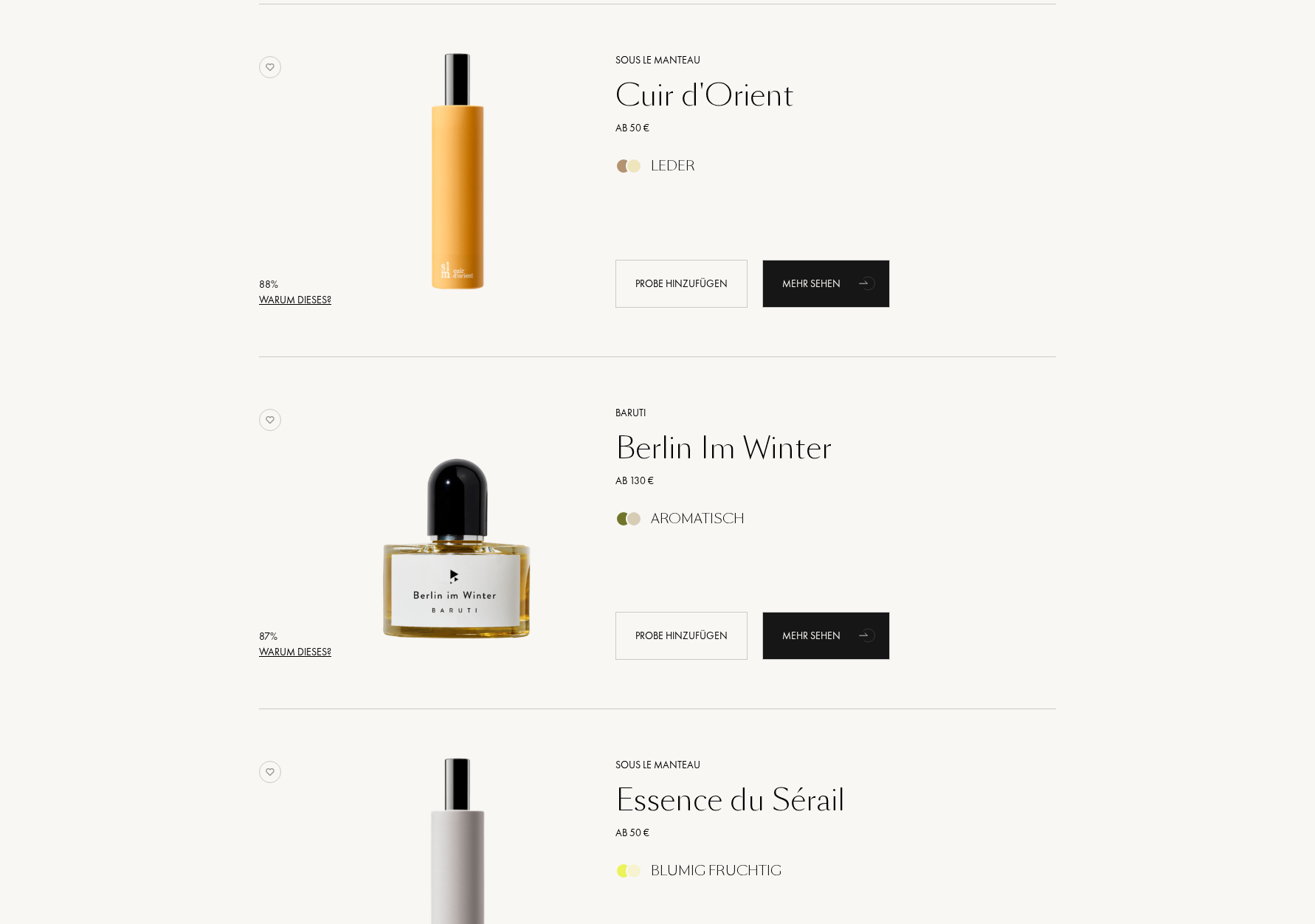
click at [316, 639] on div "87 %" at bounding box center [296, 637] width 72 height 15
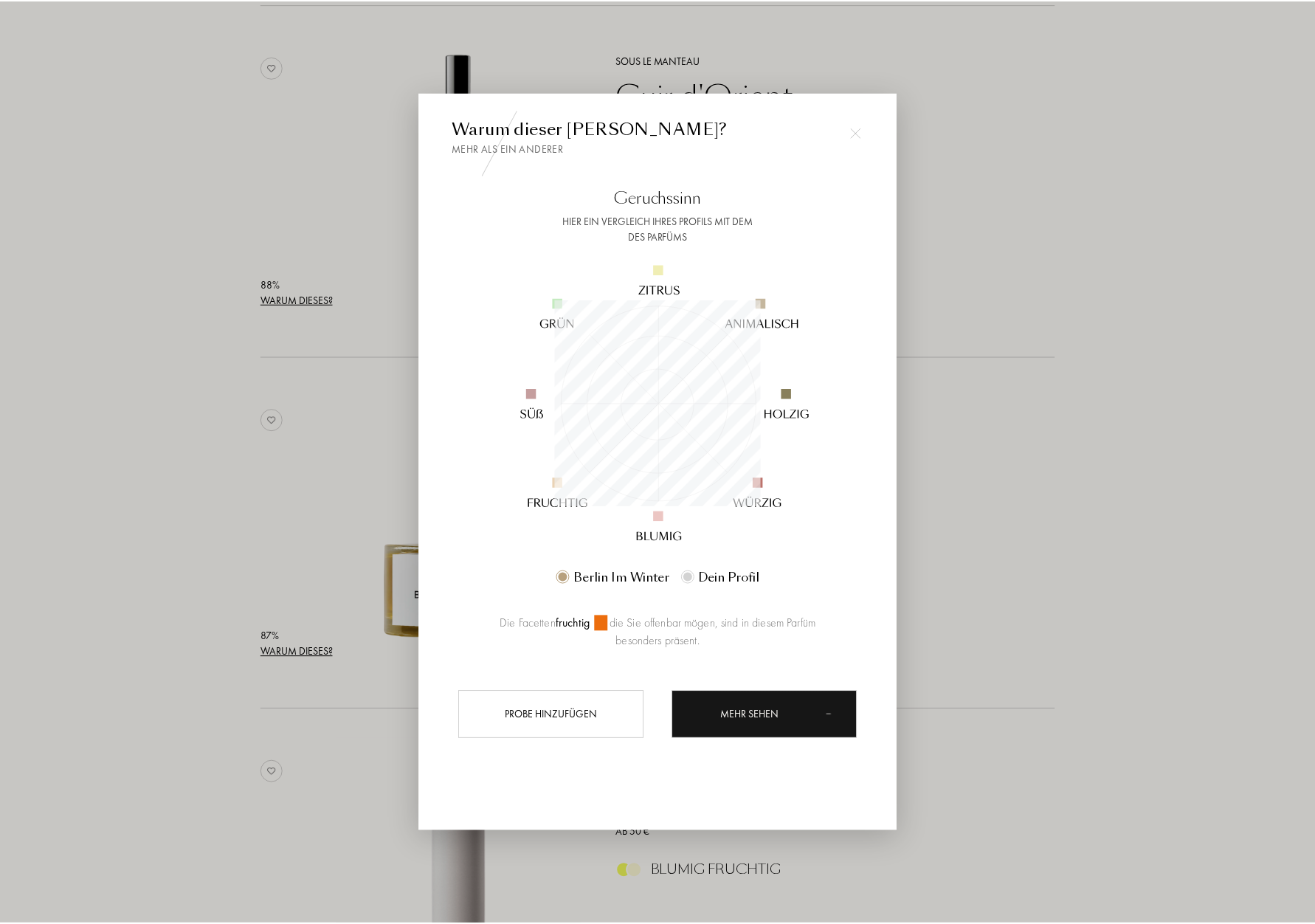
scroll to position [207, 207]
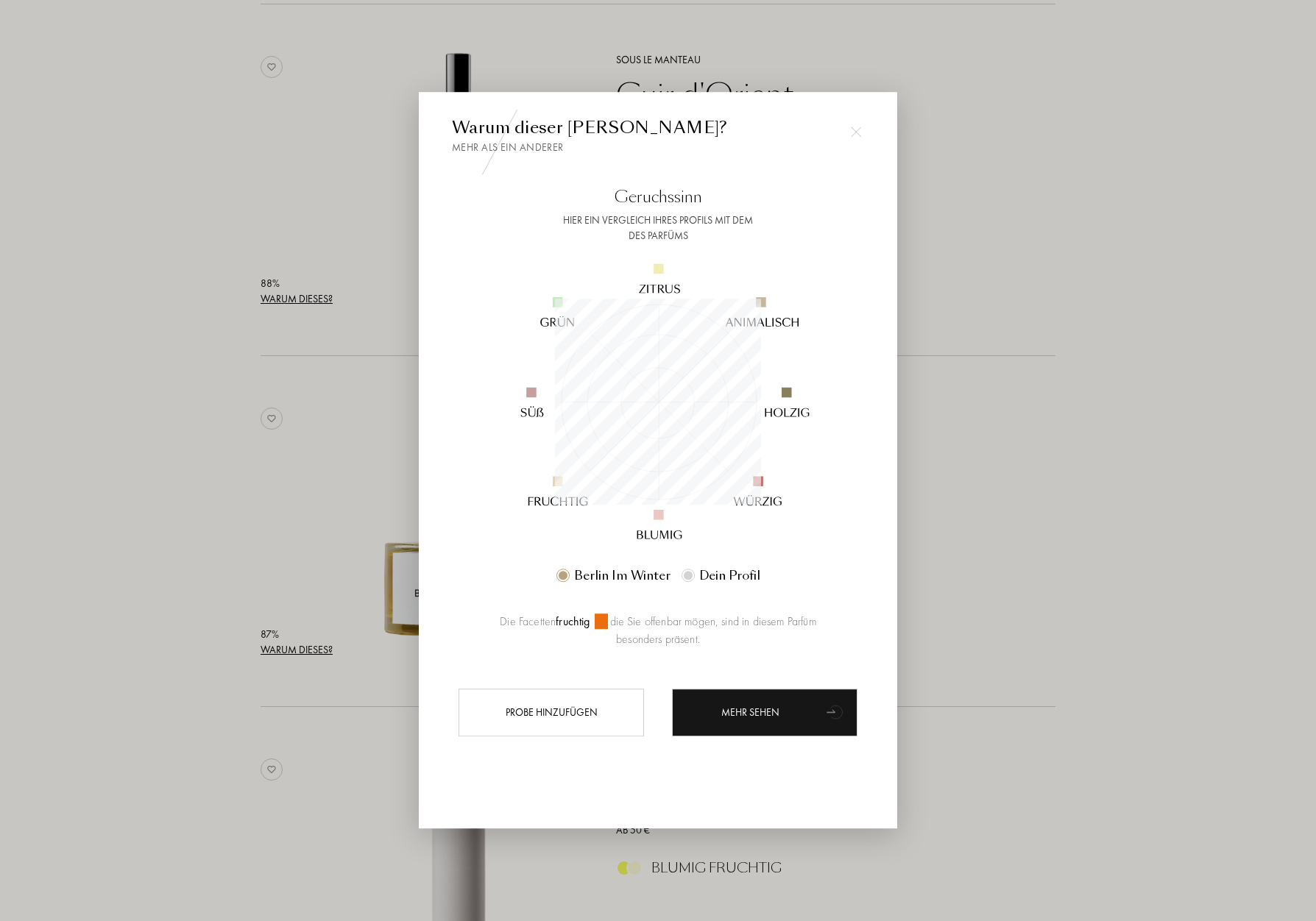
click at [203, 563] on div at bounding box center [658, 460] width 1316 height 921
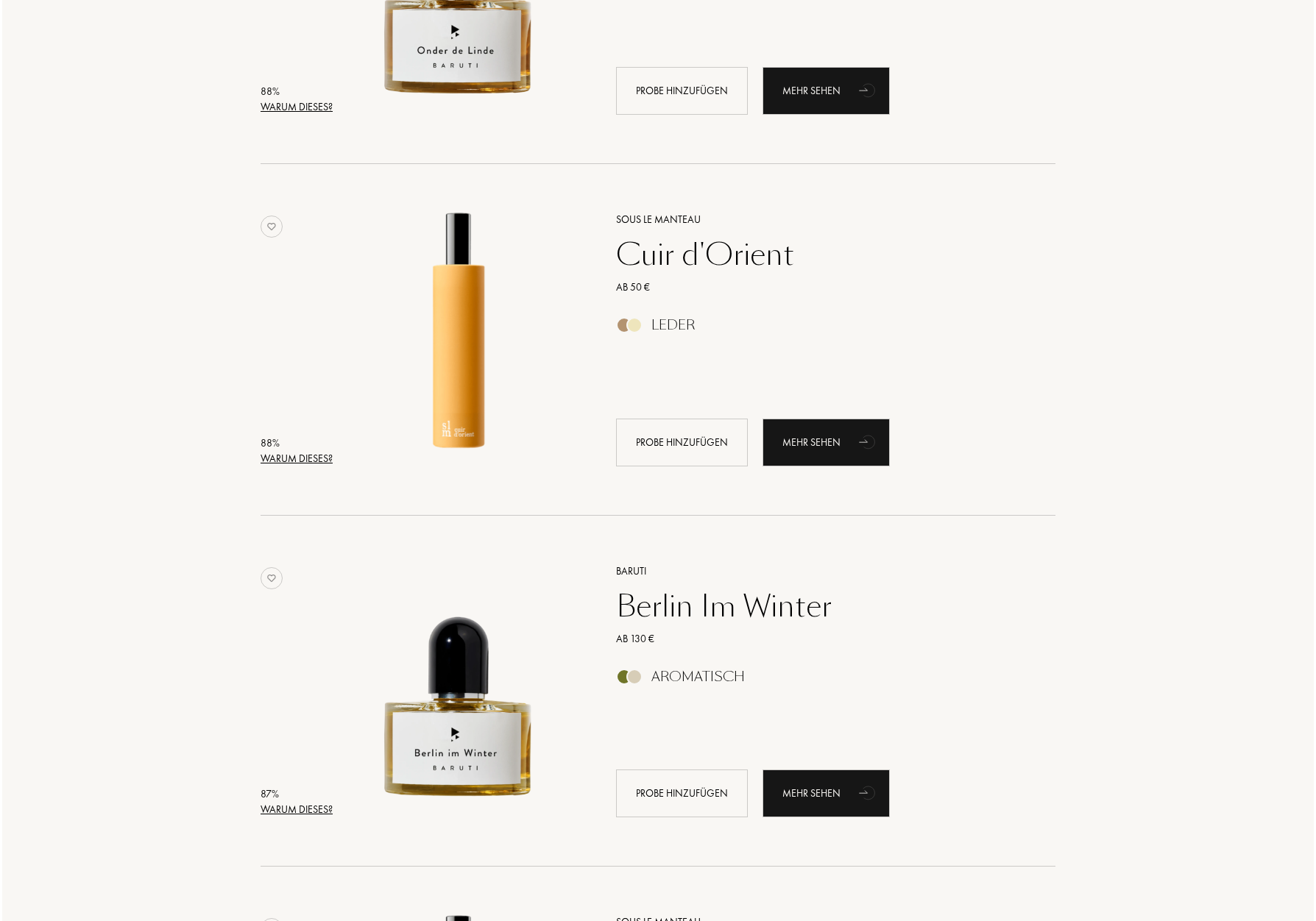
scroll to position [1123, 0]
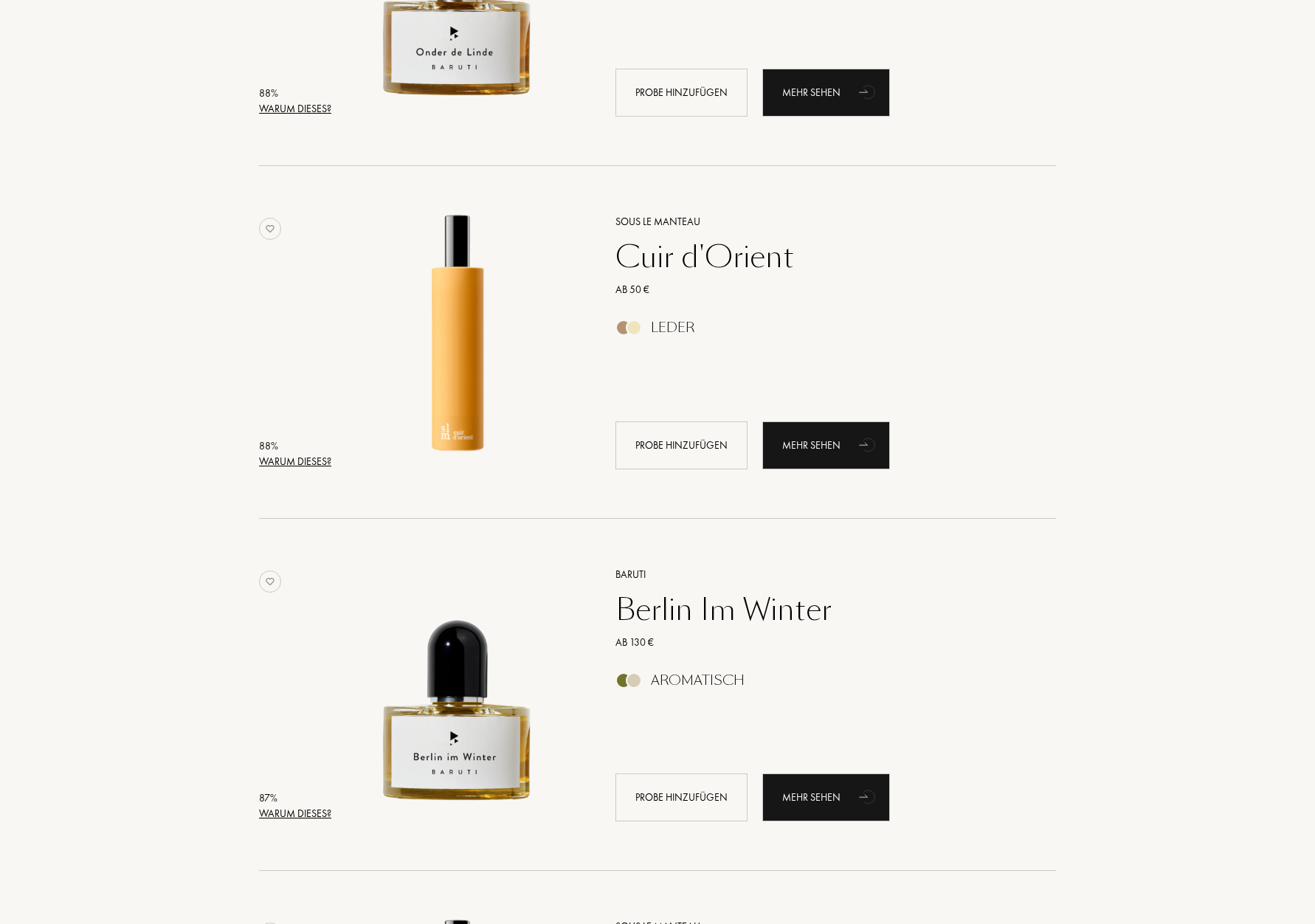
click at [305, 454] on div "Warum dieses?" at bounding box center [296, 462] width 72 height 15
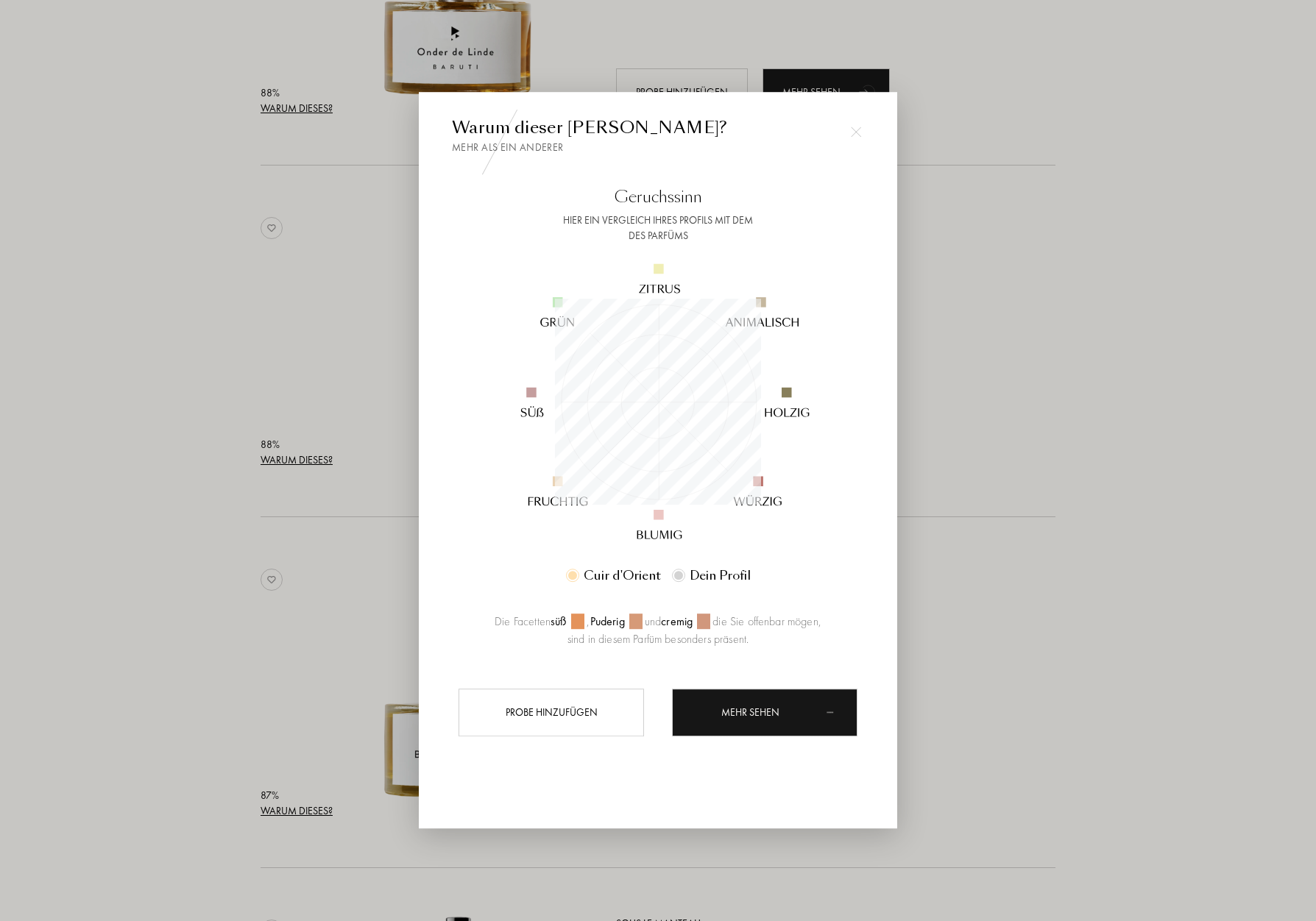
scroll to position [206, 206]
drag, startPoint x: 245, startPoint y: 447, endPoint x: 281, endPoint y: 451, distance: 36.2
click at [245, 448] on div at bounding box center [658, 460] width 1316 height 921
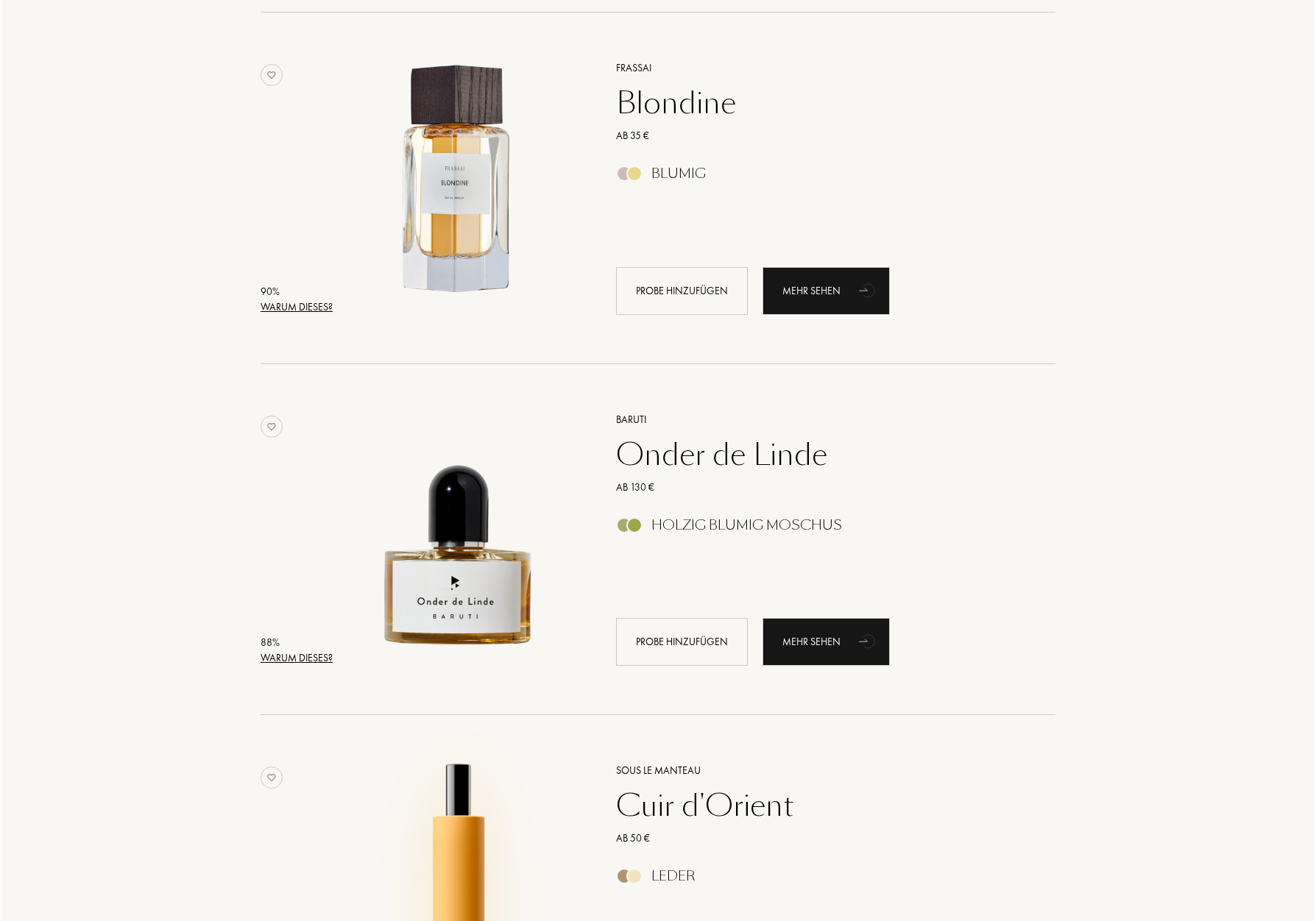
scroll to position [566, 0]
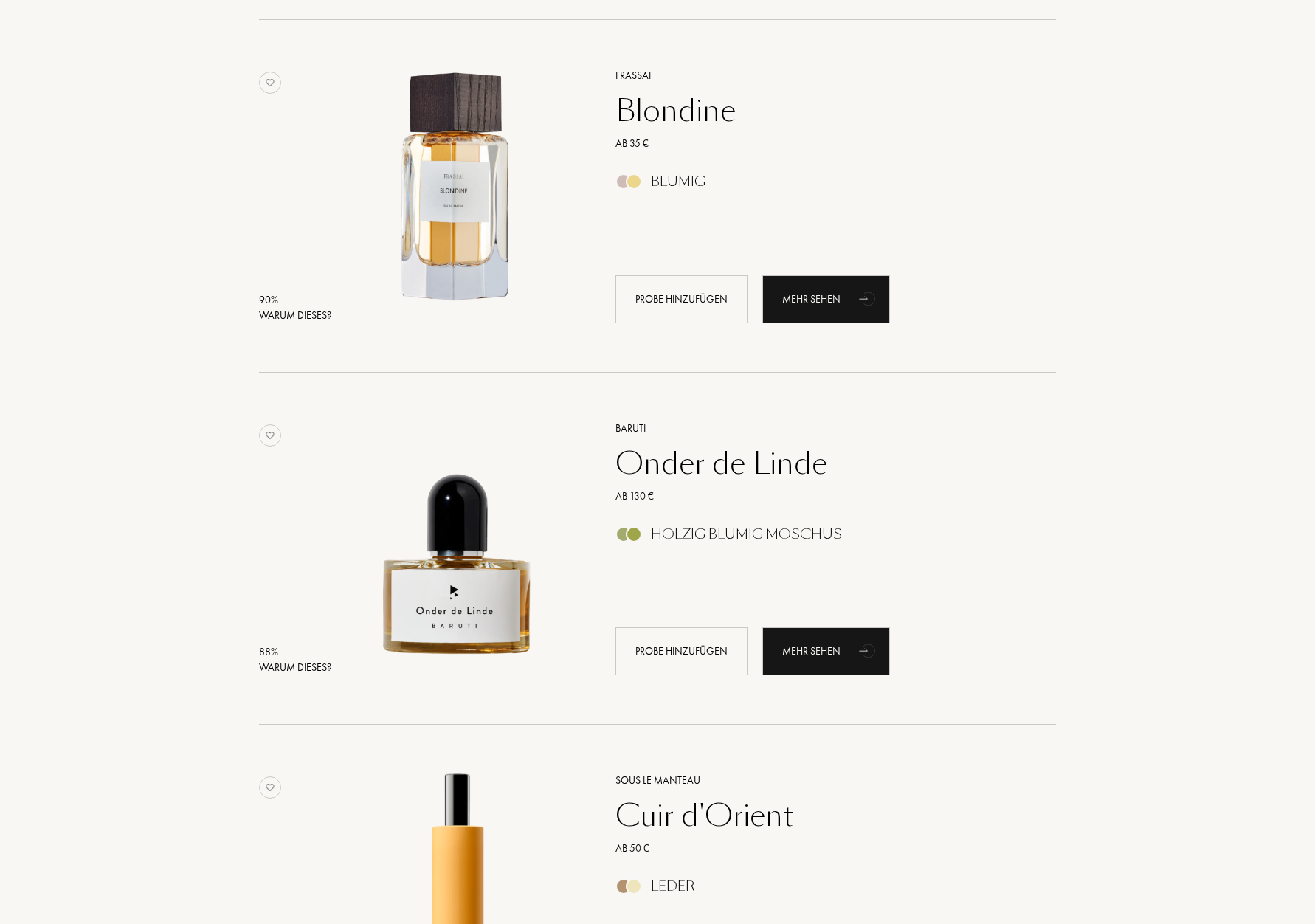
click at [295, 667] on div "Warum dieses?" at bounding box center [296, 667] width 72 height 15
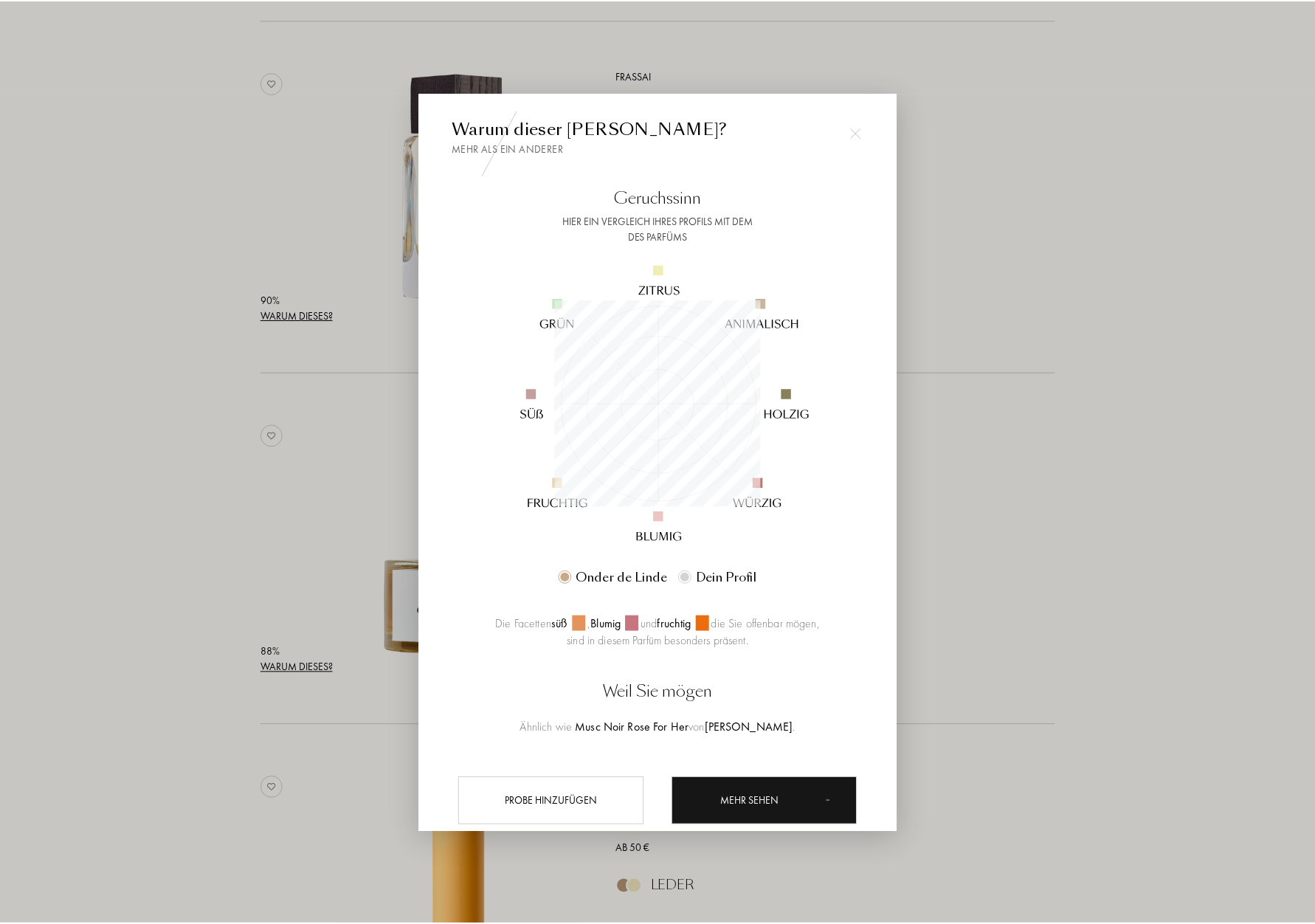
scroll to position [207, 207]
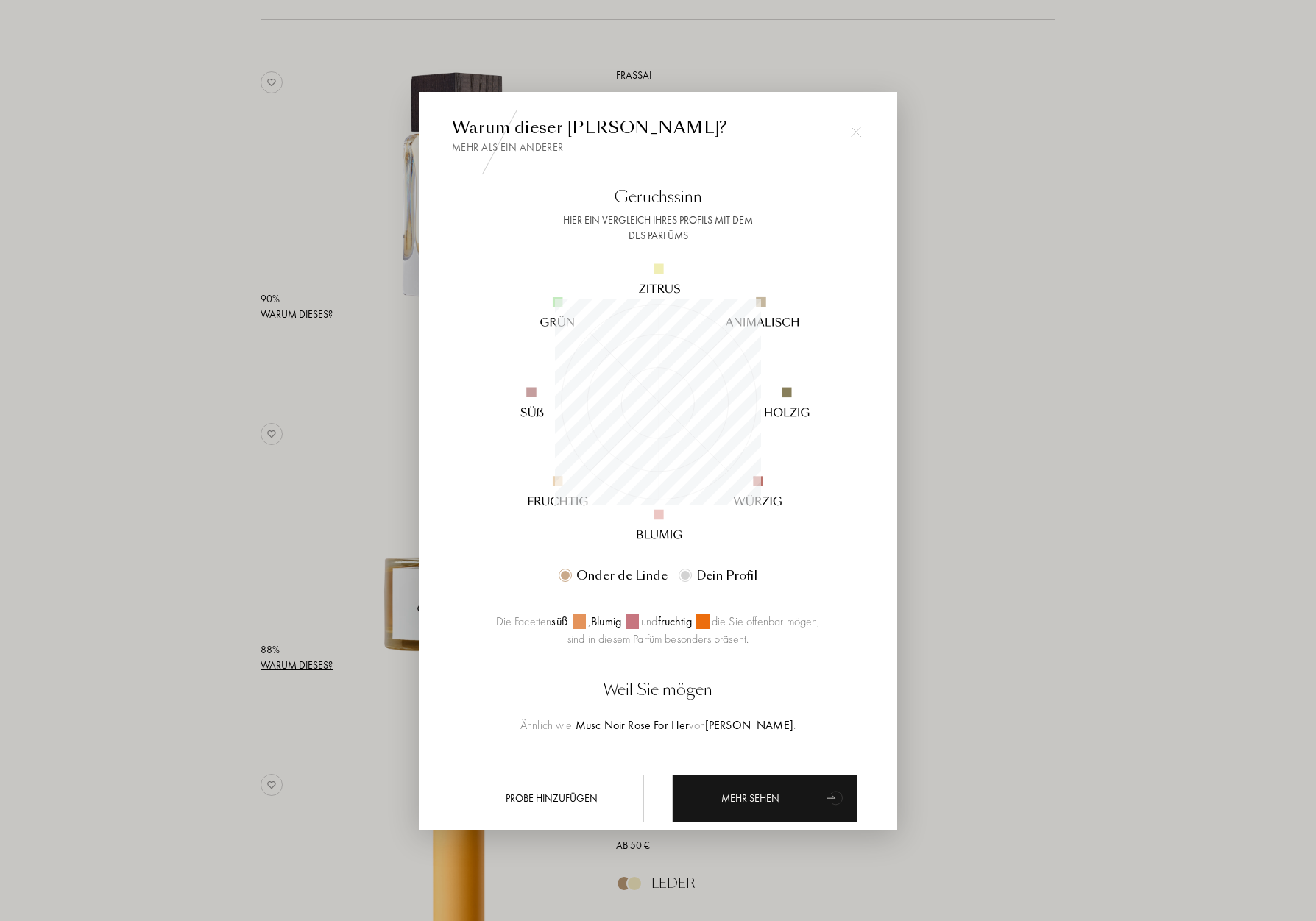
click at [200, 604] on div at bounding box center [658, 460] width 1316 height 921
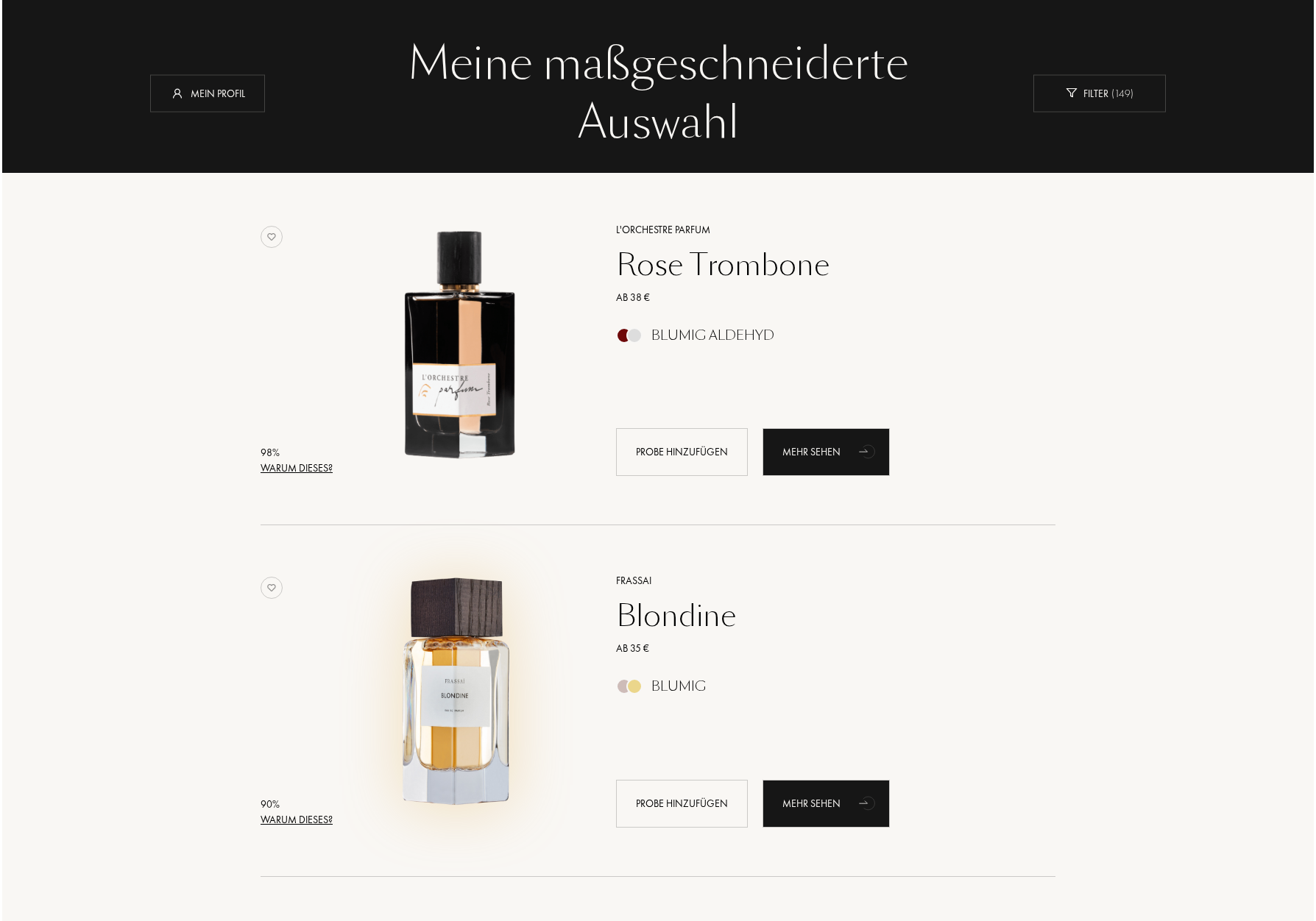
scroll to position [60, 0]
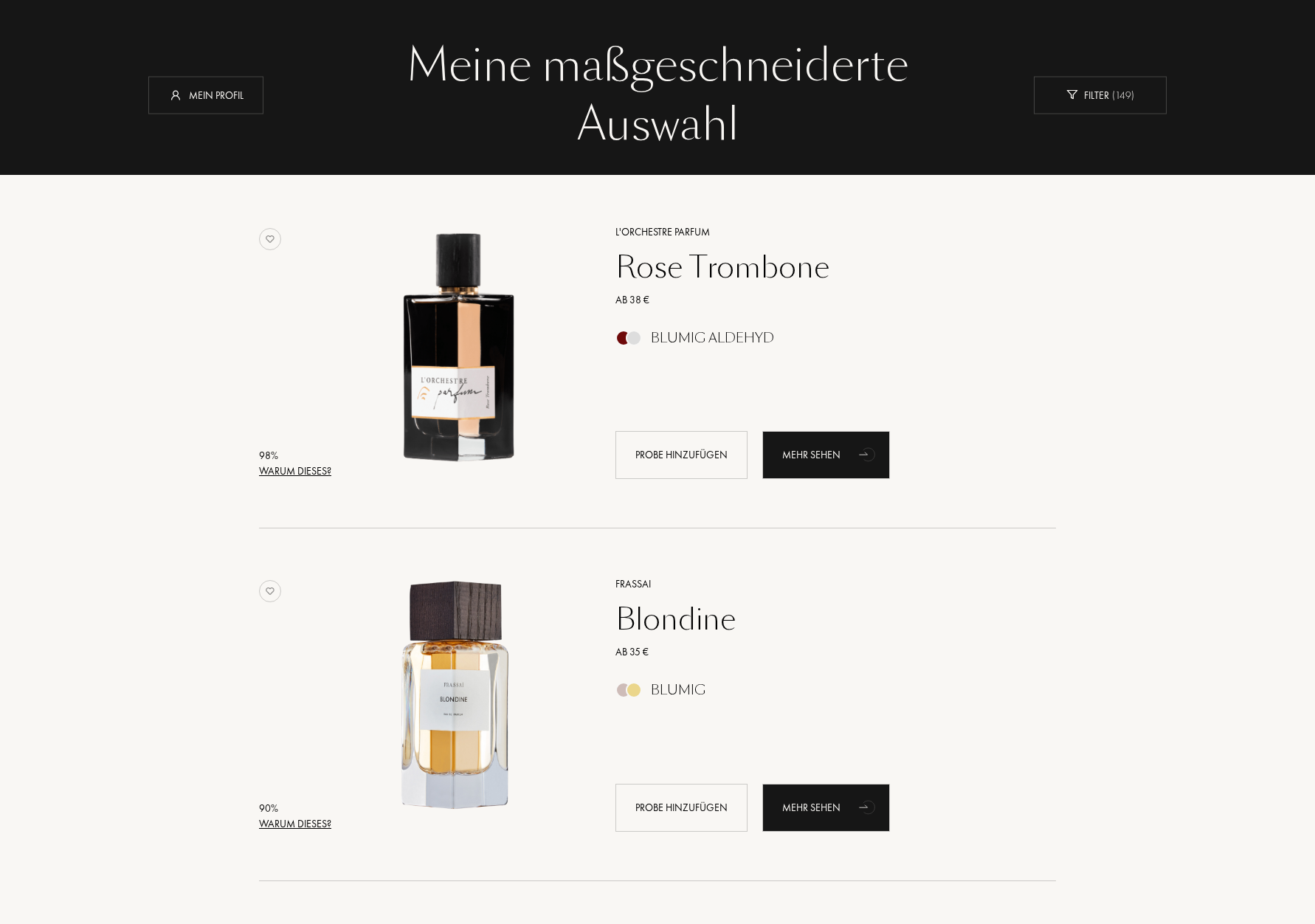
click at [300, 823] on div "Warum dieses?" at bounding box center [296, 824] width 72 height 15
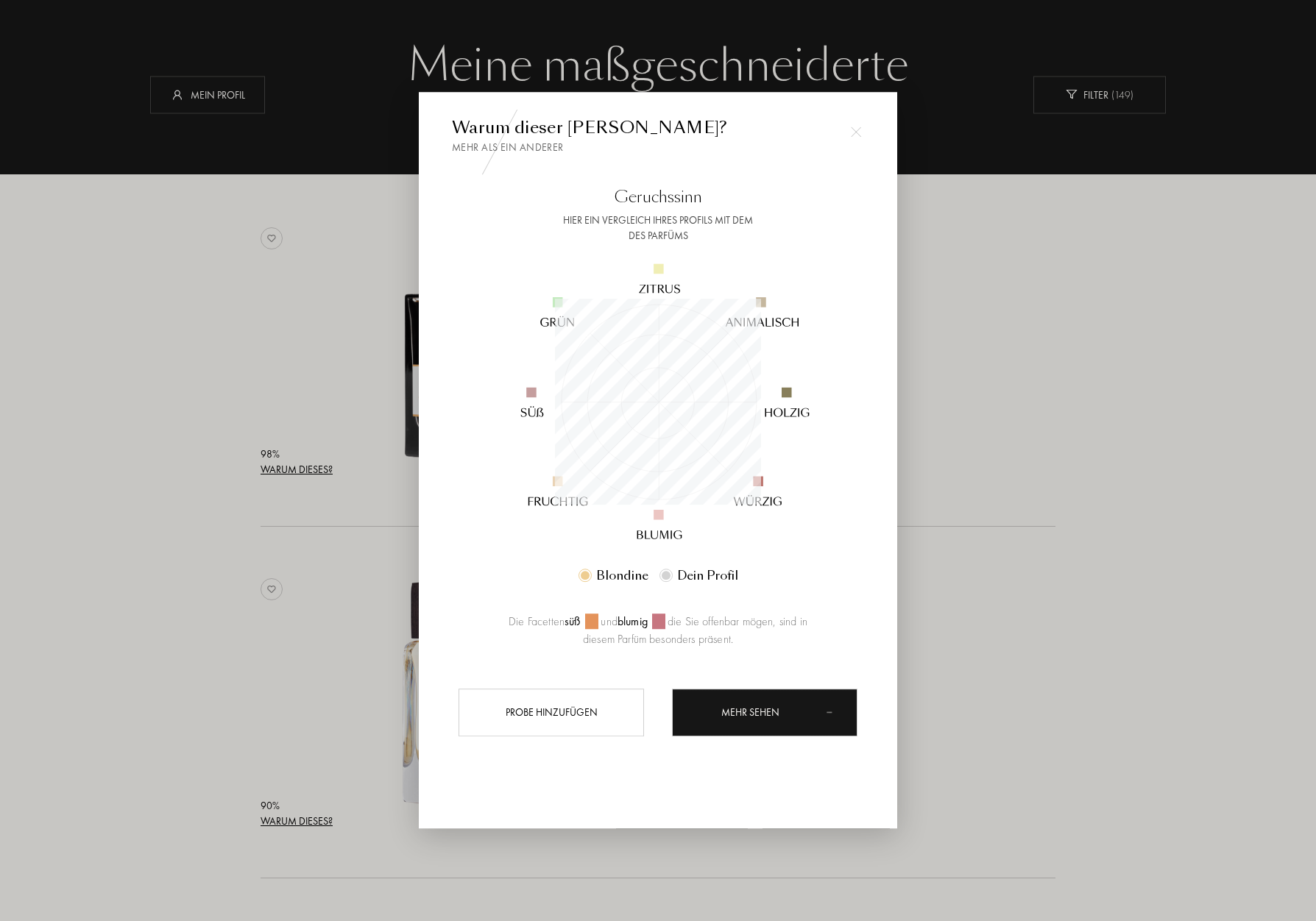
scroll to position [206, 206]
click at [309, 628] on div at bounding box center [658, 460] width 1316 height 921
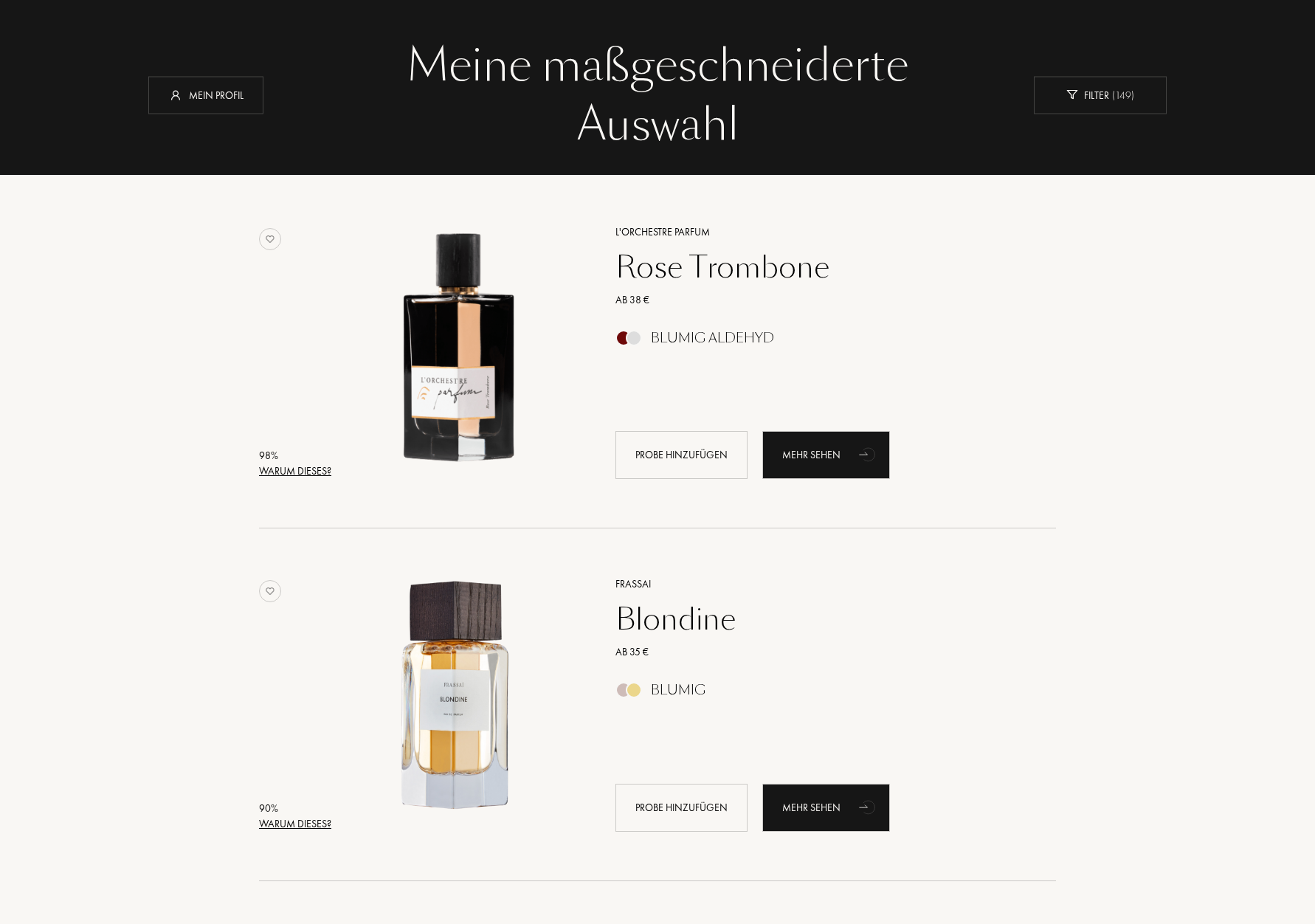
click at [279, 467] on div "Warum dieses?" at bounding box center [296, 471] width 72 height 15
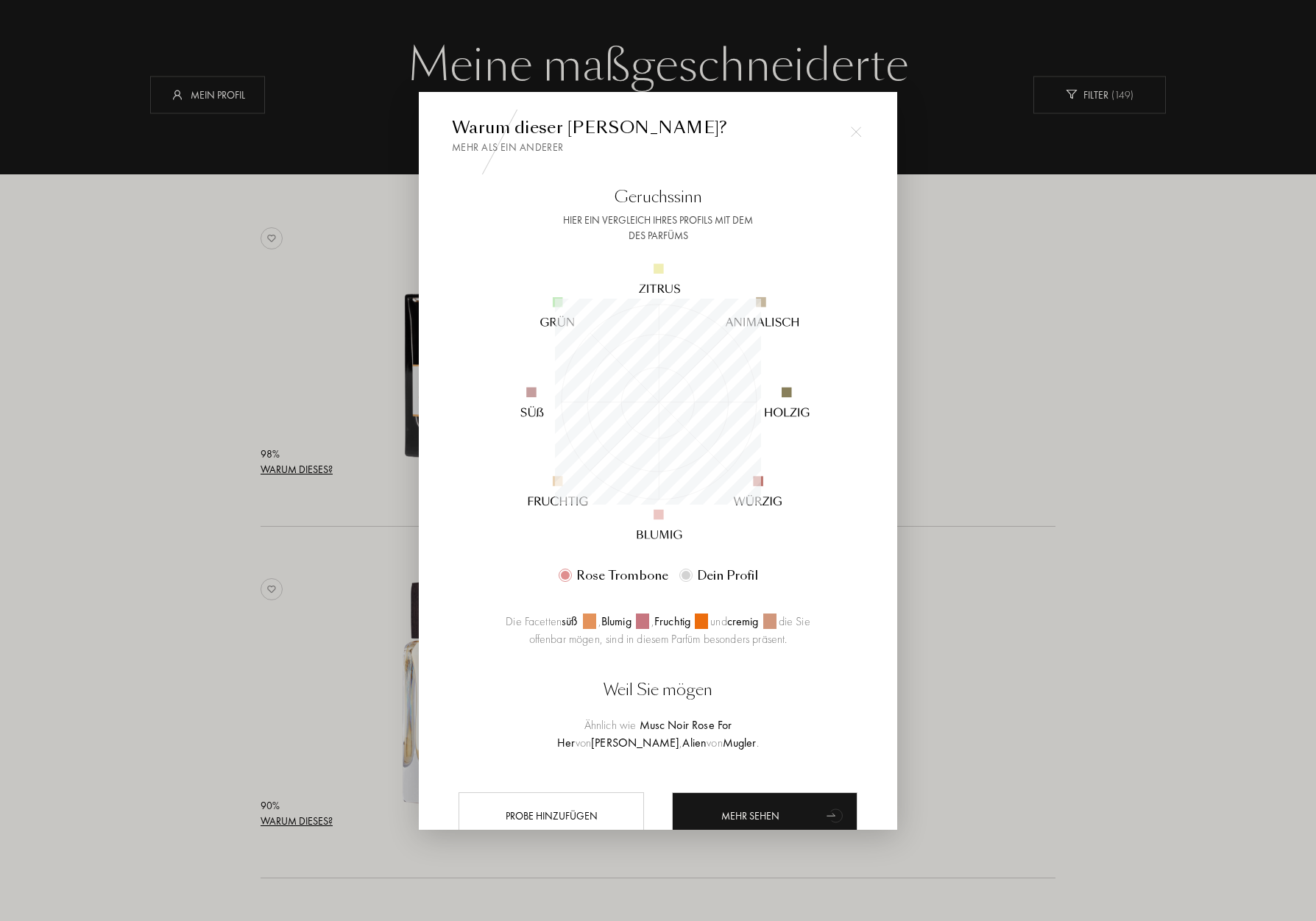
click at [355, 417] on div at bounding box center [658, 460] width 1316 height 921
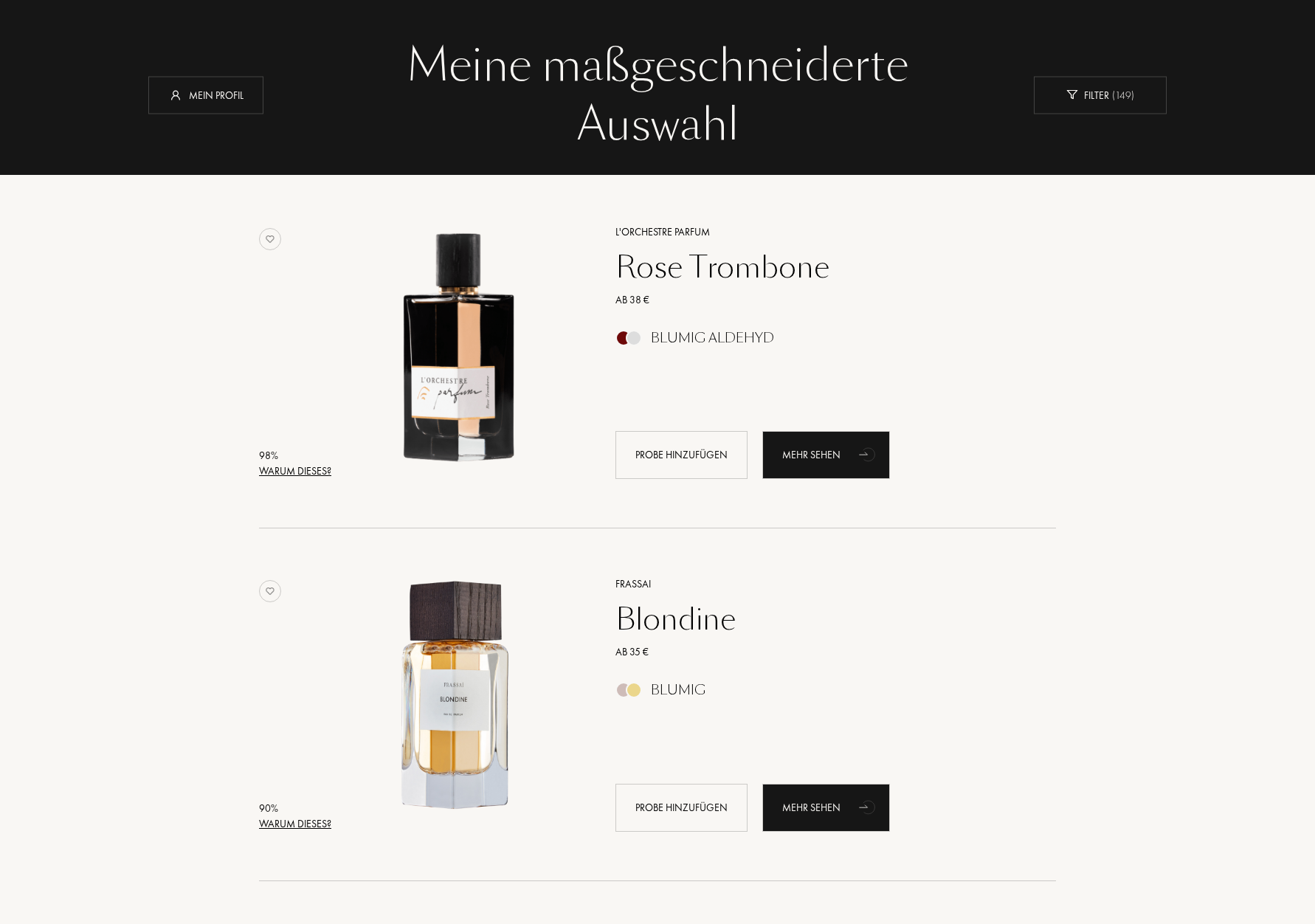
drag, startPoint x: 853, startPoint y: 270, endPoint x: 820, endPoint y: 268, distance: 33.1
drag, startPoint x: 616, startPoint y: 261, endPoint x: 648, endPoint y: 264, distance: 32.1
click at [828, 280] on div "Rose Trombone" at bounding box center [819, 267] width 430 height 35
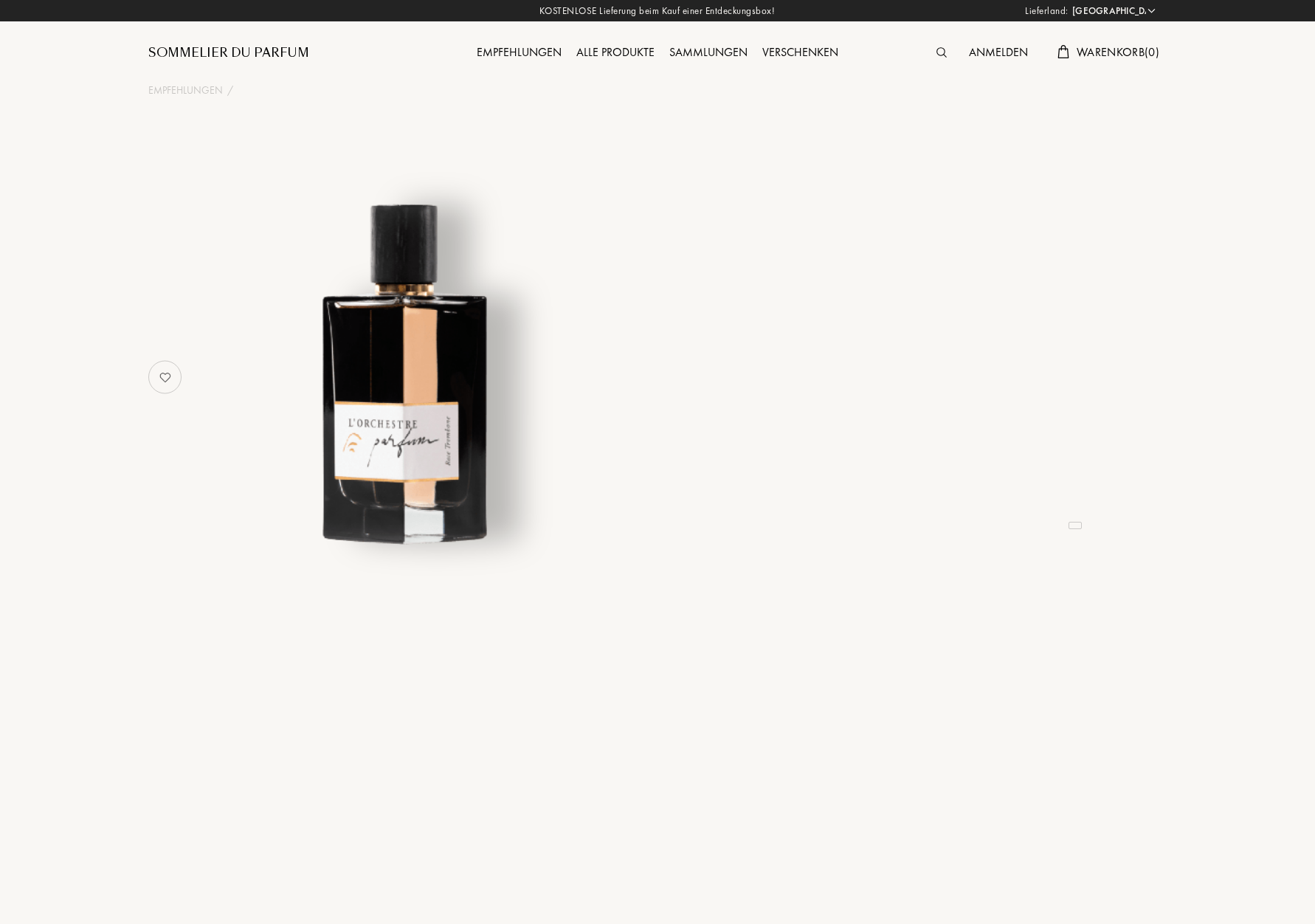
select select "DE"
click at [825, 270] on div at bounding box center [870, 378] width 424 height 351
